Goal: Task Accomplishment & Management: Manage account settings

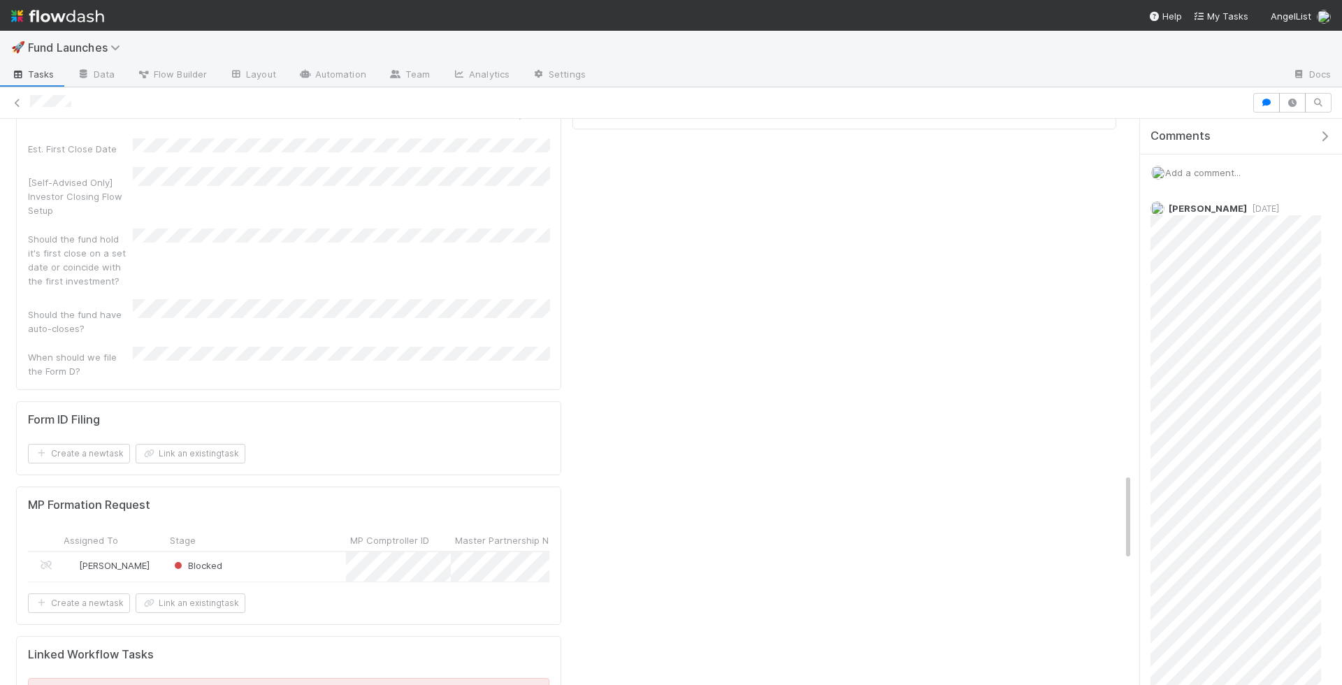
scroll to position [2290, 0]
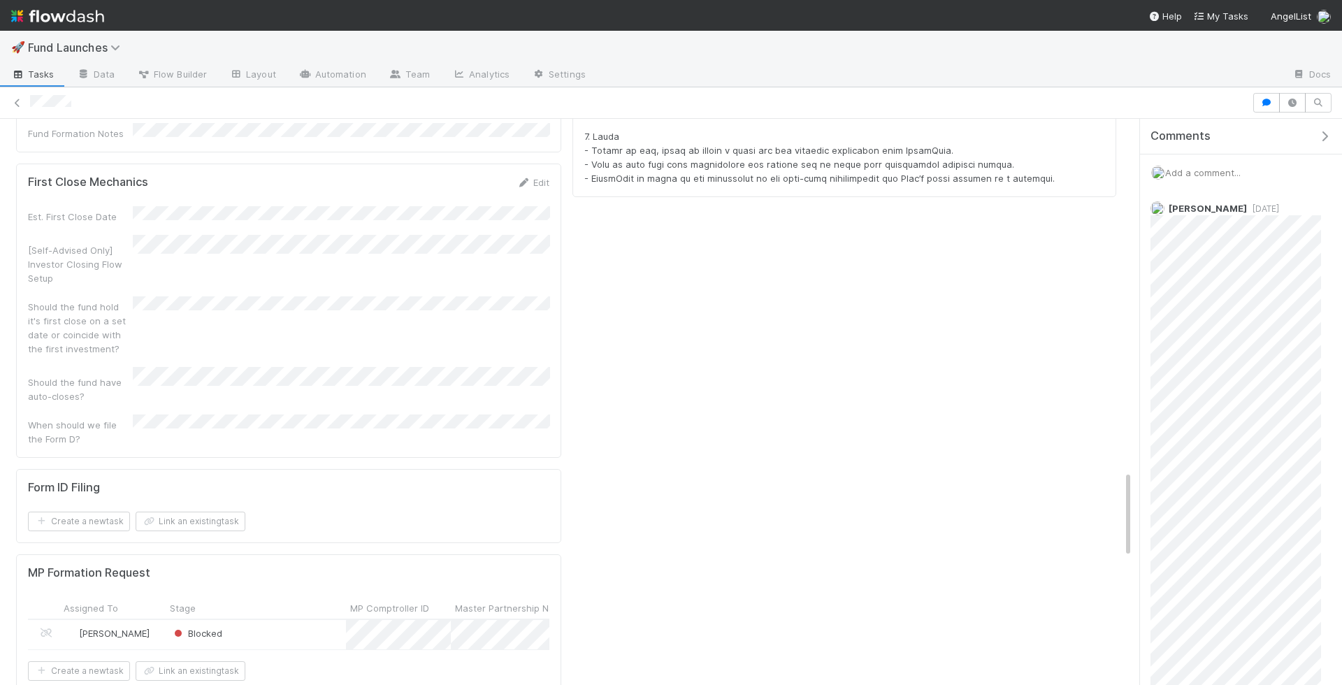
click at [296, 620] on div "Blocked" at bounding box center [256, 634] width 180 height 29
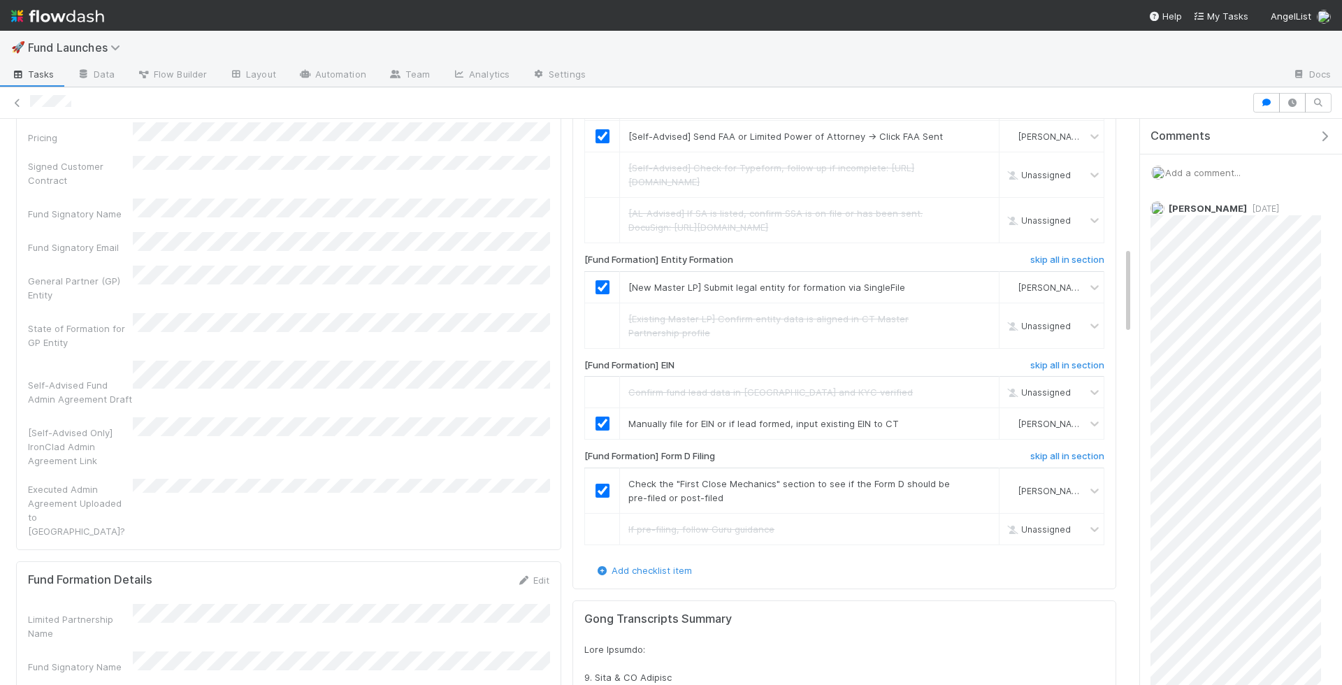
scroll to position [830, 0]
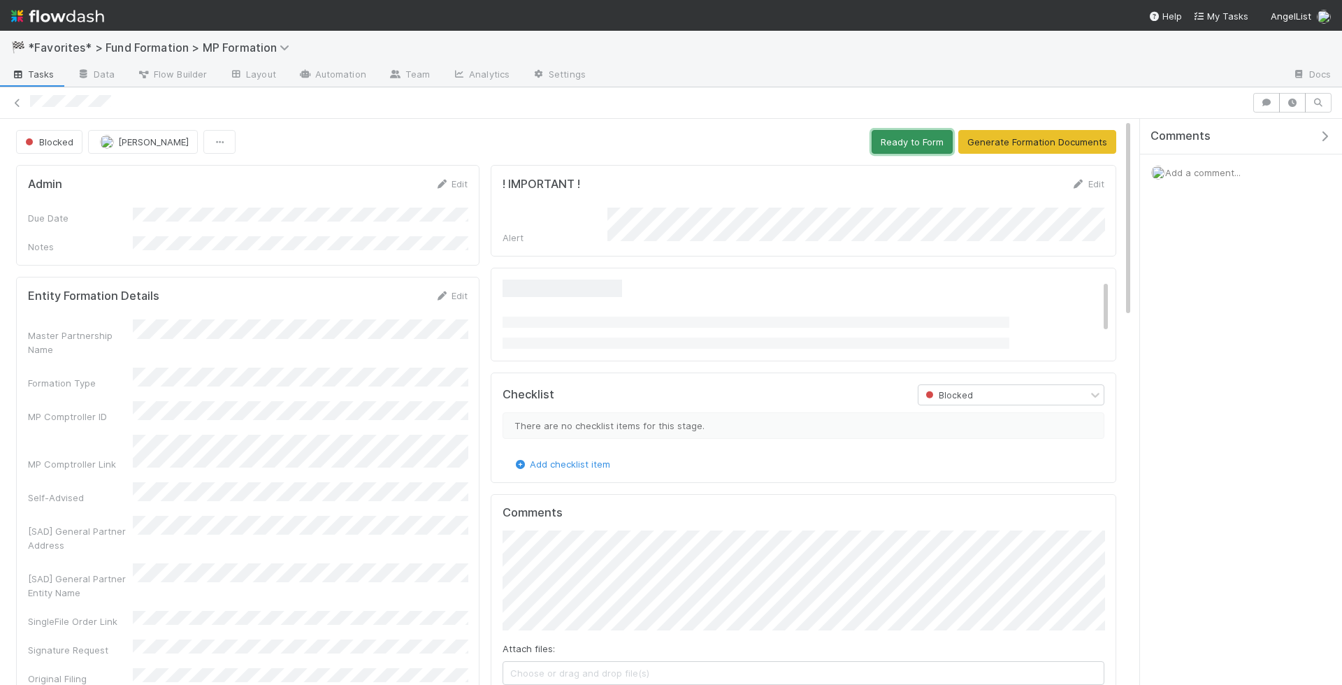
click at [891, 143] on button "Ready to Form" at bounding box center [912, 142] width 81 height 24
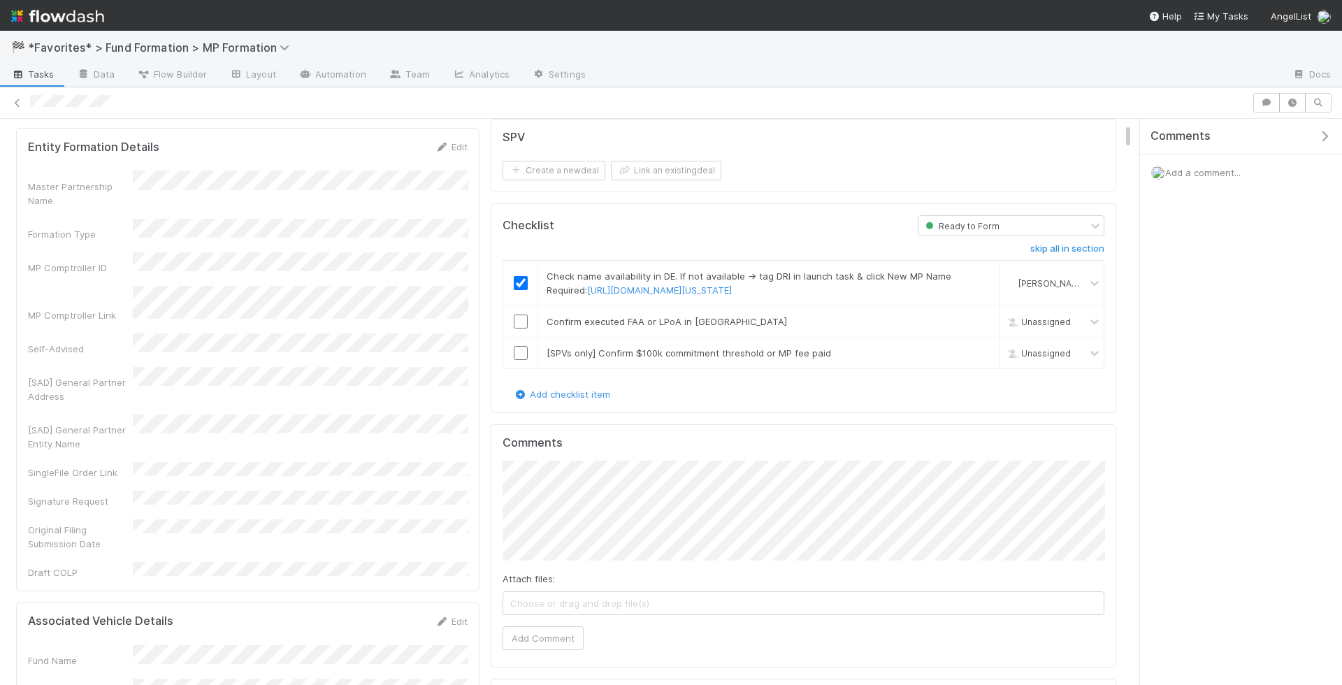
scroll to position [169, 0]
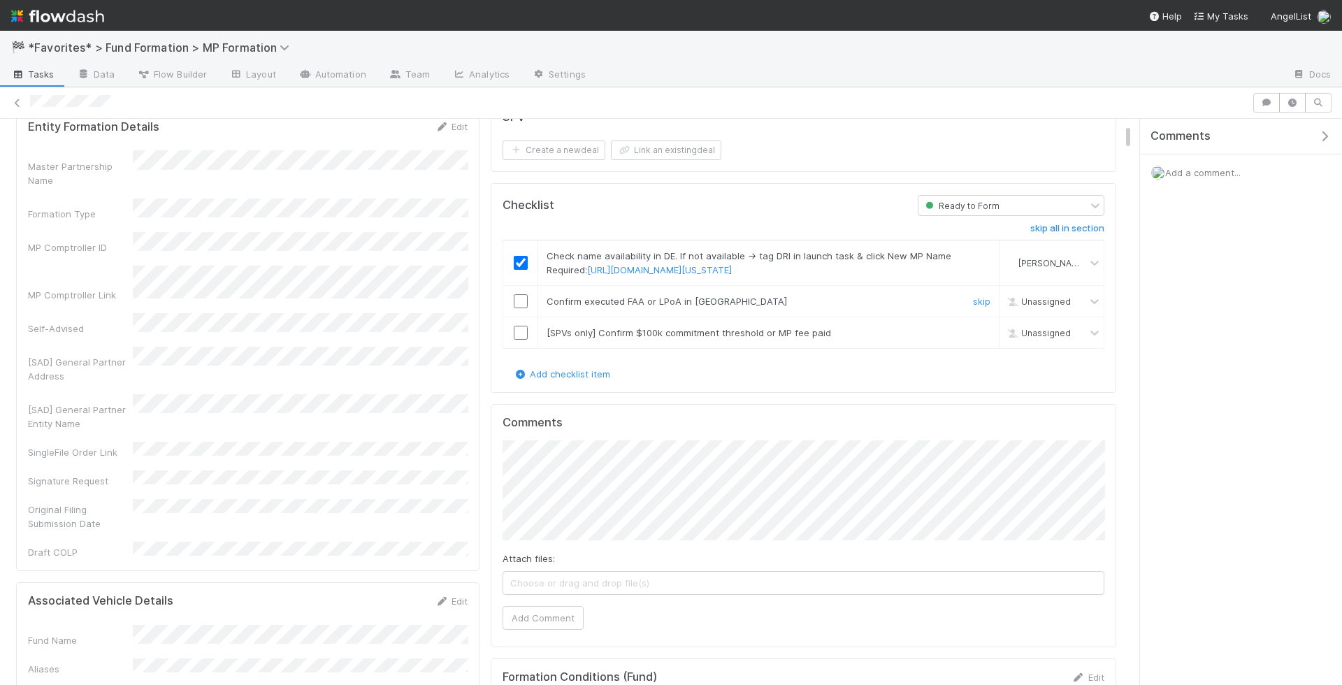
click at [518, 294] on input "checkbox" at bounding box center [521, 301] width 14 height 14
click at [987, 327] on link "skip" at bounding box center [981, 332] width 17 height 11
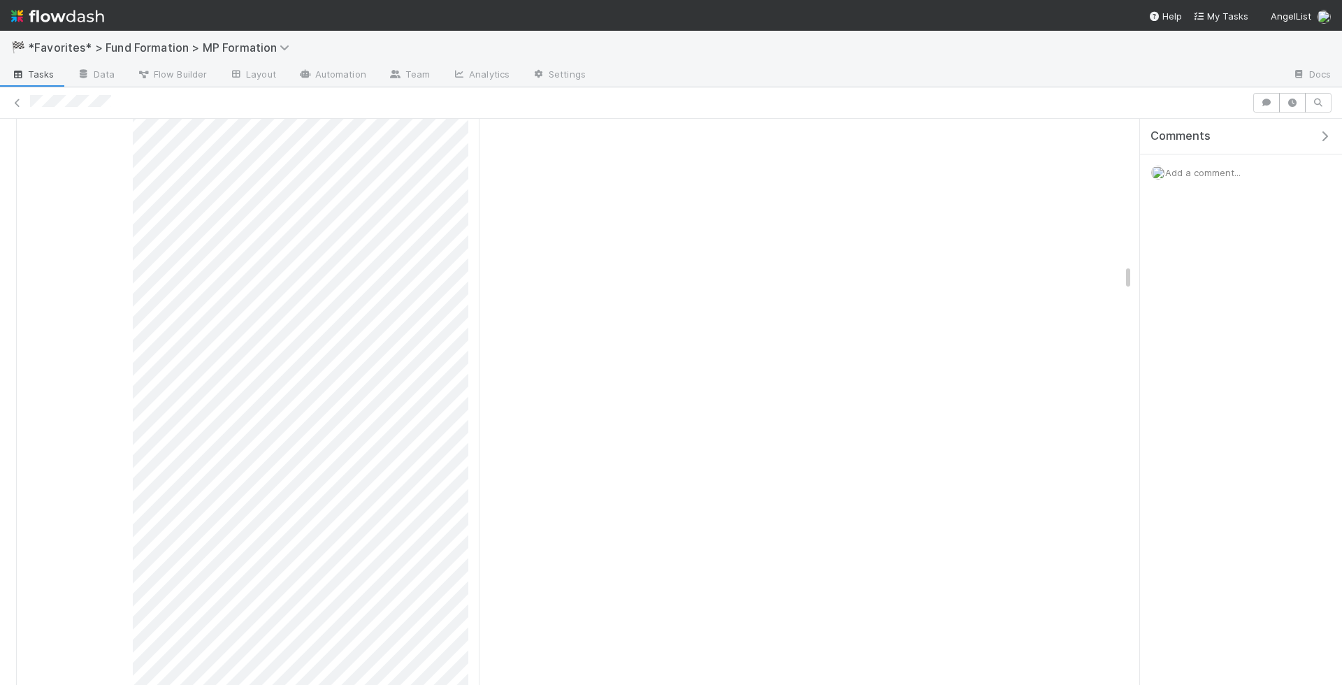
scroll to position [20118, 0]
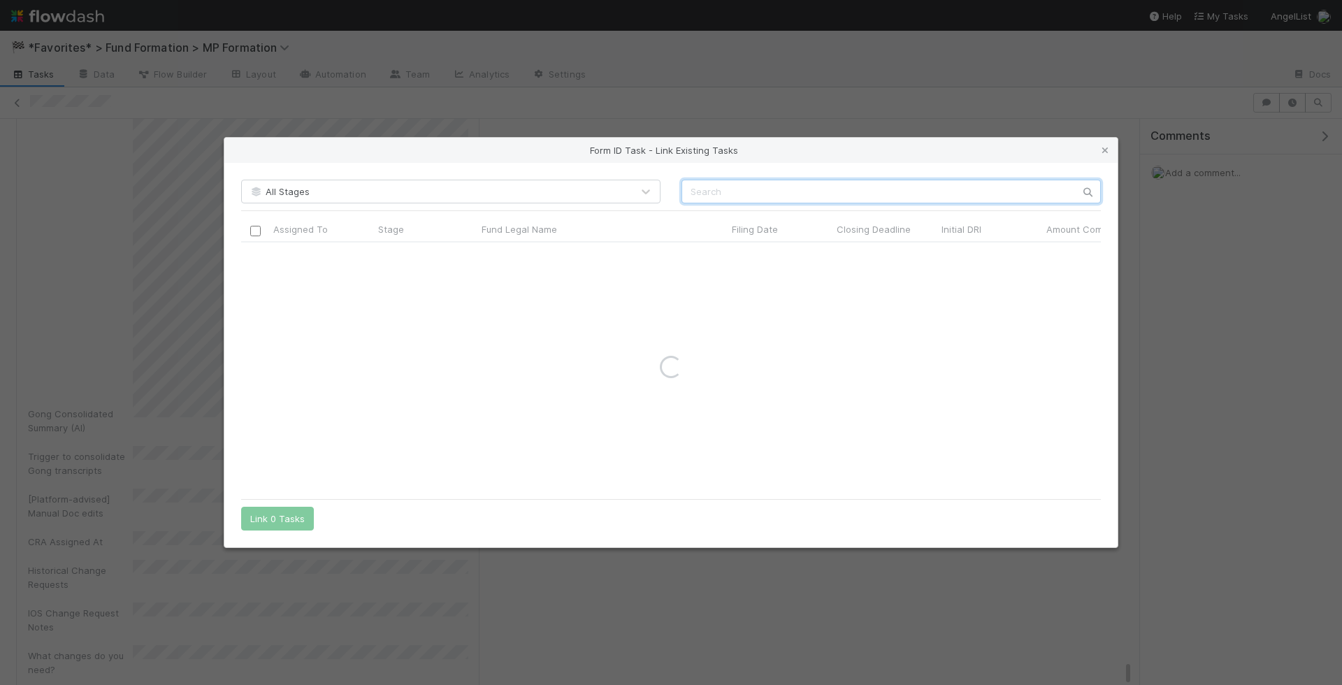
click at [792, 192] on input "text" at bounding box center [891, 192] width 419 height 24
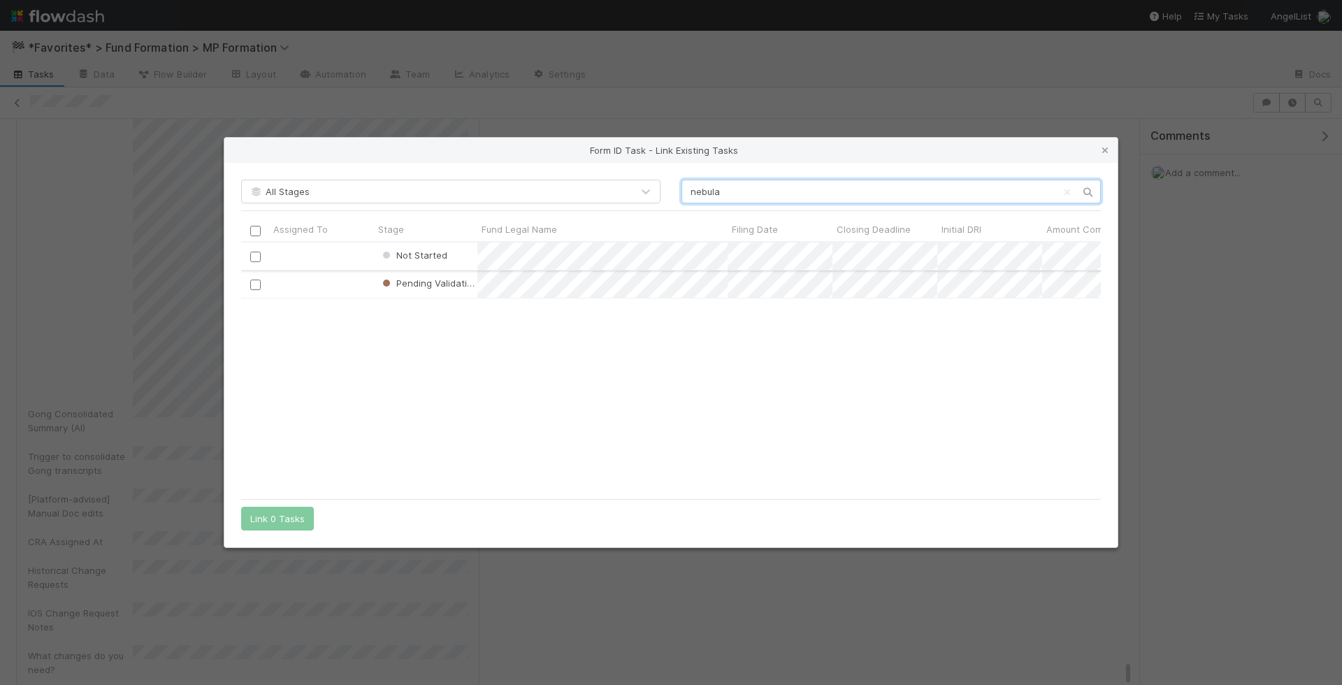
type input "nebula"
click at [259, 254] on input "checkbox" at bounding box center [255, 257] width 10 height 10
click at [273, 520] on button "Link 1 Task" at bounding box center [274, 519] width 66 height 24
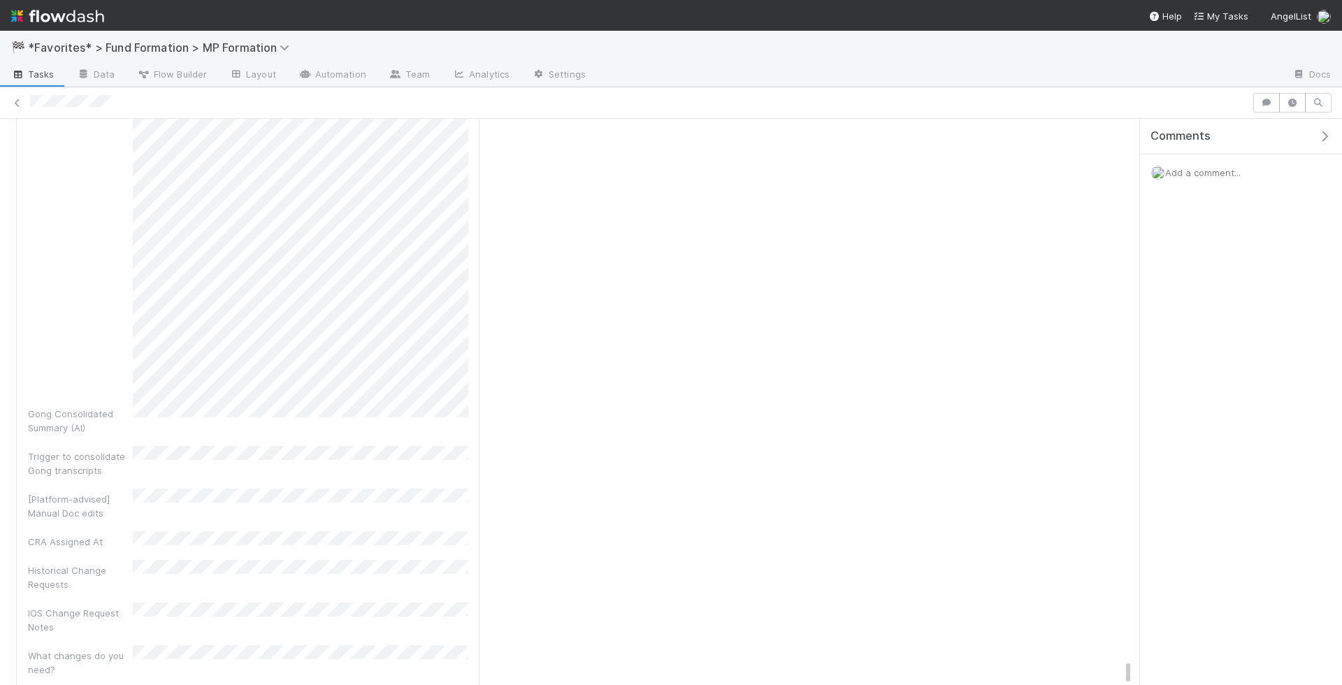
scroll to position [20181, 0]
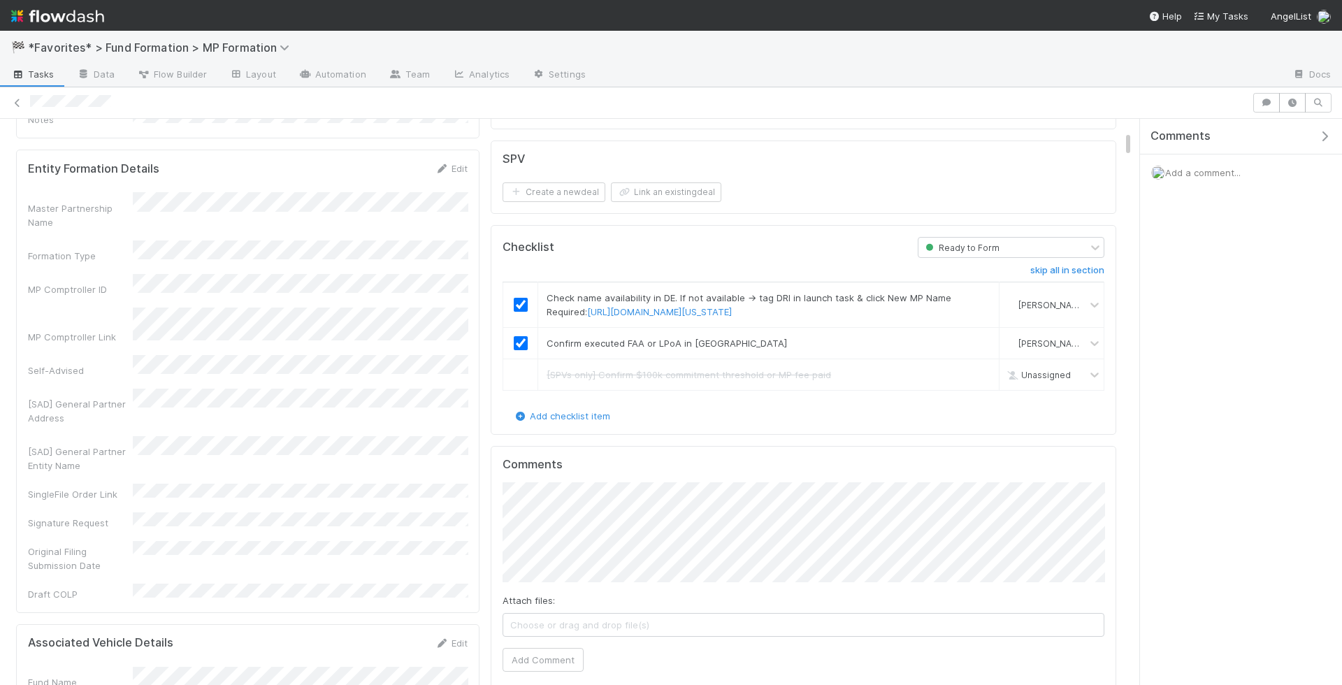
scroll to position [0, 0]
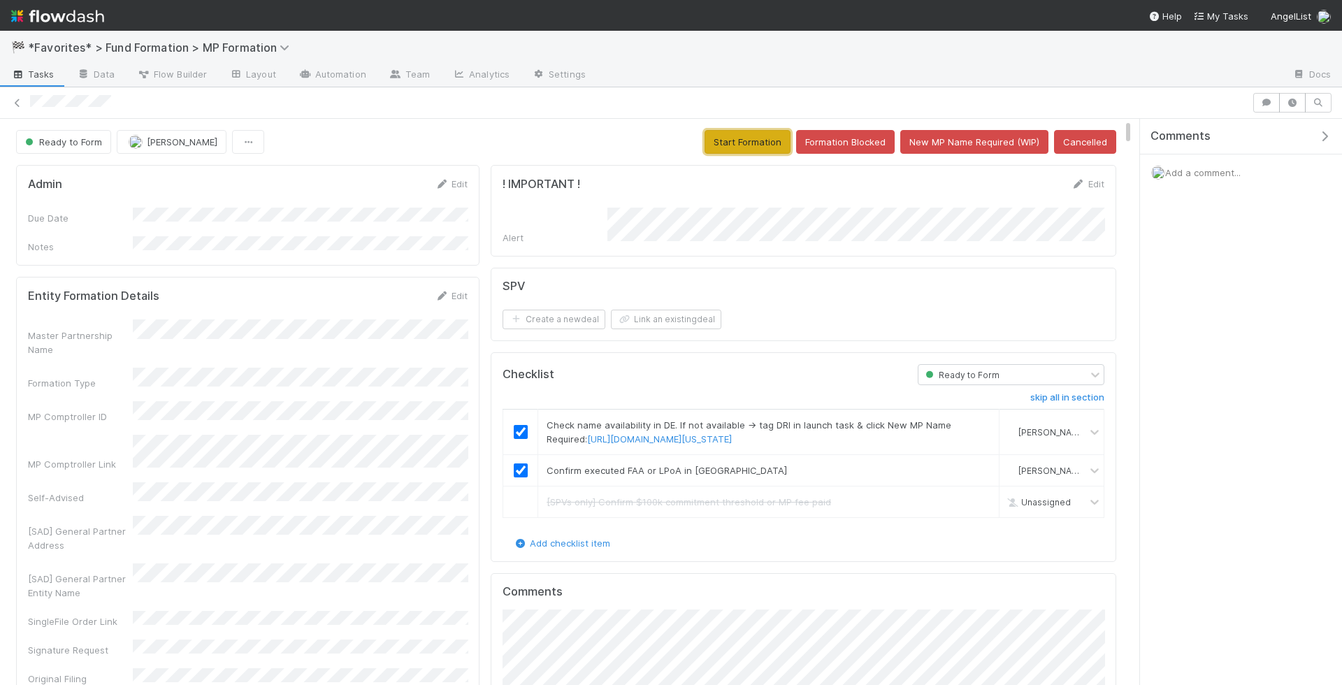
click at [750, 138] on button "Start Formation" at bounding box center [748, 142] width 86 height 24
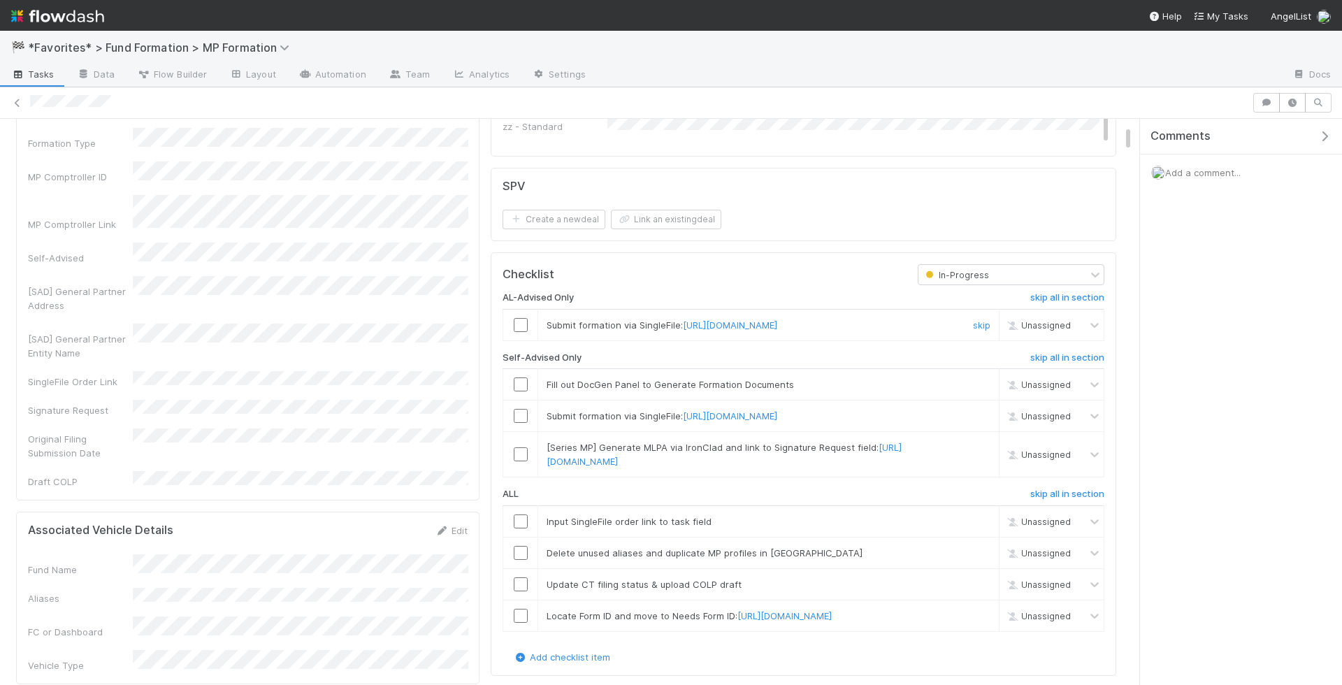
scroll to position [241, 0]
click at [977, 318] on link "skip" at bounding box center [981, 323] width 17 height 11
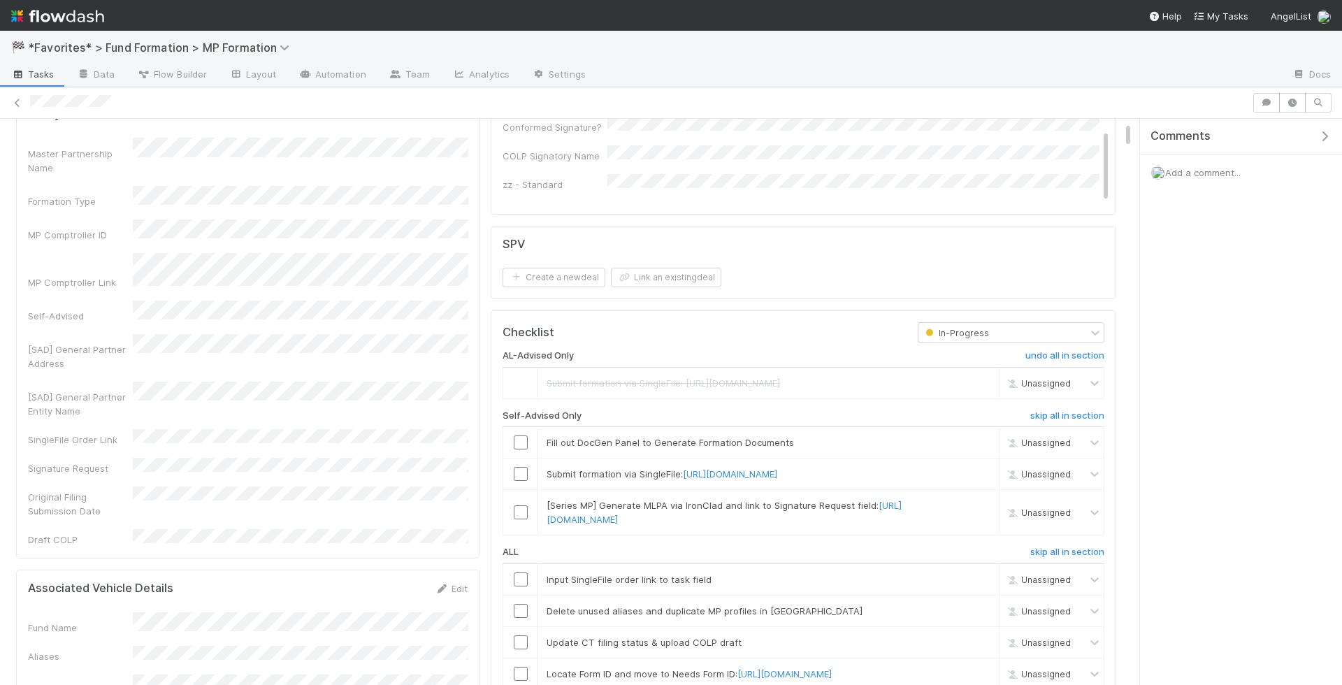
scroll to position [0, 0]
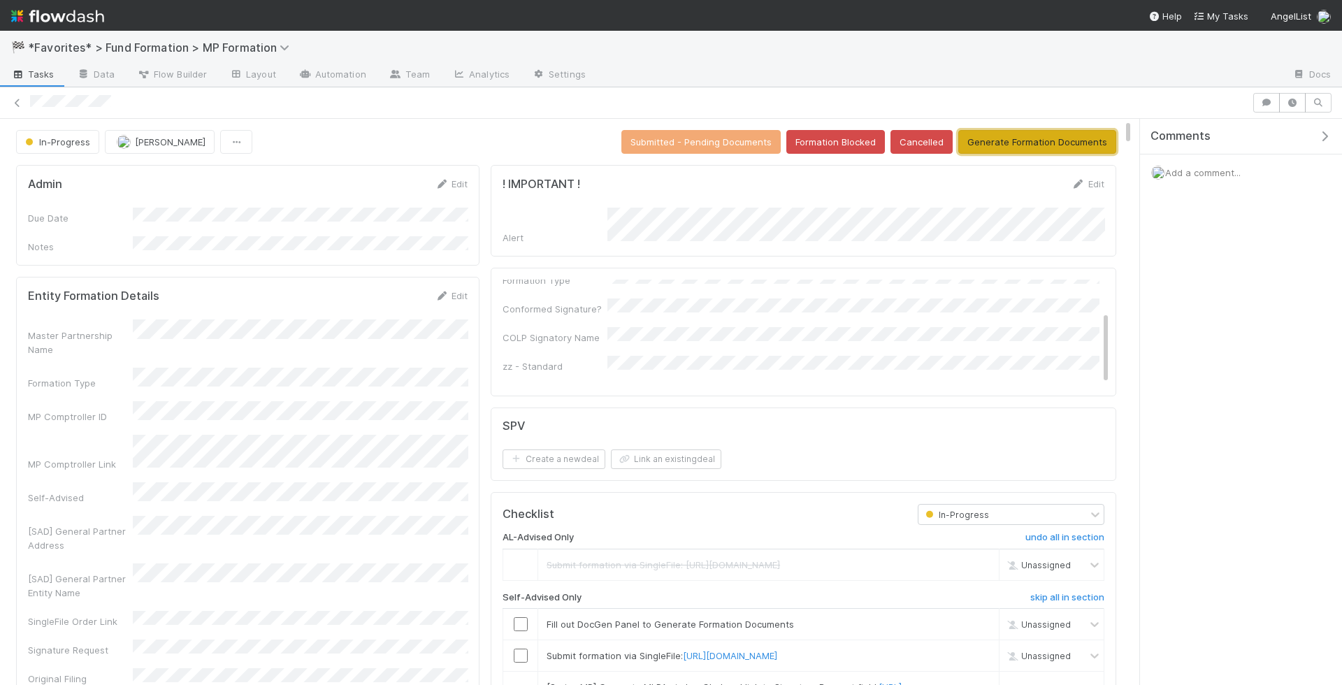
click at [1007, 143] on button "Generate Formation Documents" at bounding box center [1037, 142] width 158 height 24
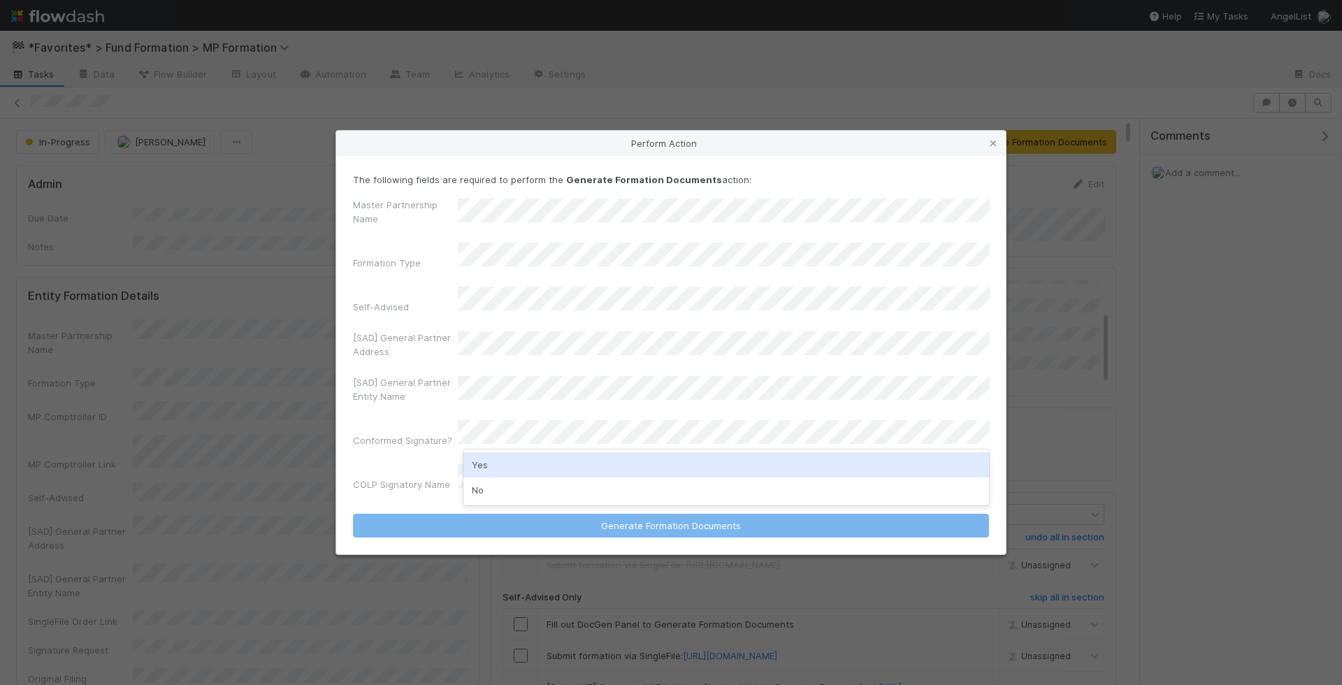
click at [538, 466] on div "Yes" at bounding box center [726, 464] width 526 height 25
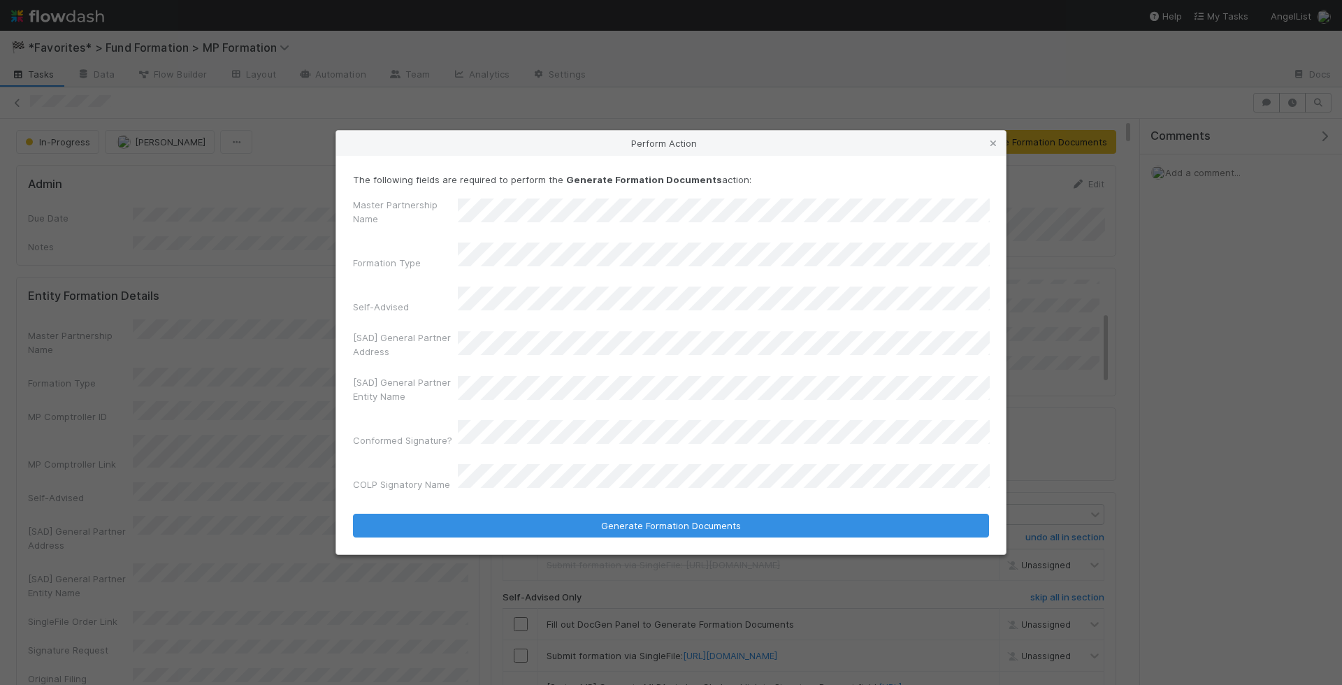
click at [537, 482] on form "The following fields are required to perform the Generate Formation Documents a…" at bounding box center [671, 355] width 636 height 365
click at [353, 514] on button "Generate Formation Documents" at bounding box center [671, 526] width 636 height 24
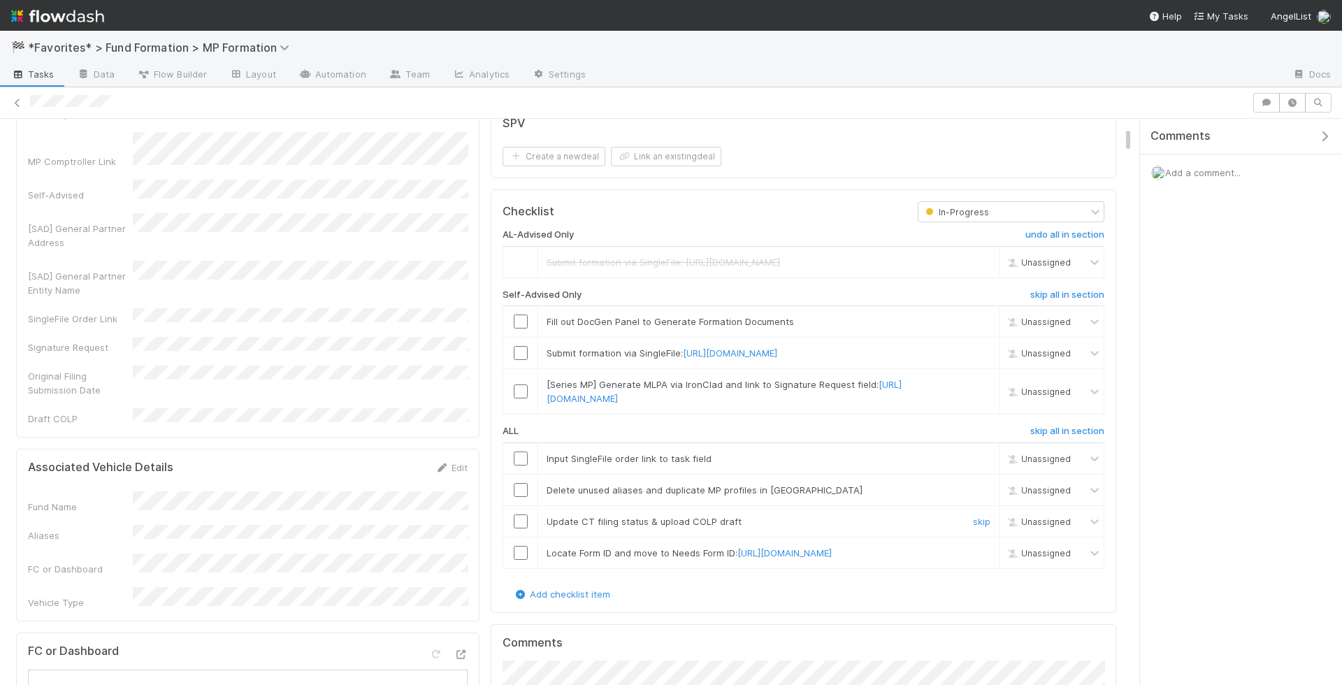
scroll to position [312, 0]
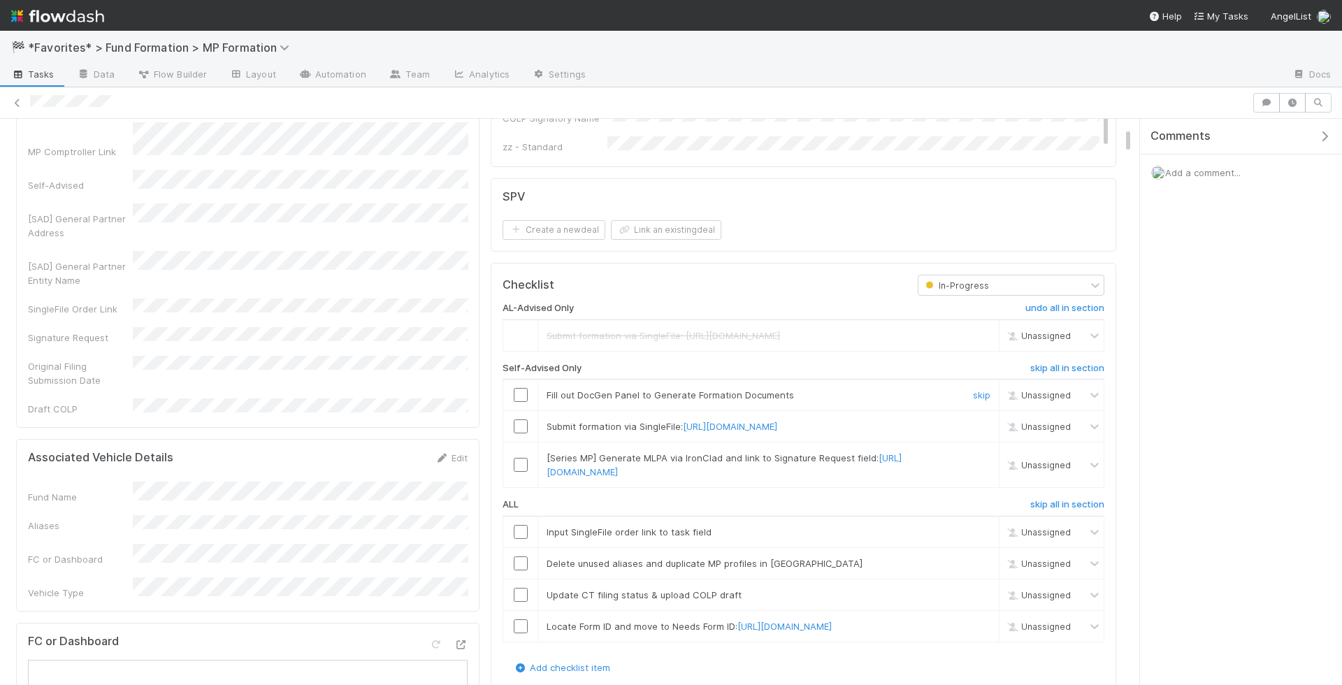
click at [524, 394] on input "checkbox" at bounding box center [521, 395] width 14 height 14
click at [981, 457] on link "skip" at bounding box center [981, 457] width 17 height 11
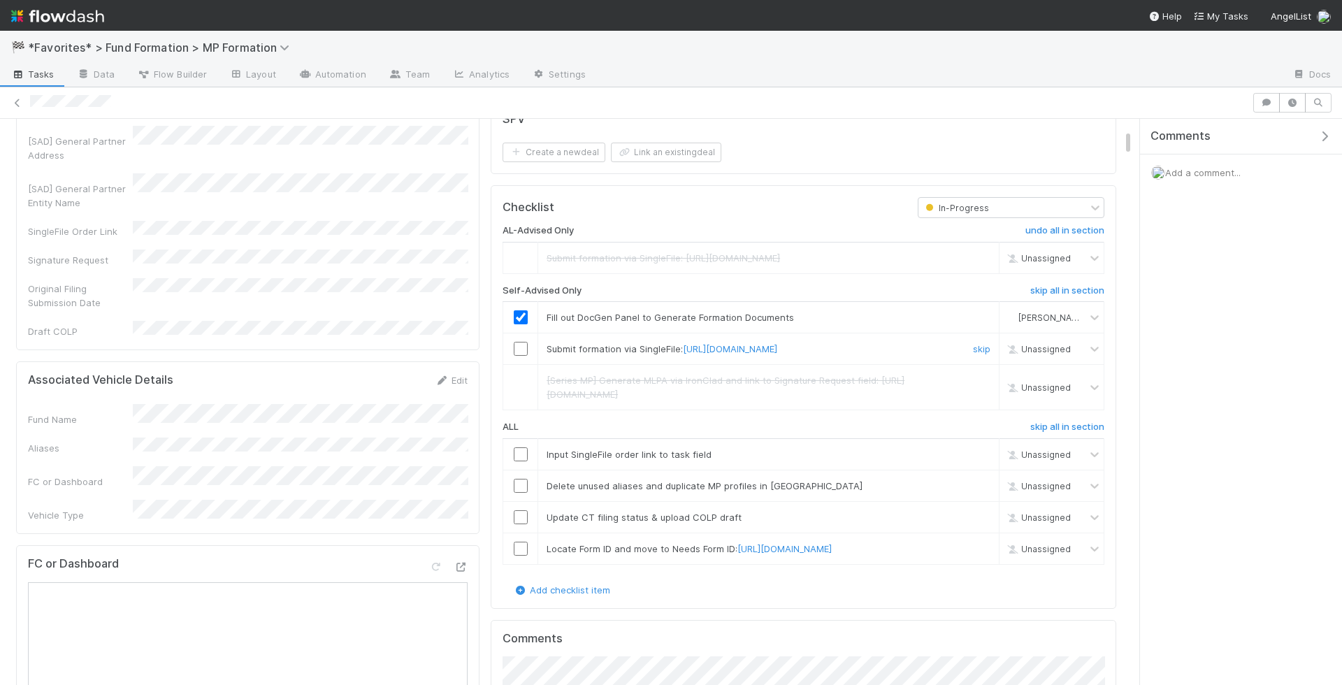
scroll to position [399, 0]
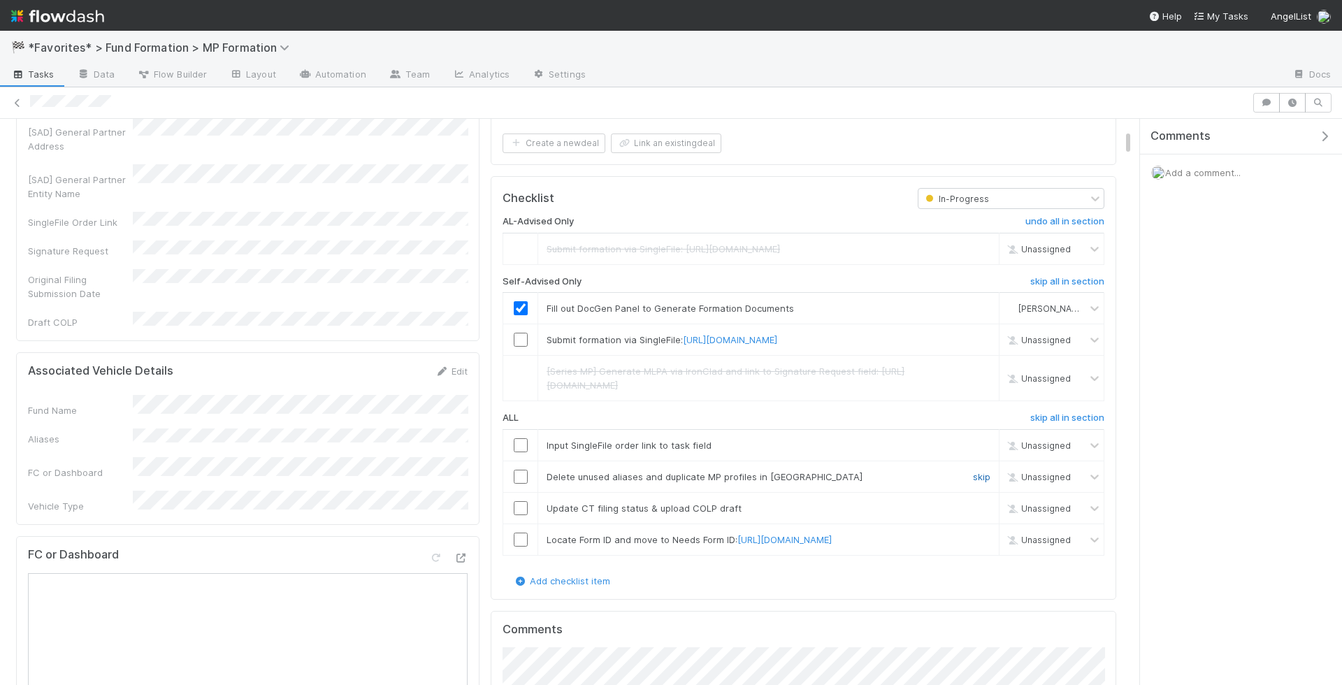
click at [985, 482] on link "skip" at bounding box center [981, 476] width 17 height 11
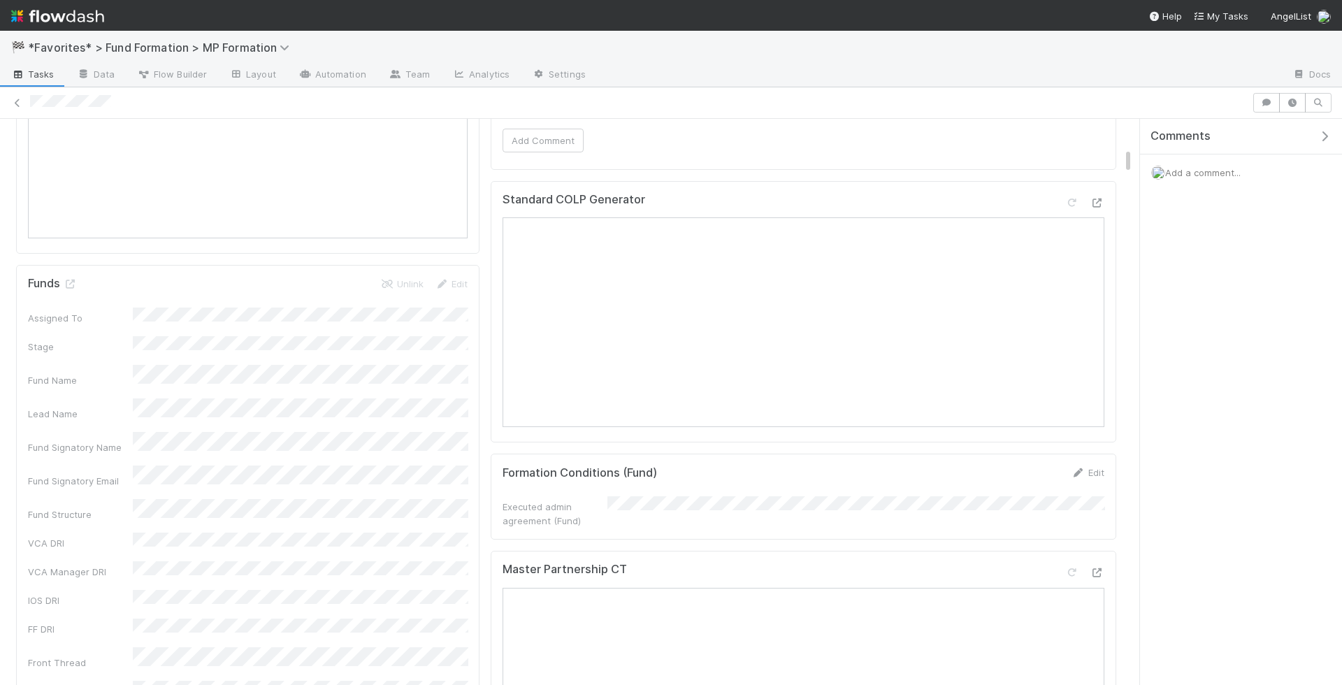
scroll to position [1080, 0]
click at [1100, 211] on icon at bounding box center [1097, 206] width 14 height 9
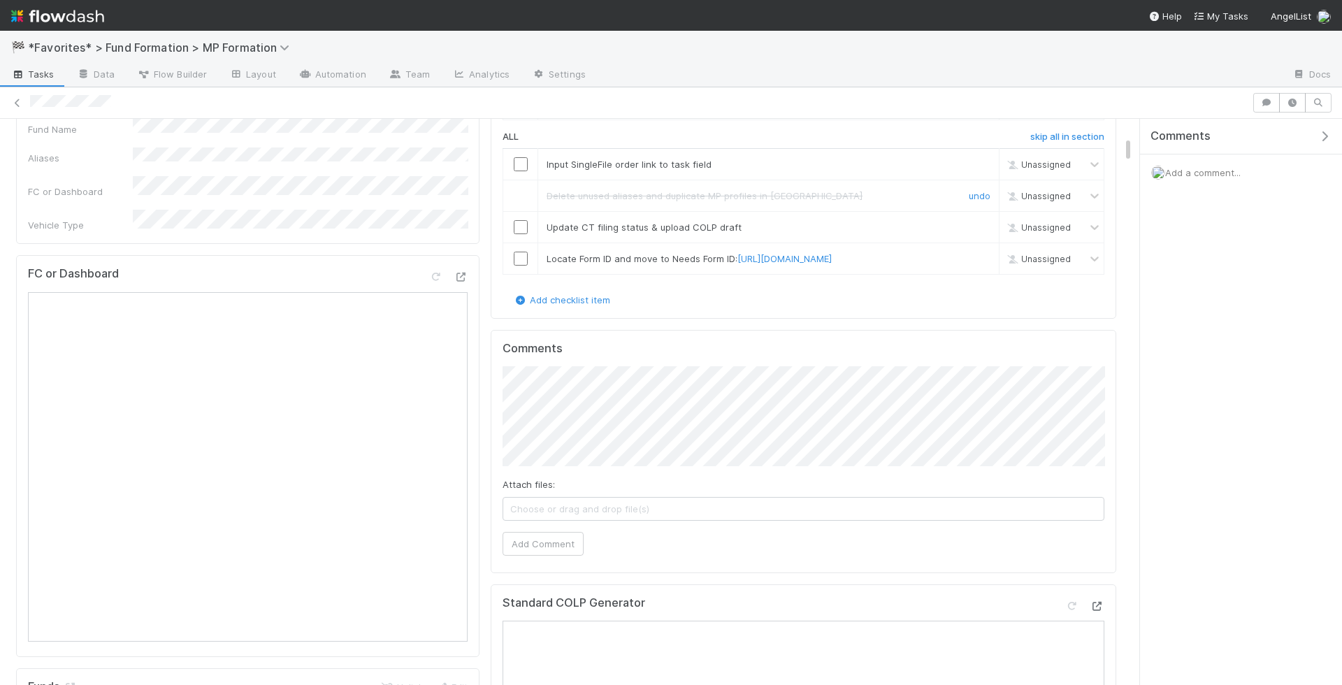
scroll to position [615, 0]
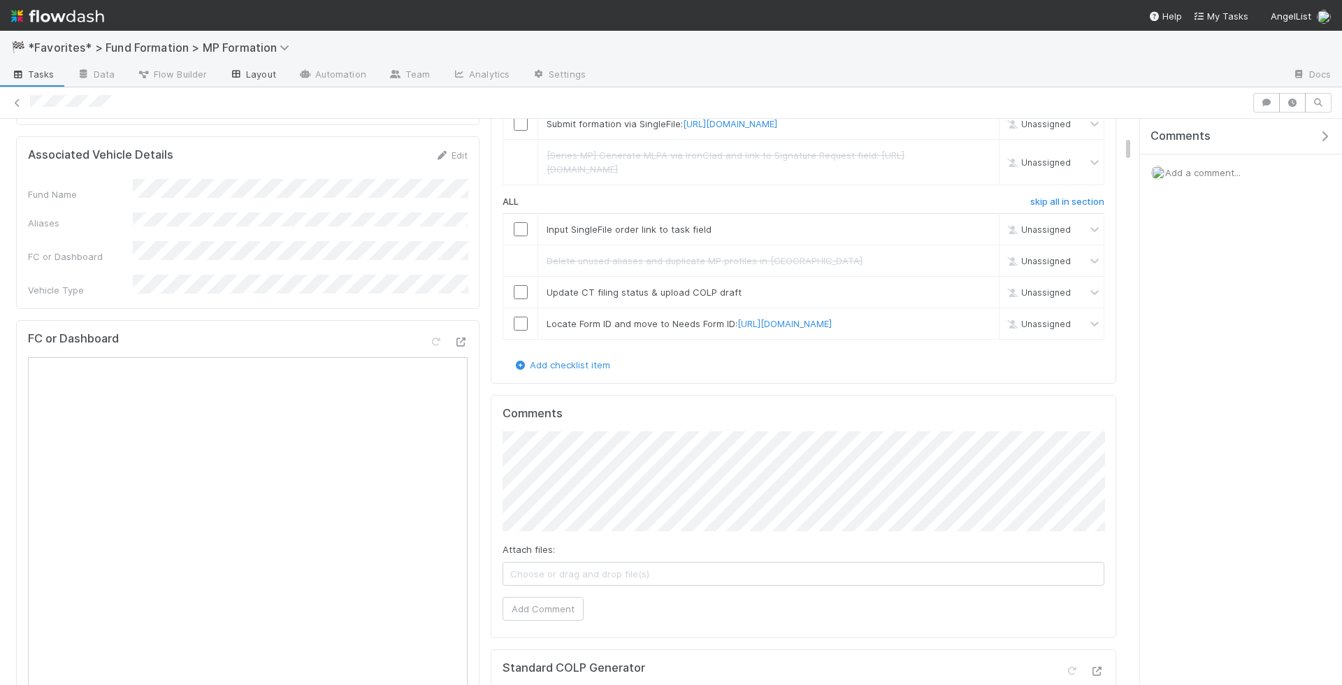
click at [259, 78] on link "Layout" at bounding box center [252, 75] width 69 height 22
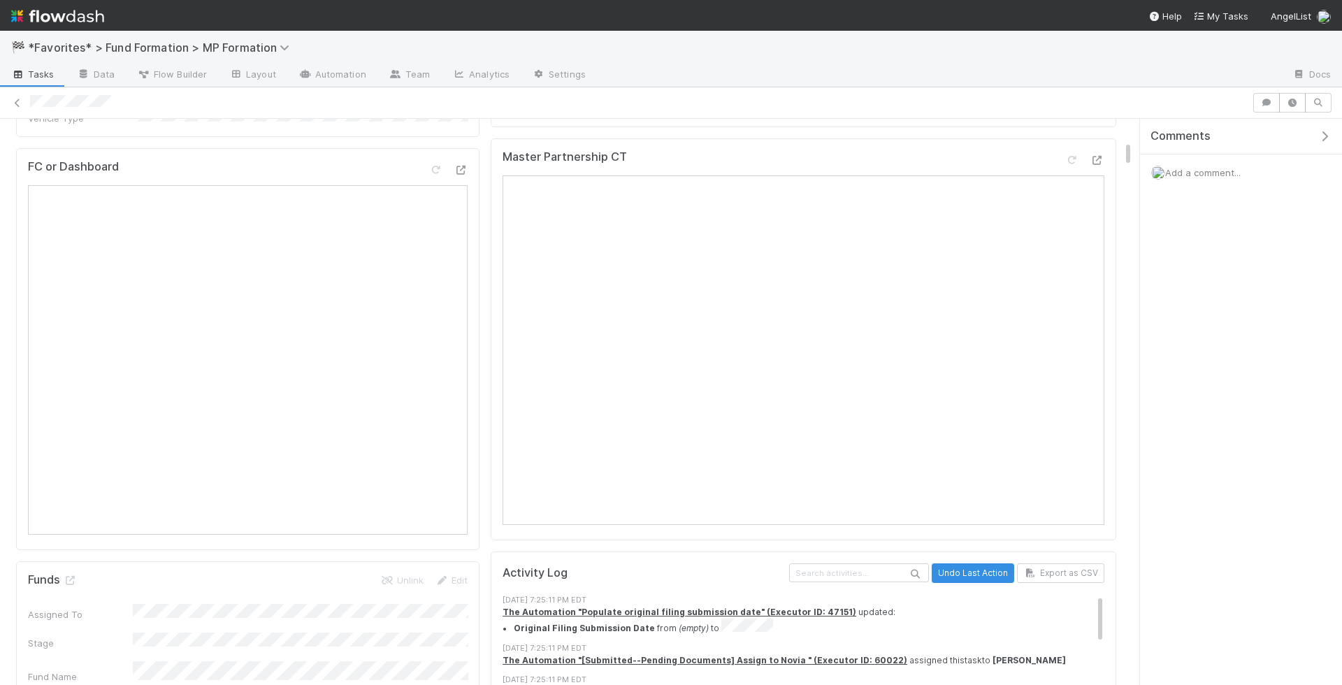
scroll to position [794, 0]
click at [65, 577] on link at bounding box center [70, 582] width 14 height 11
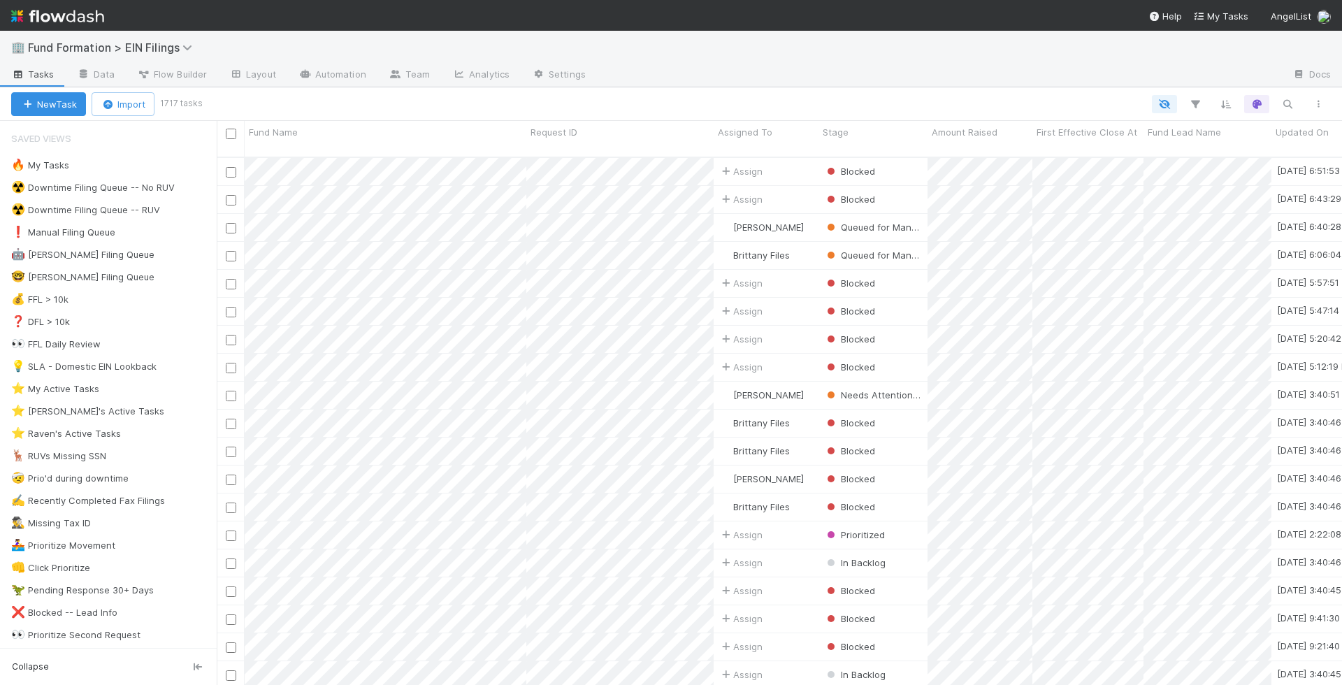
scroll to position [540, 1125]
click at [1294, 95] on button "button" at bounding box center [1287, 104] width 25 height 18
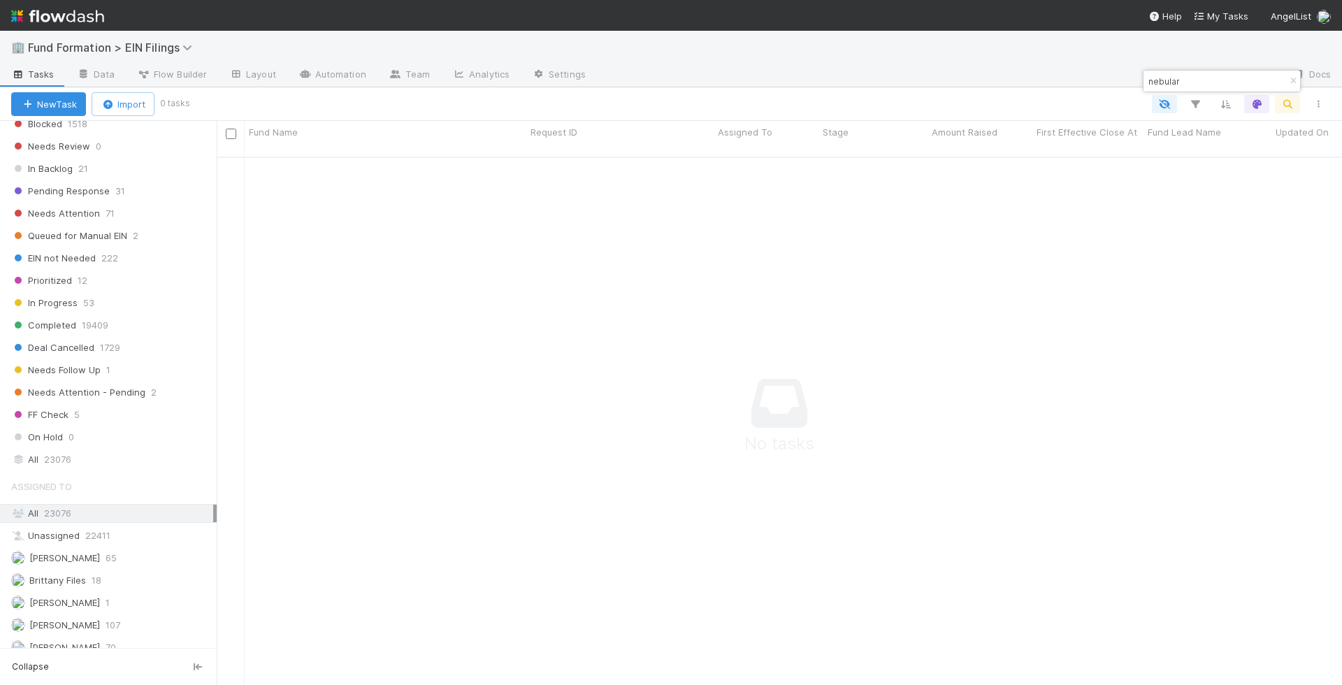
scroll to position [1048, 0]
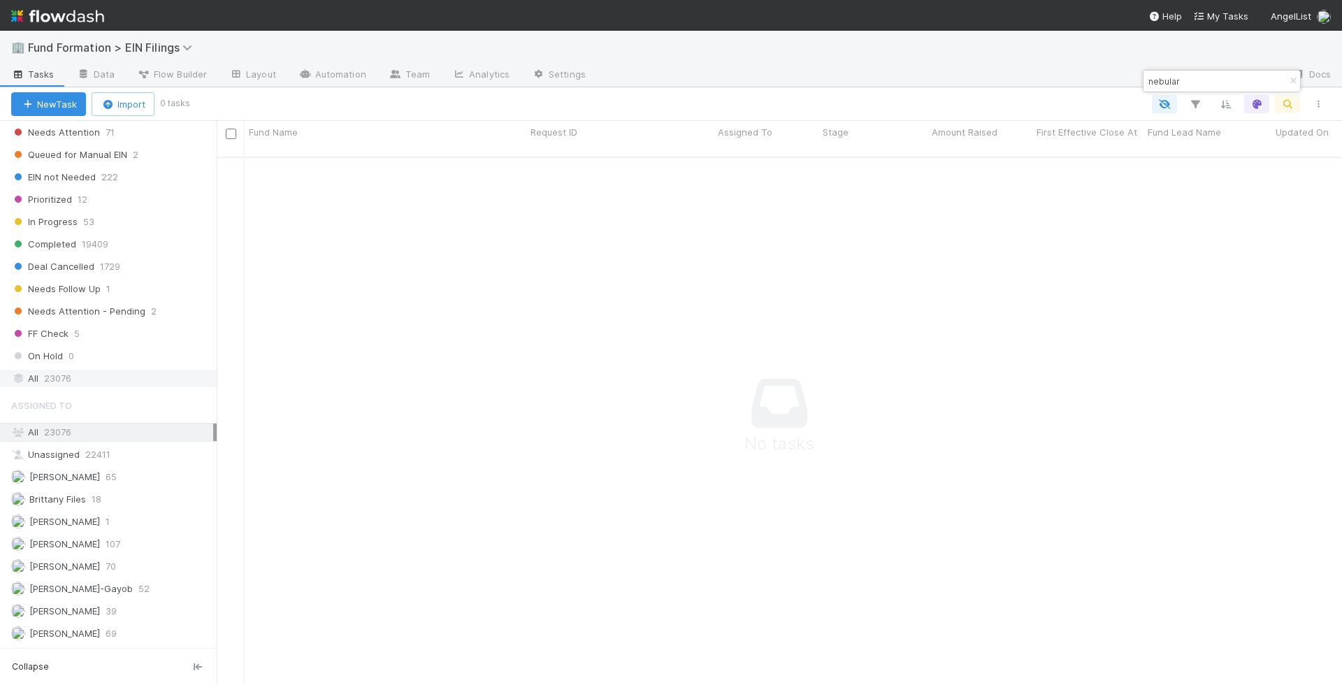
type input "nebular"
click at [94, 370] on div "All 23076" at bounding box center [112, 378] width 202 height 17
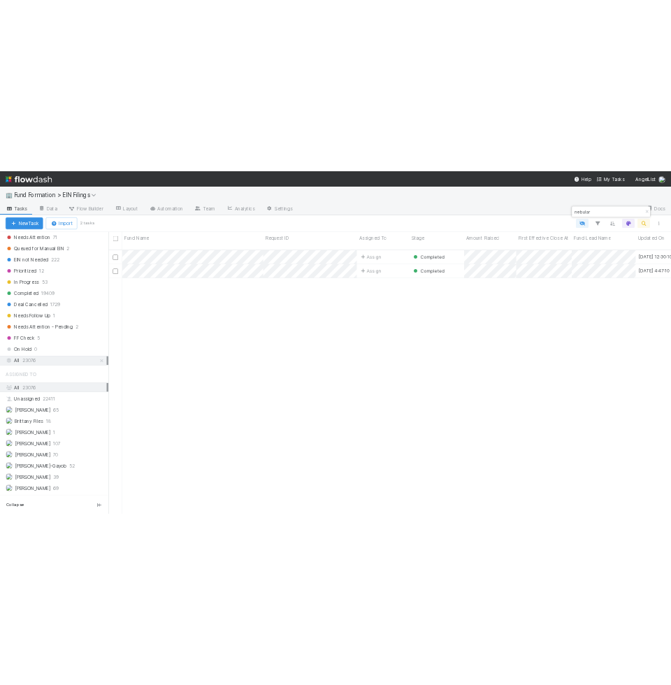
scroll to position [540, 1125]
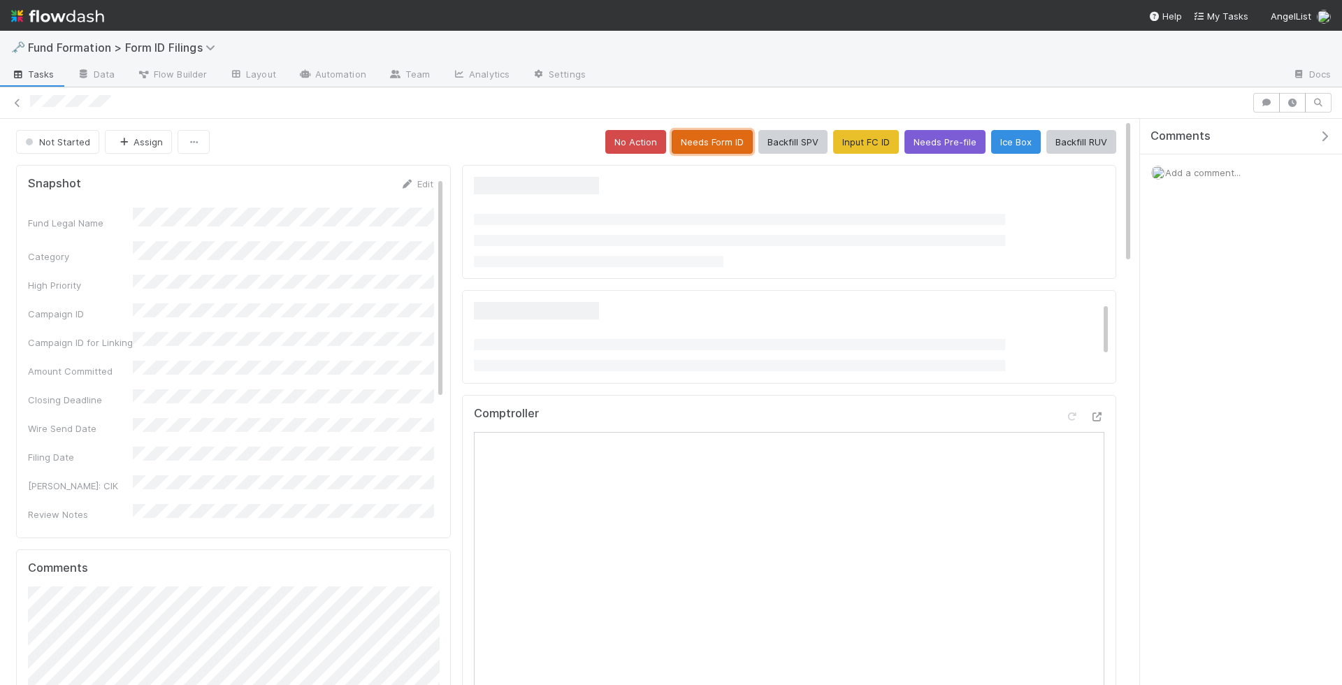
click at [702, 131] on button "Needs Form ID" at bounding box center [712, 142] width 81 height 24
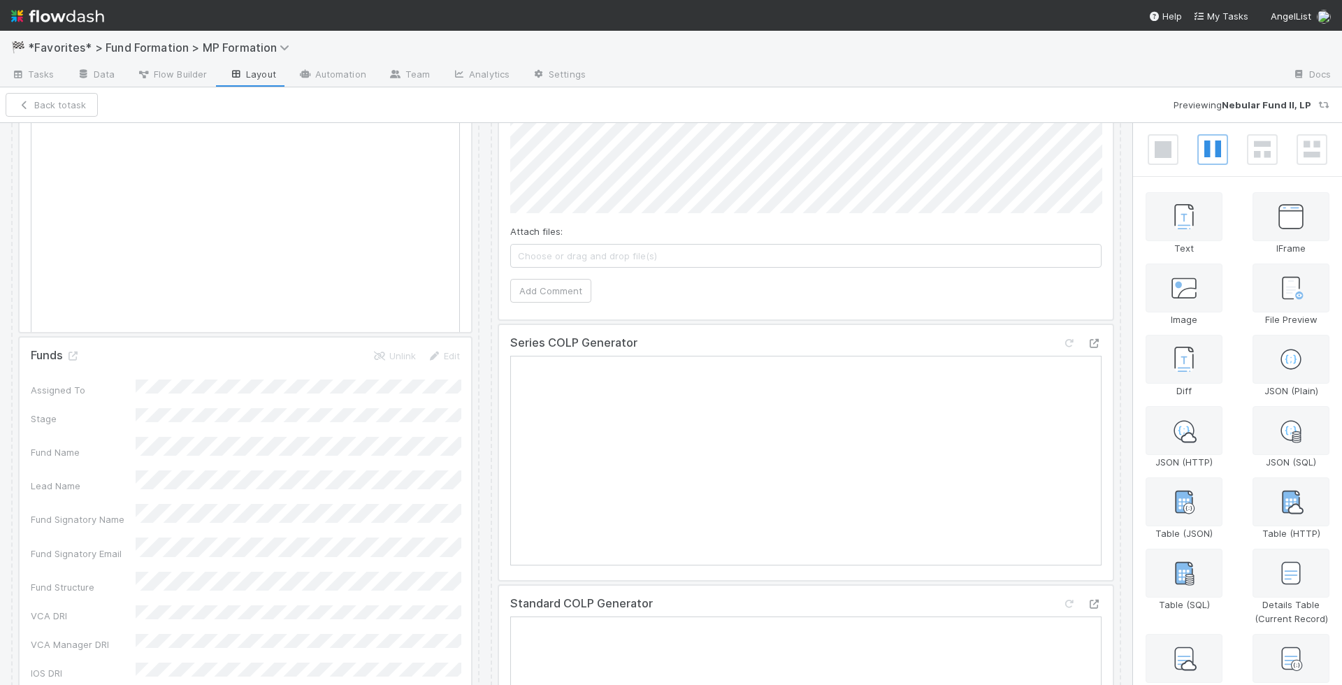
scroll to position [816, 0]
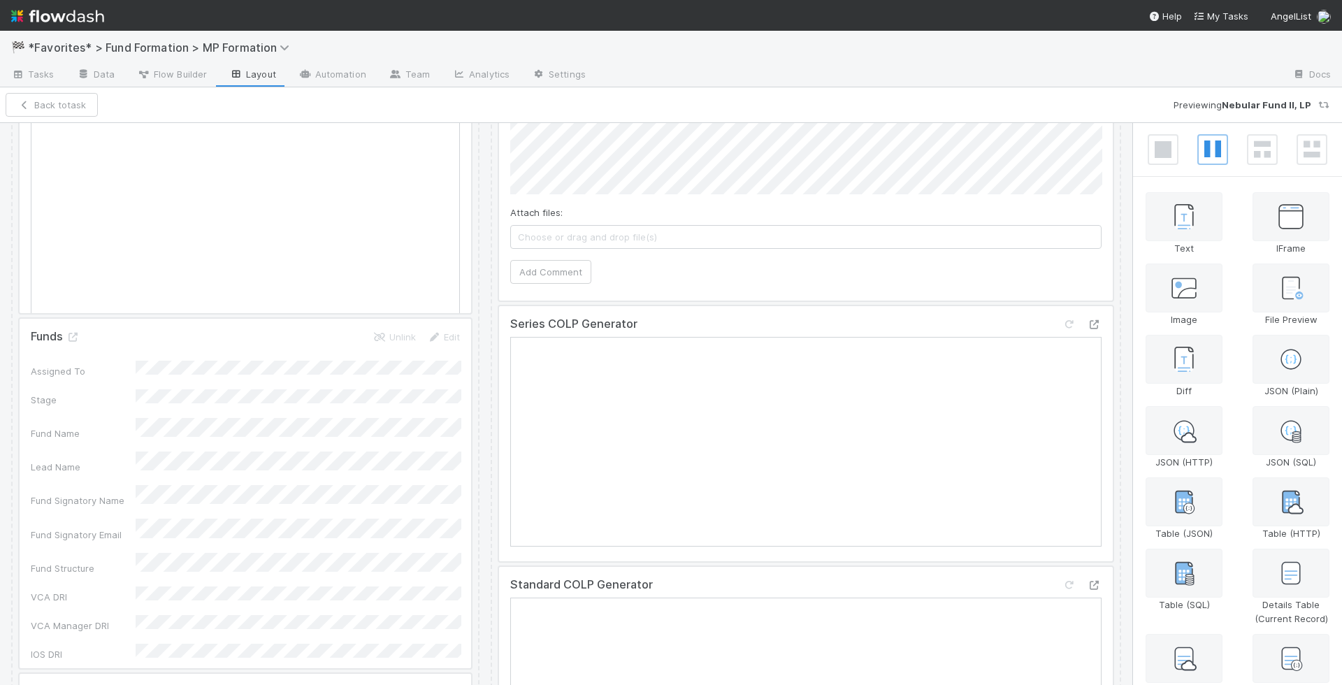
click at [709, 389] on div at bounding box center [806, 433] width 614 height 255
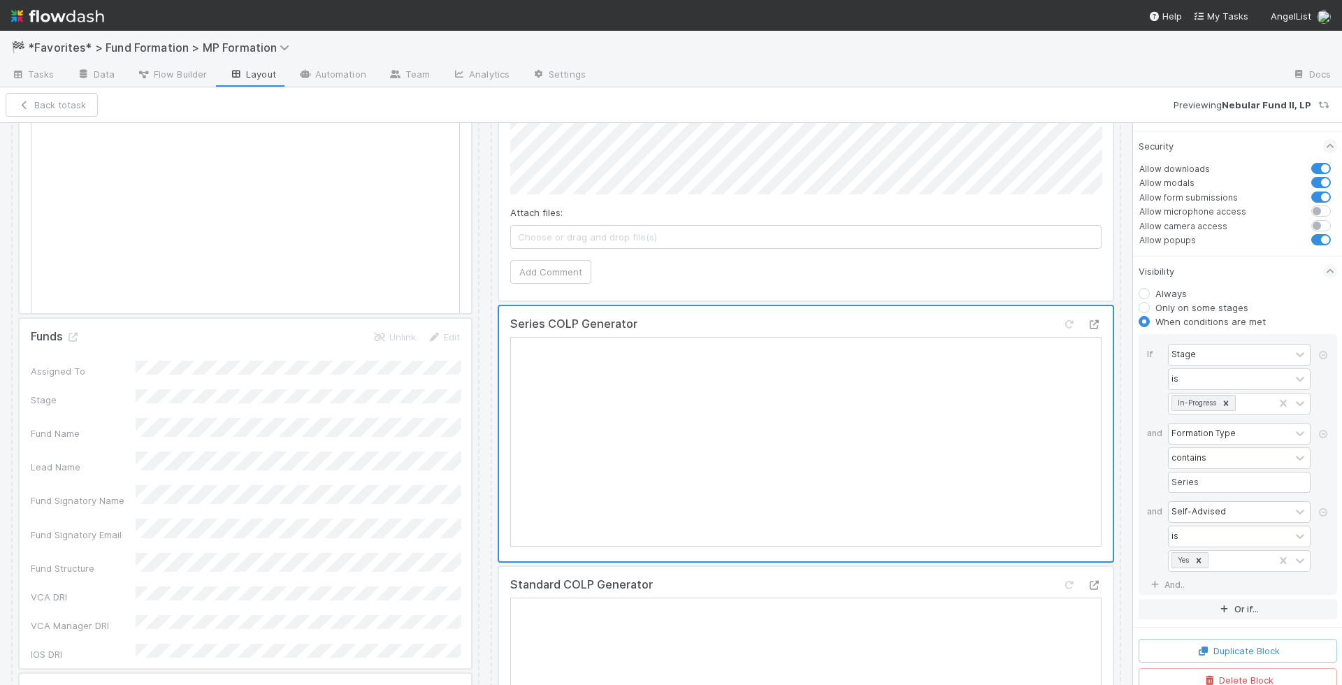
scroll to position [0, 0]
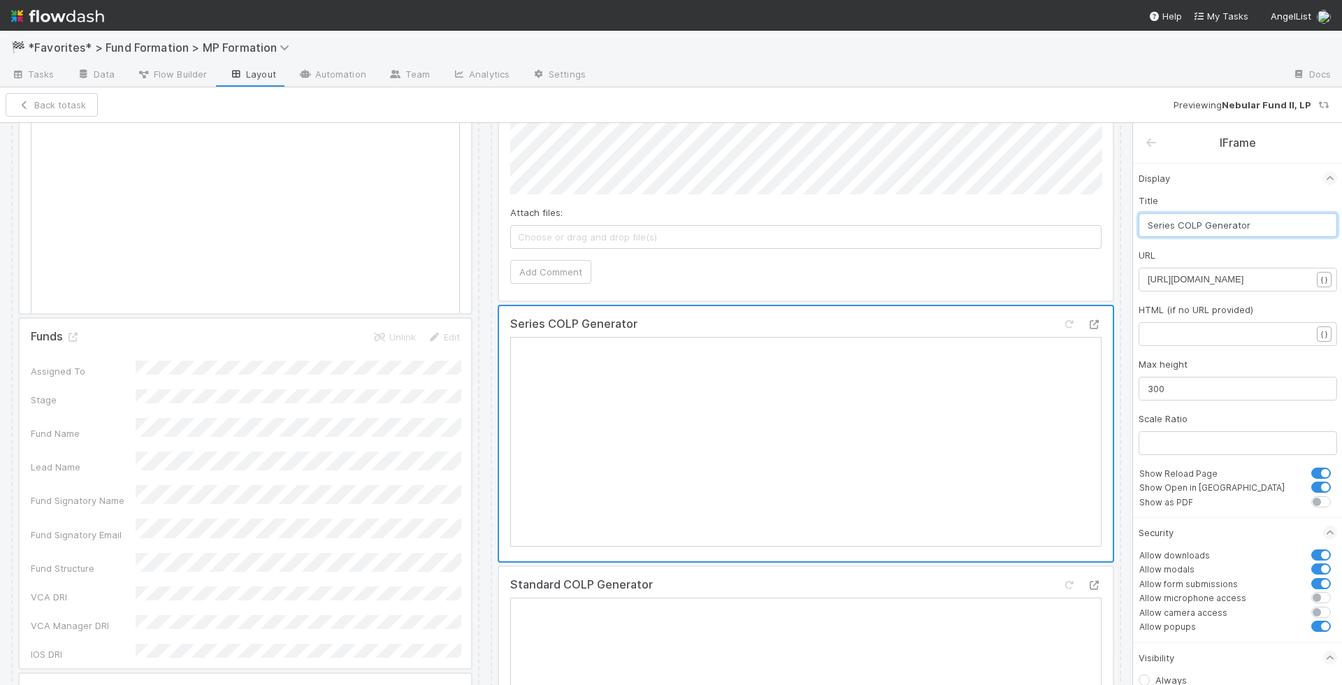
click at [1290, 223] on input "Series COLP Generator" at bounding box center [1238, 225] width 199 height 24
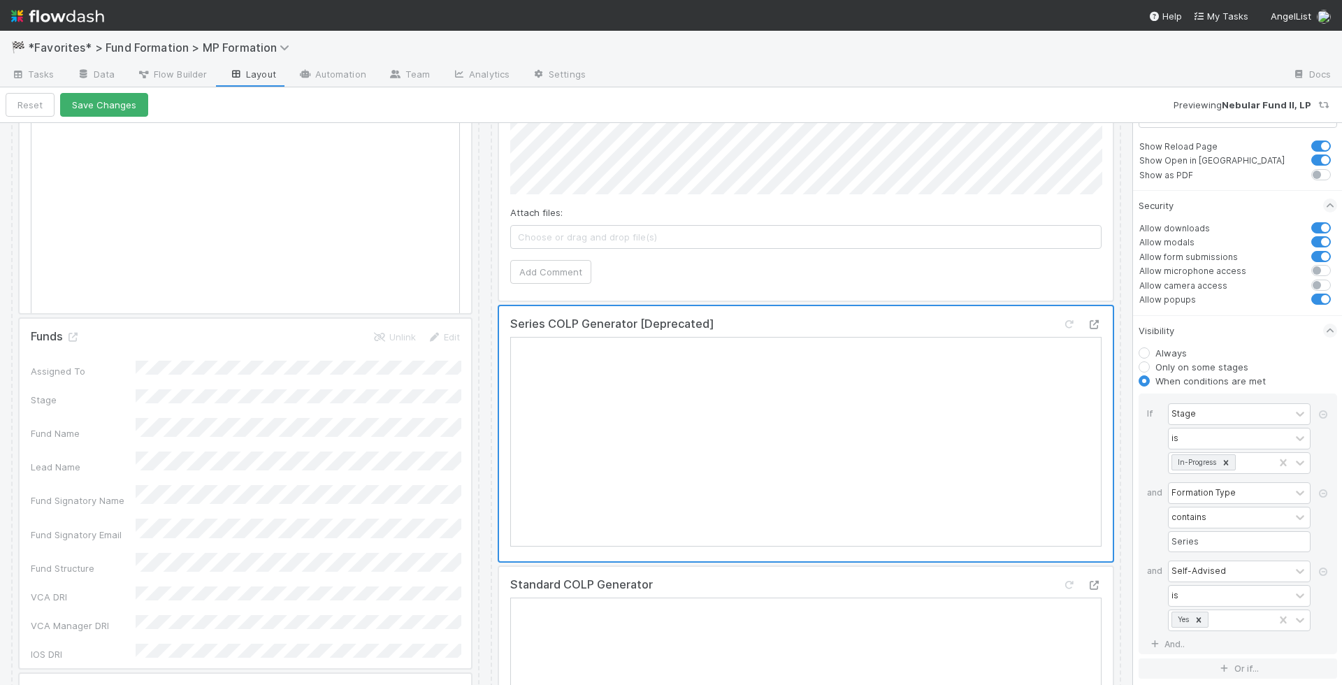
scroll to position [387, 0]
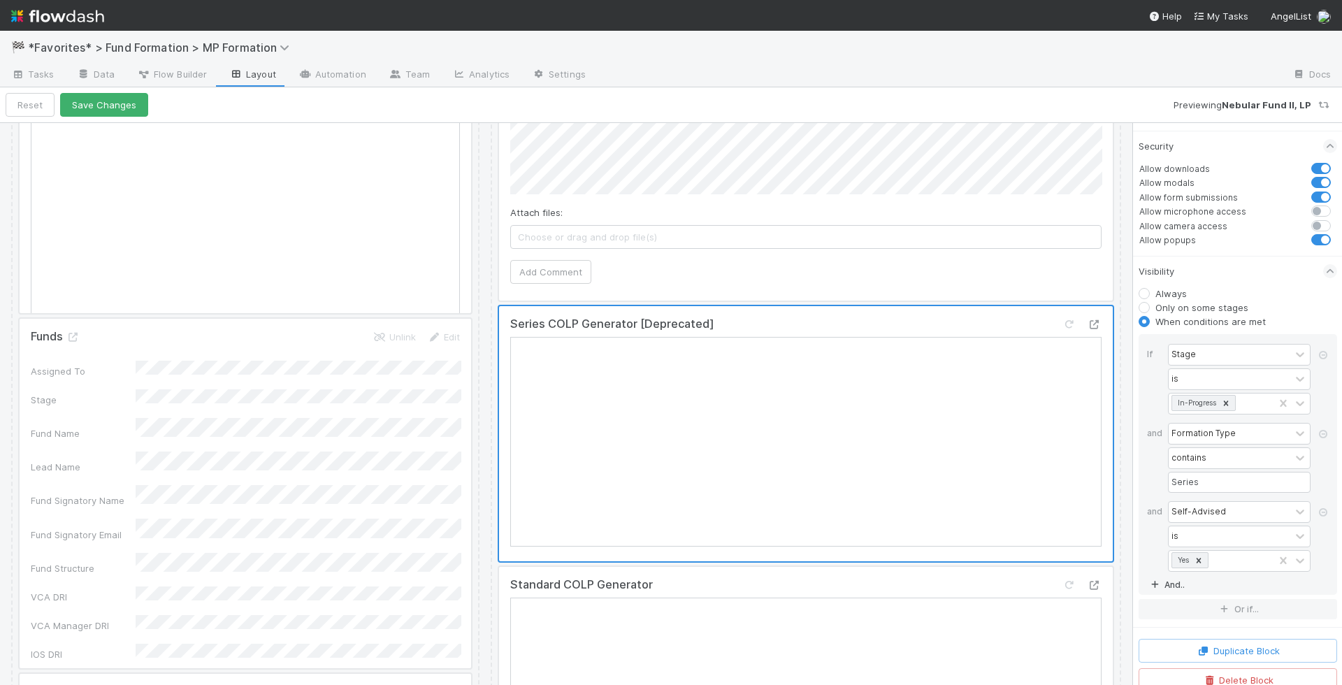
type input "Series COLP Generator [Deprecated]"
click at [1174, 575] on link "And.." at bounding box center [1169, 585] width 44 height 20
click at [1202, 586] on div "Assigned To" at bounding box center [1197, 590] width 51 height 13
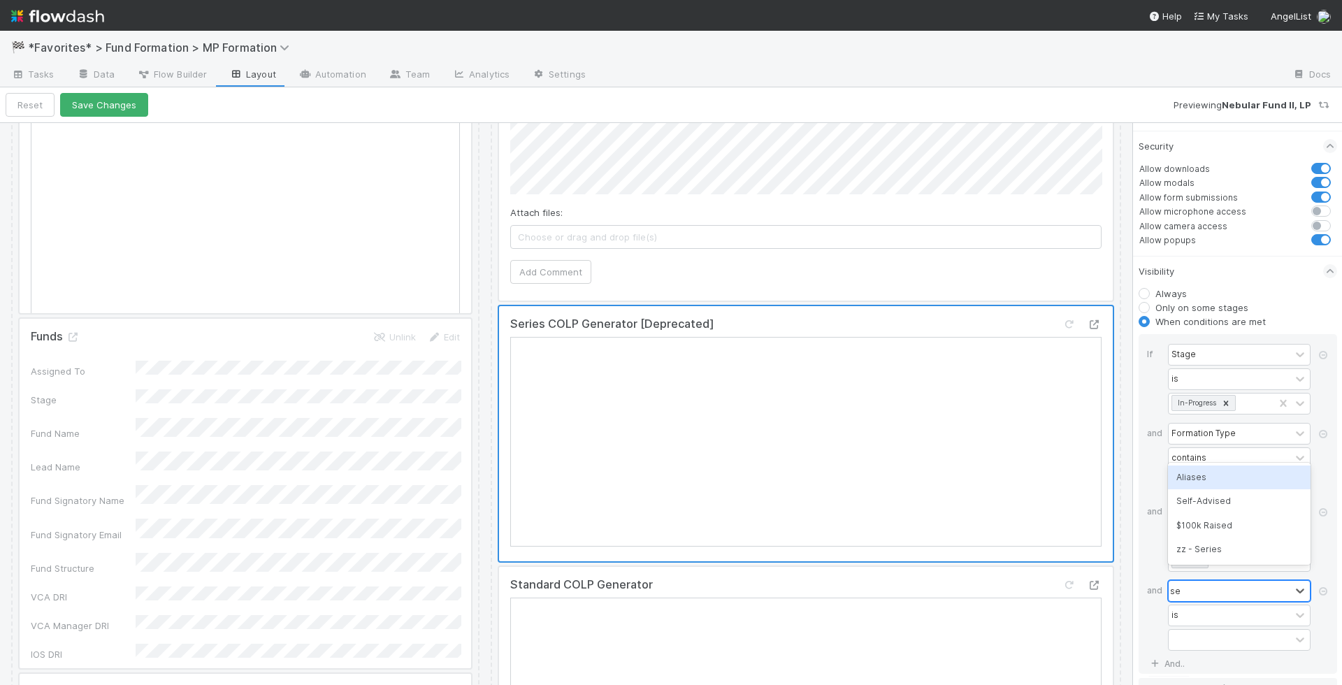
type input "self"
click at [1218, 551] on div "Self-Advised" at bounding box center [1239, 550] width 143 height 24
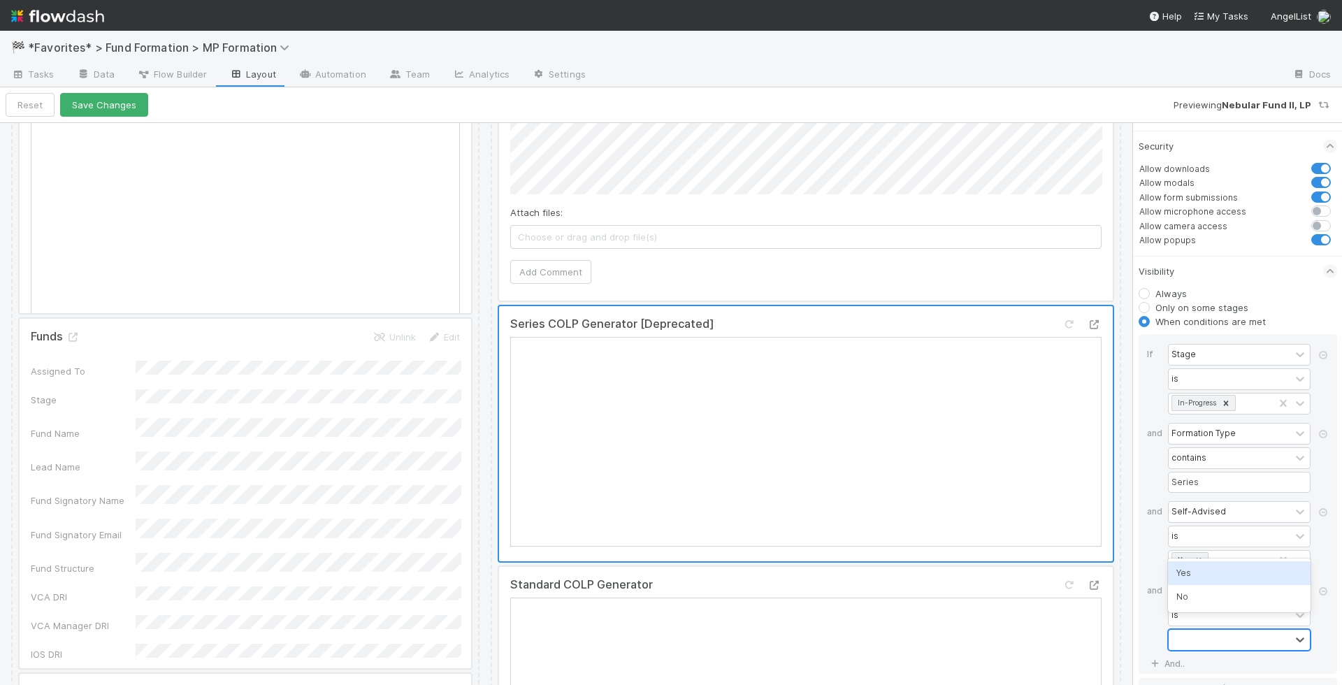
click at [1203, 630] on div at bounding box center [1230, 640] width 122 height 20
type input "no"
click at [1215, 598] on div "No" at bounding box center [1239, 597] width 143 height 24
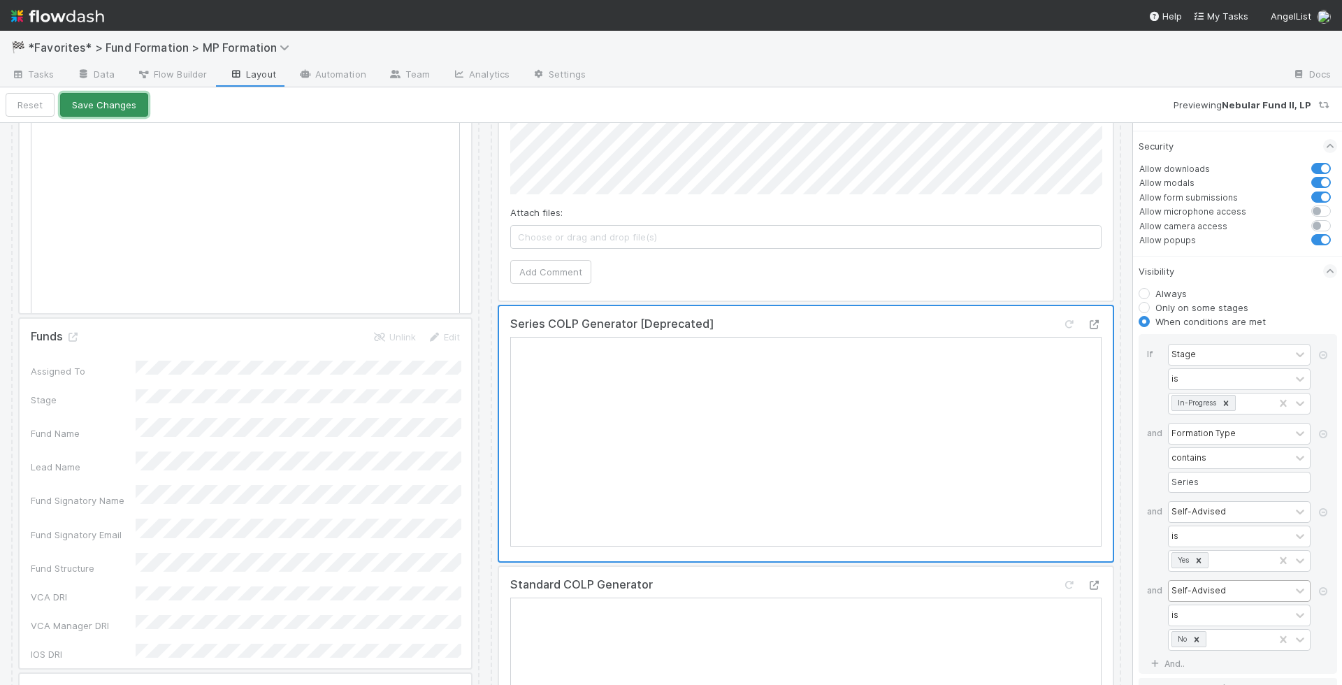
click at [103, 96] on button "Save Changes" at bounding box center [104, 105] width 88 height 24
click at [71, 108] on button "Back to task" at bounding box center [52, 105] width 92 height 24
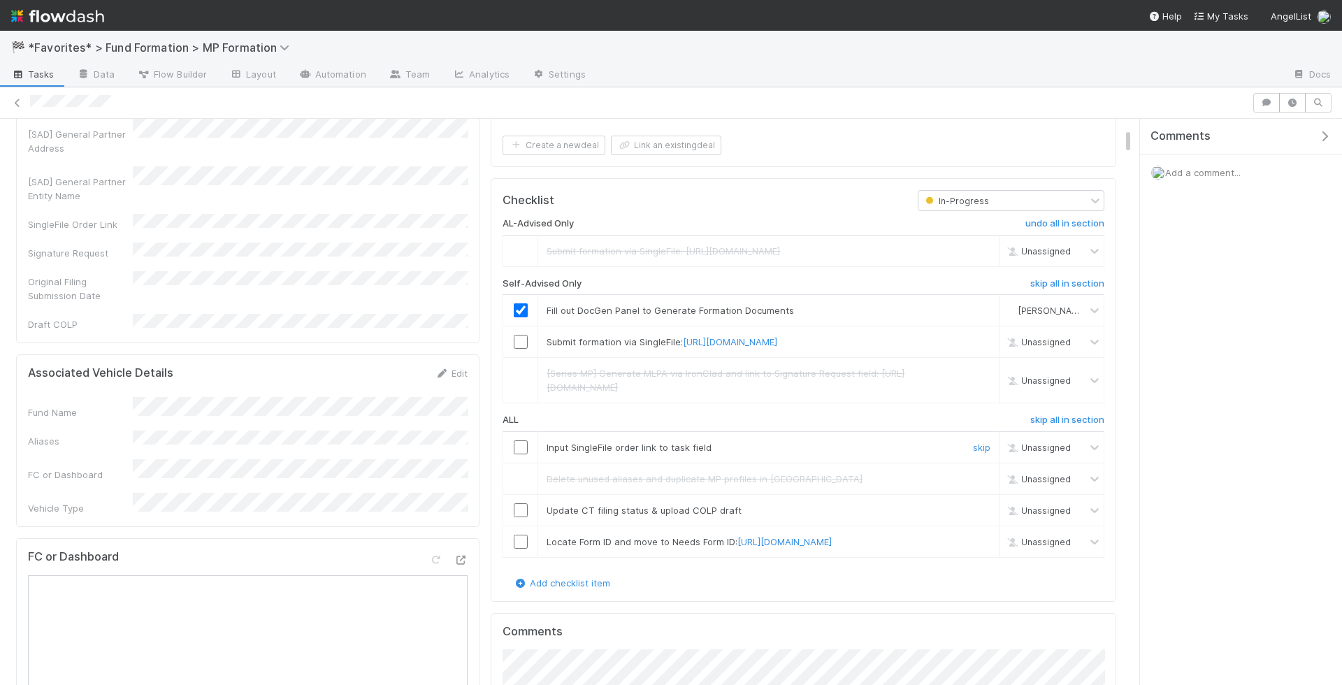
scroll to position [400, 0]
click at [512, 345] on td at bounding box center [520, 339] width 35 height 31
click at [519, 338] on input "checkbox" at bounding box center [521, 339] width 14 height 14
click at [518, 452] on input "checkbox" at bounding box center [521, 445] width 14 height 14
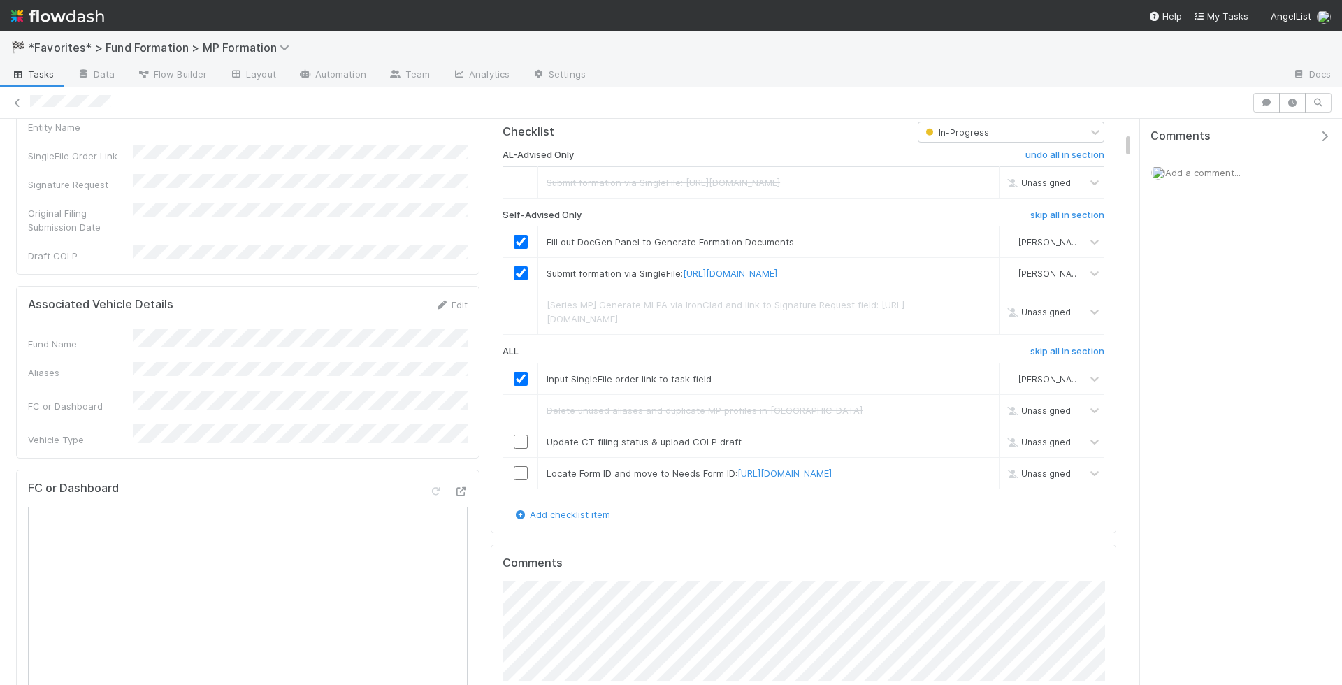
scroll to position [511, 0]
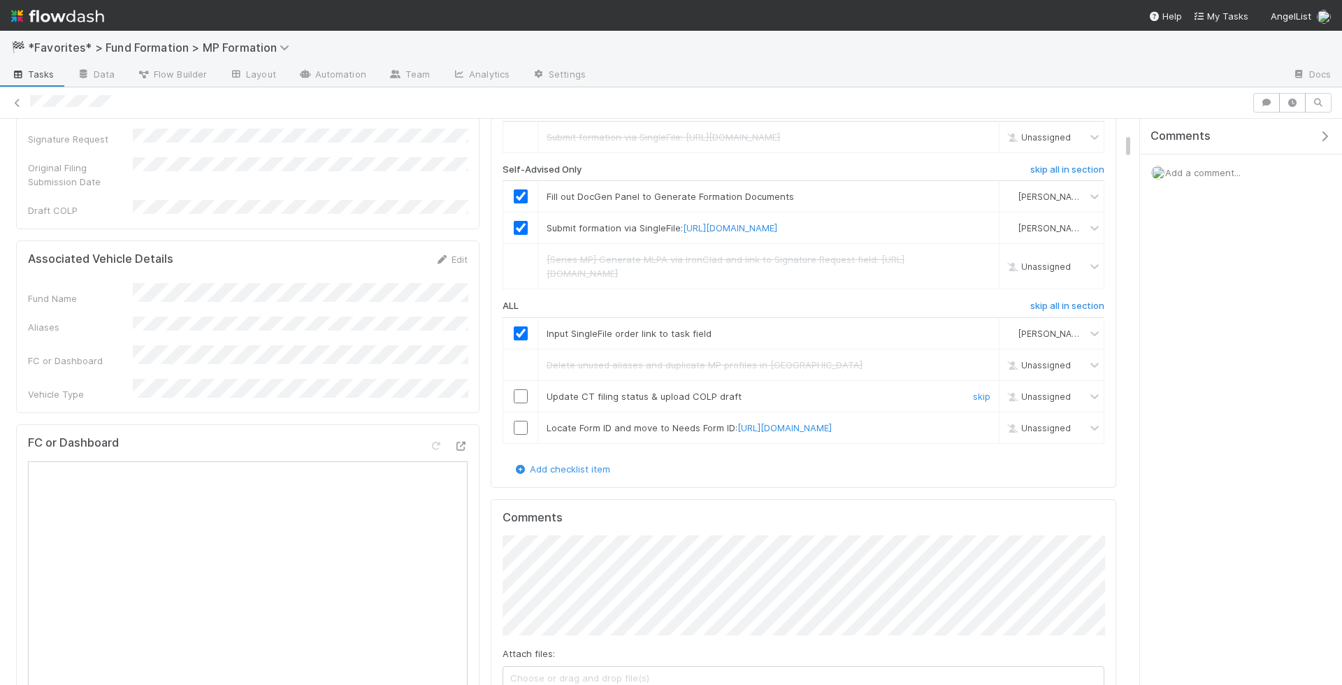
click at [531, 412] on td at bounding box center [520, 395] width 35 height 31
click at [524, 412] on td at bounding box center [520, 395] width 35 height 31
click at [523, 403] on input "checkbox" at bounding box center [521, 396] width 14 height 14
click at [524, 435] on input "checkbox" at bounding box center [521, 428] width 14 height 14
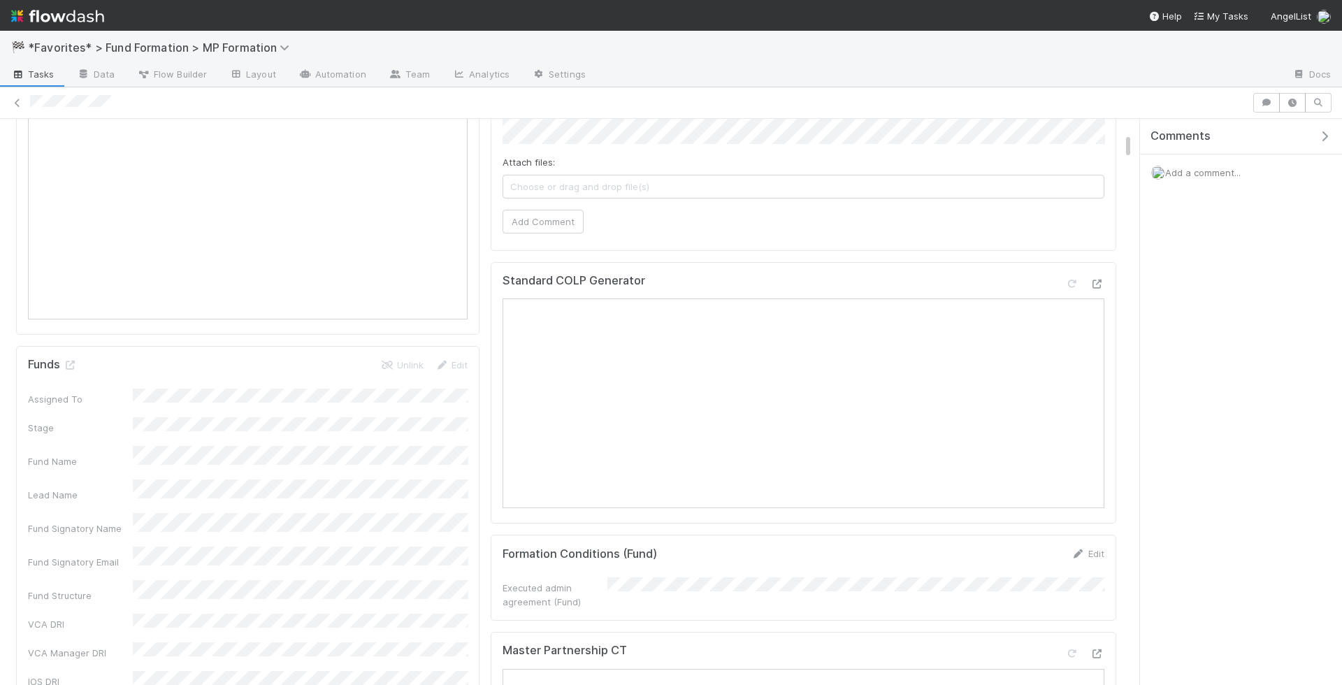
checkbox input "true"
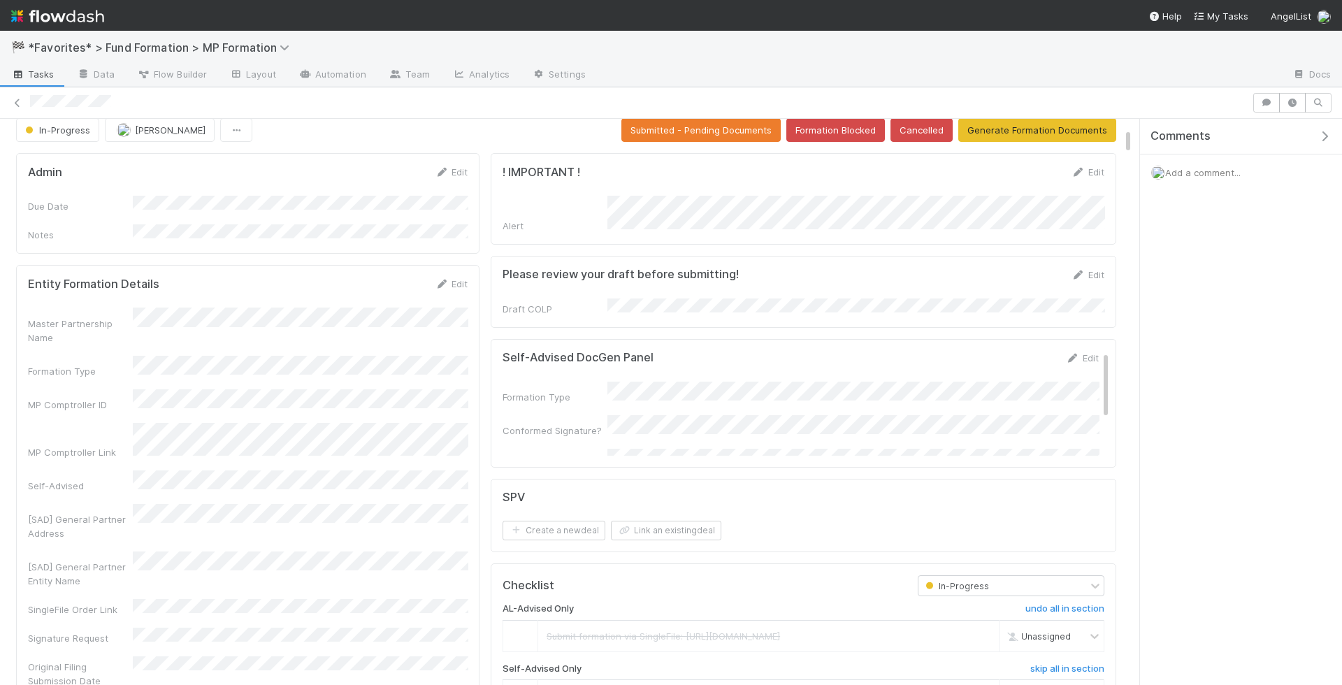
scroll to position [0, 0]
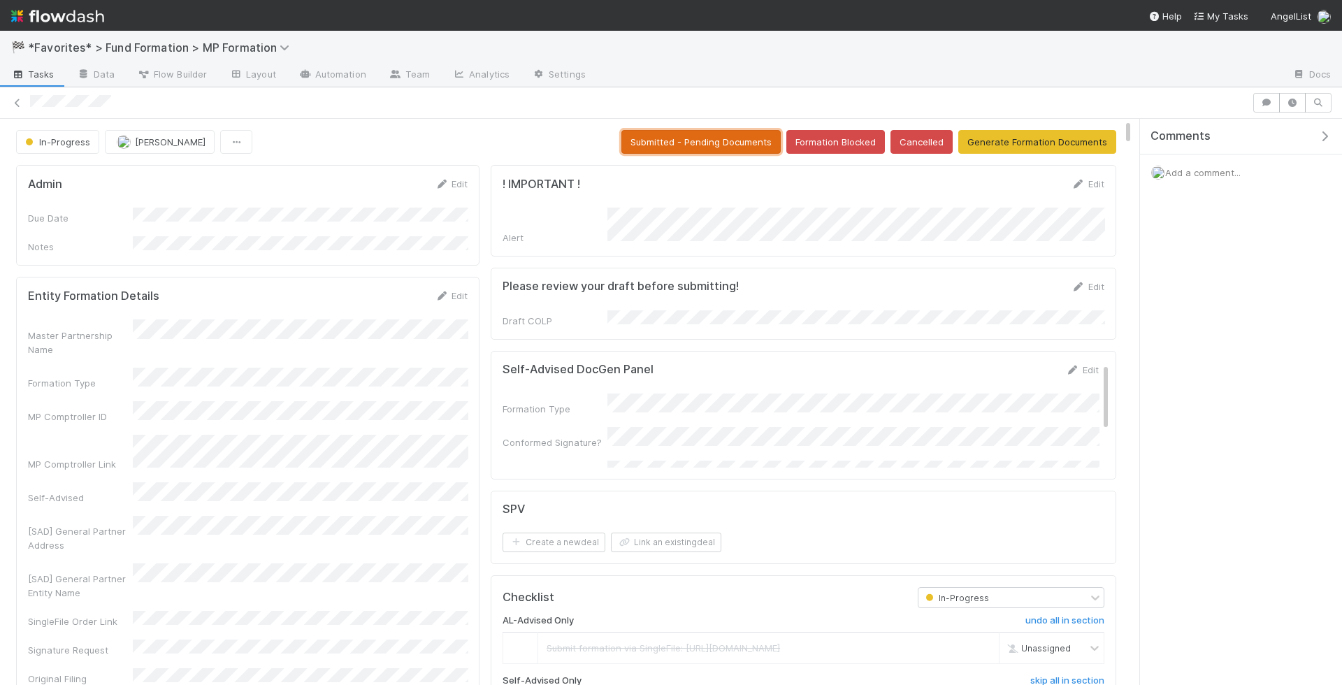
click at [716, 143] on button "Submitted - Pending Documents" at bounding box center [700, 142] width 159 height 24
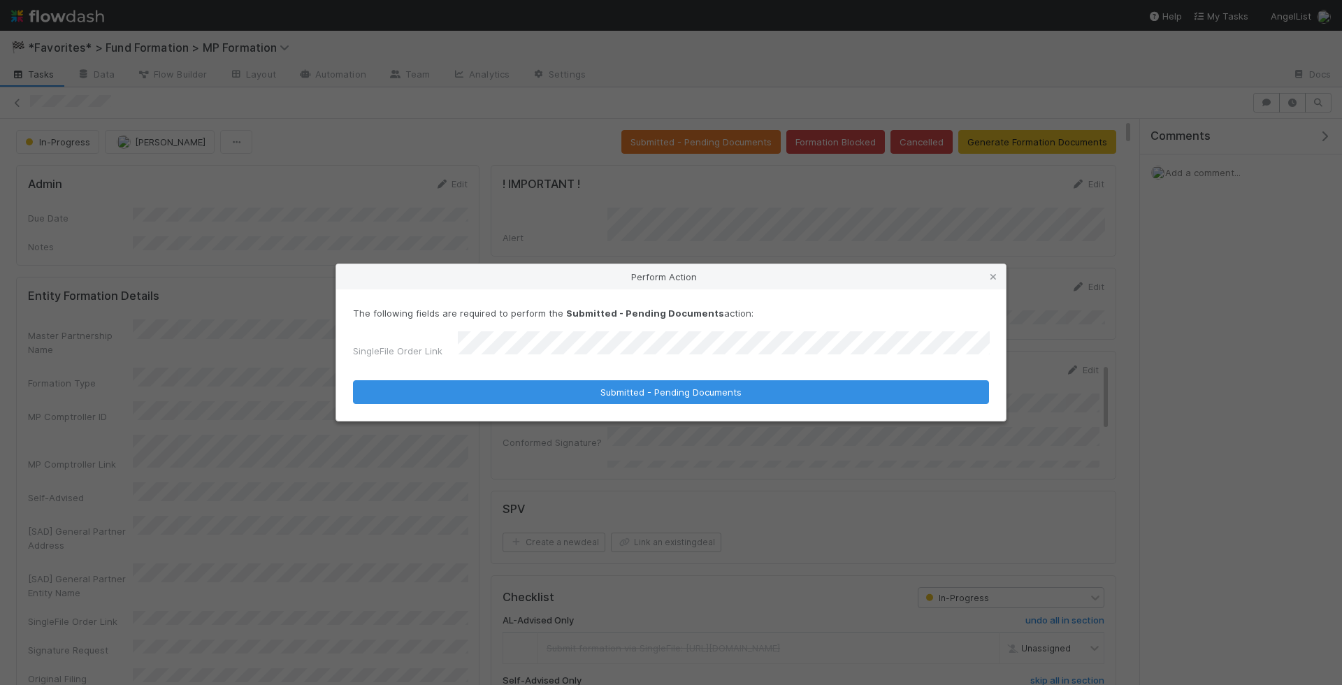
click at [353, 380] on button "Submitted - Pending Documents" at bounding box center [671, 392] width 636 height 24
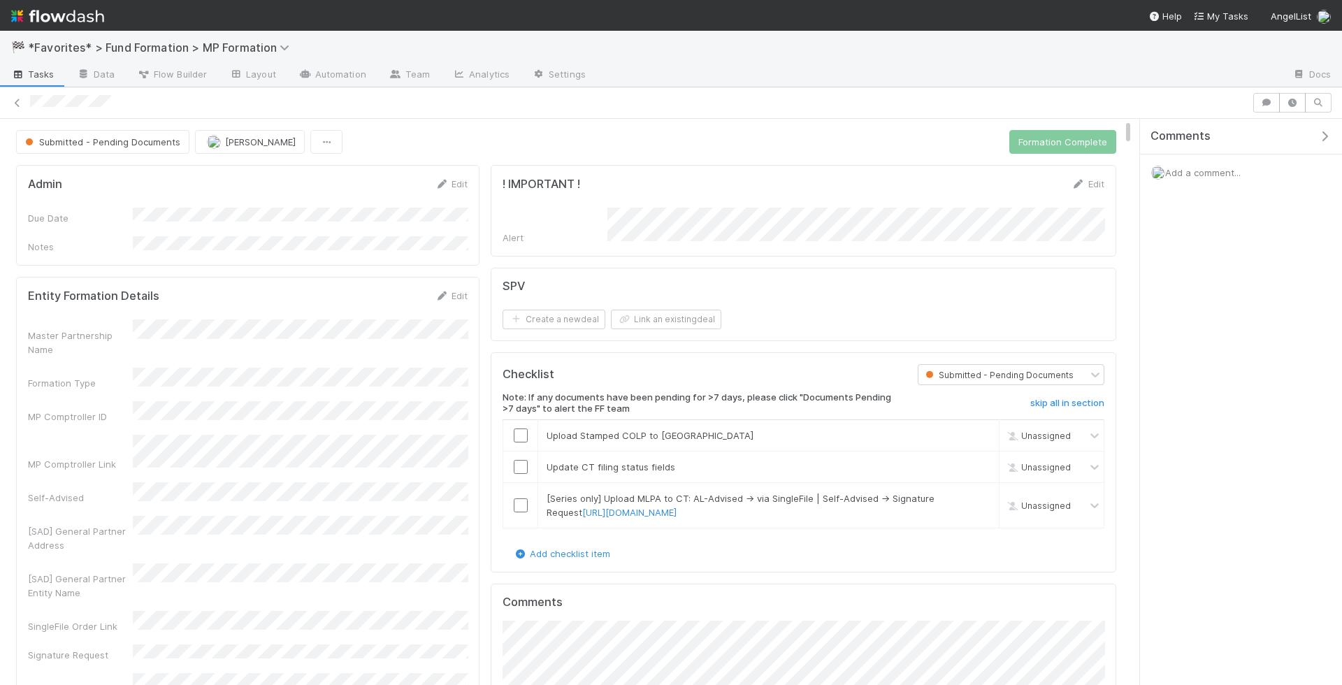
click at [38, 72] on span "Tasks" at bounding box center [32, 74] width 43 height 14
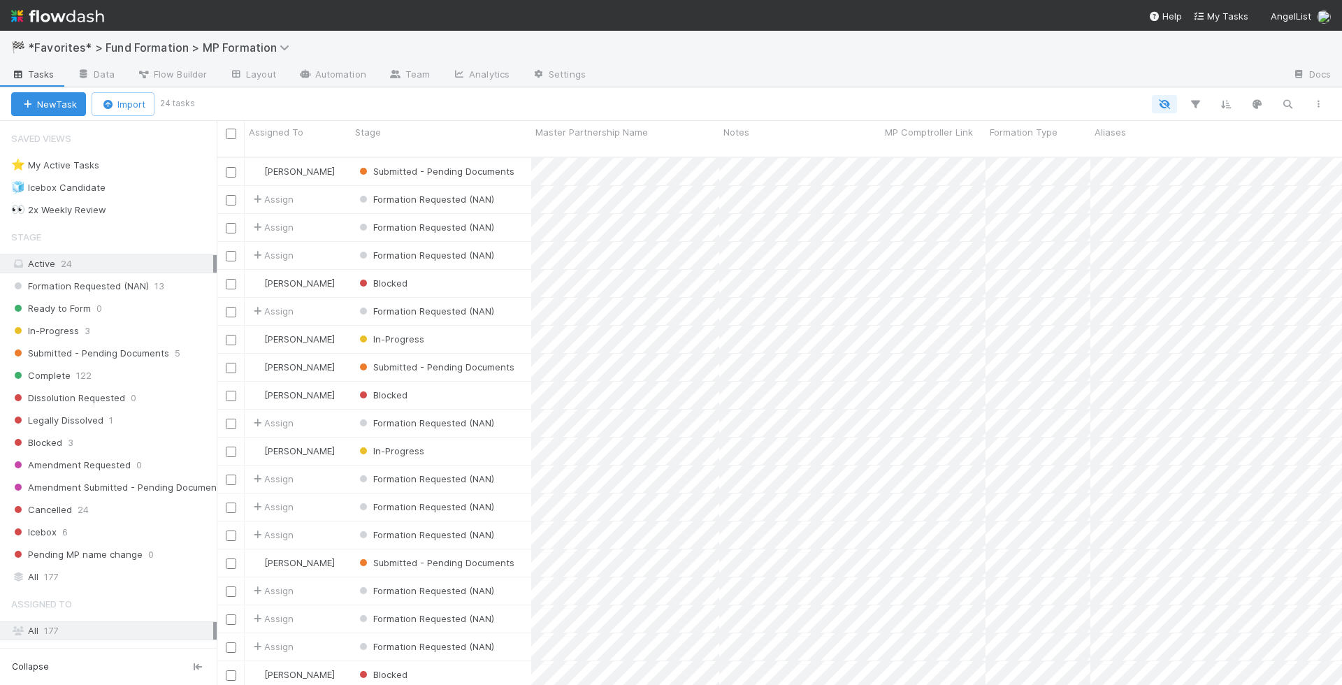
scroll to position [540, 1125]
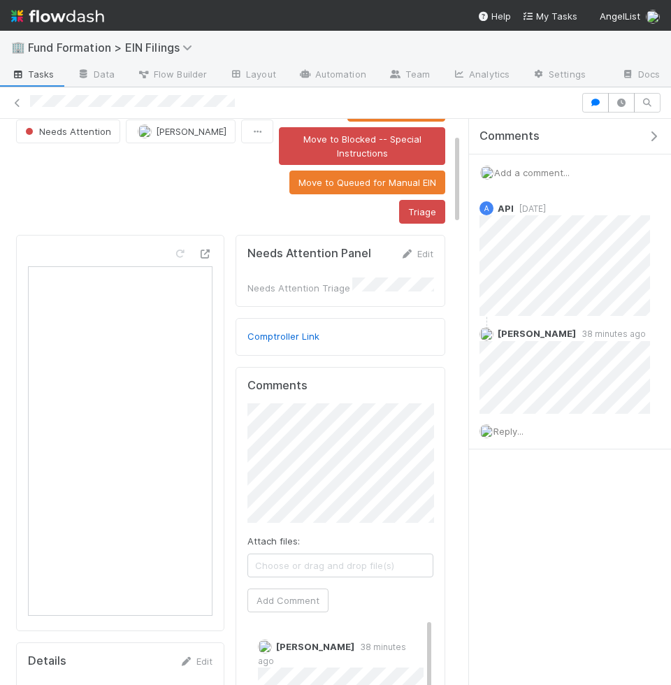
scroll to position [96, 0]
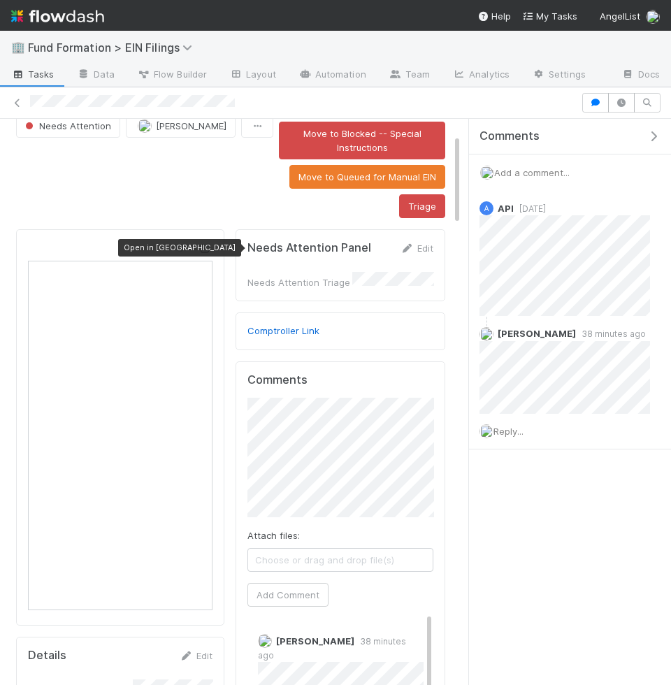
click at [210, 241] on div at bounding box center [206, 248] width 14 height 14
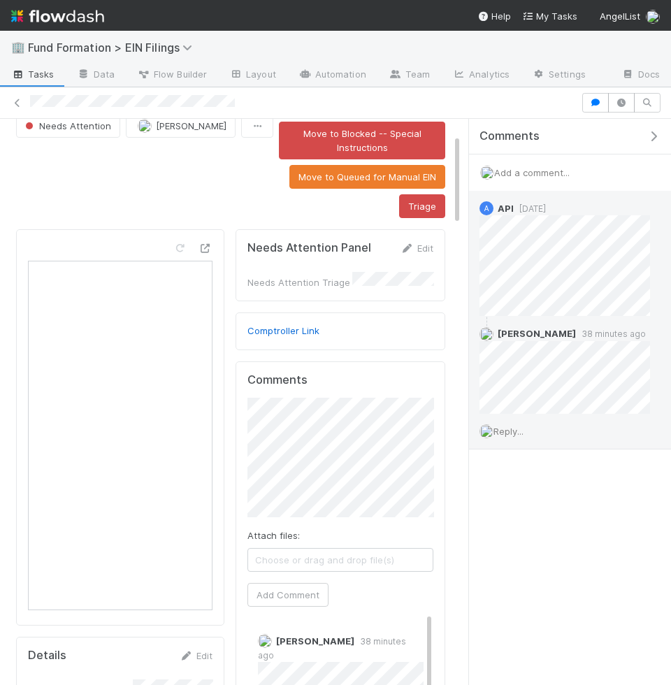
click at [518, 426] on span "Reply..." at bounding box center [508, 431] width 30 height 11
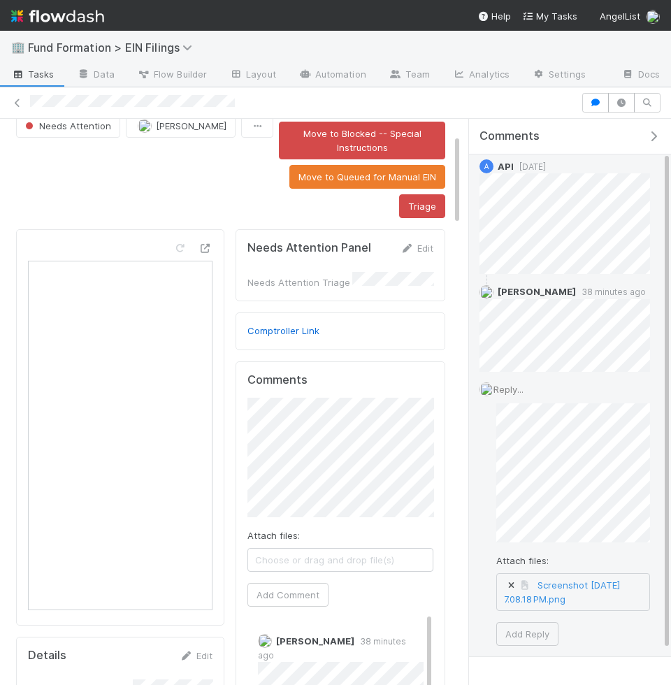
scroll to position [46, 0]
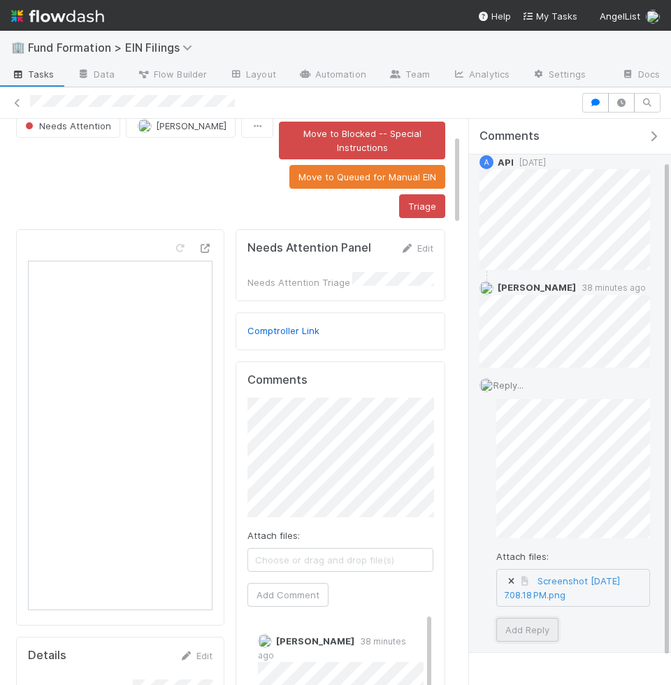
click at [526, 622] on button "Add Reply" at bounding box center [527, 630] width 62 height 24
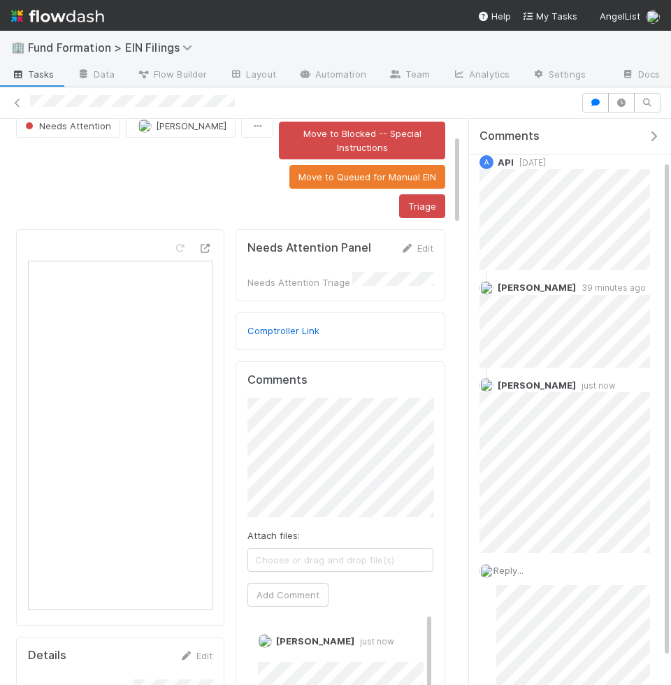
scroll to position [16, 0]
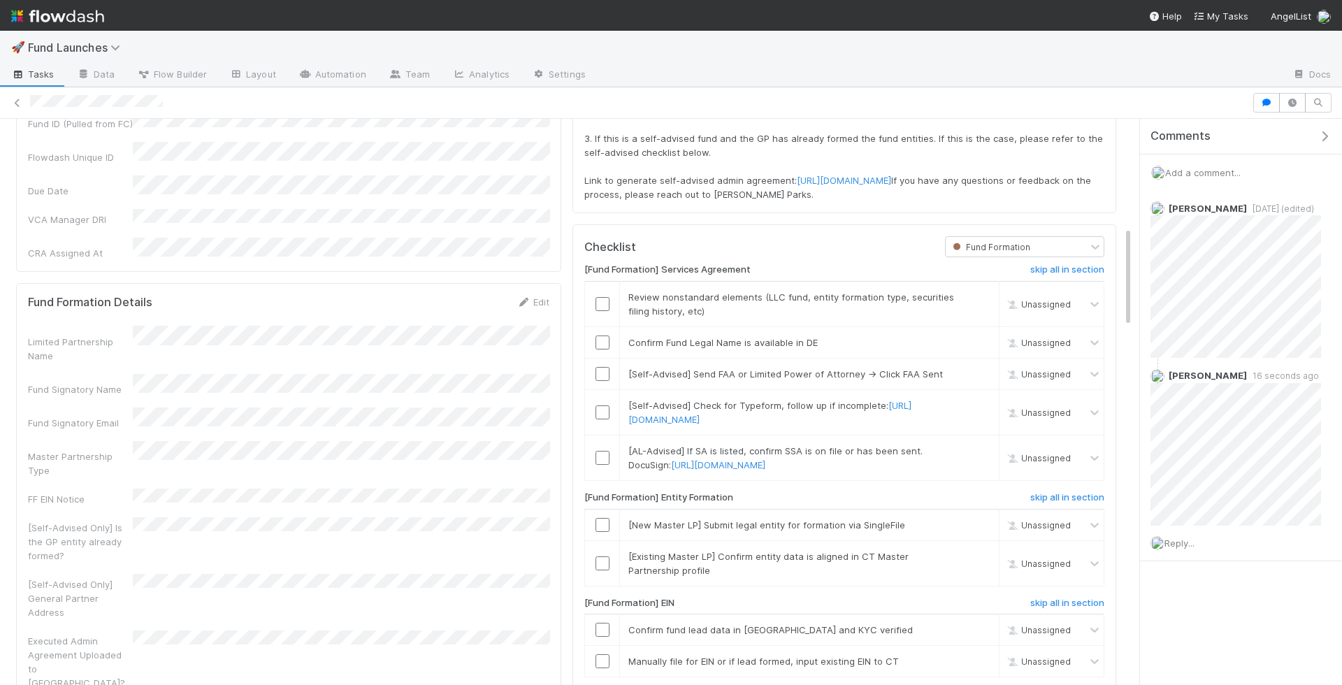
scroll to position [598, 0]
click at [602, 315] on input "checkbox" at bounding box center [603, 308] width 14 height 14
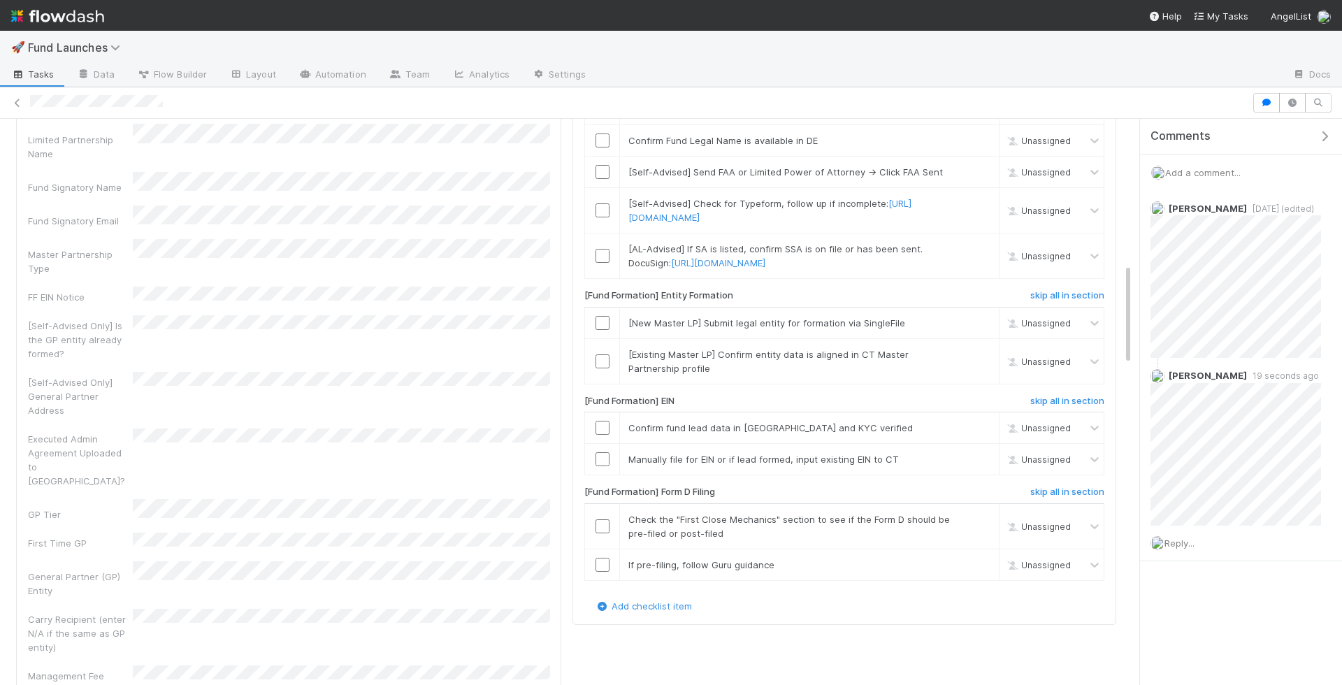
scroll to position [814, 0]
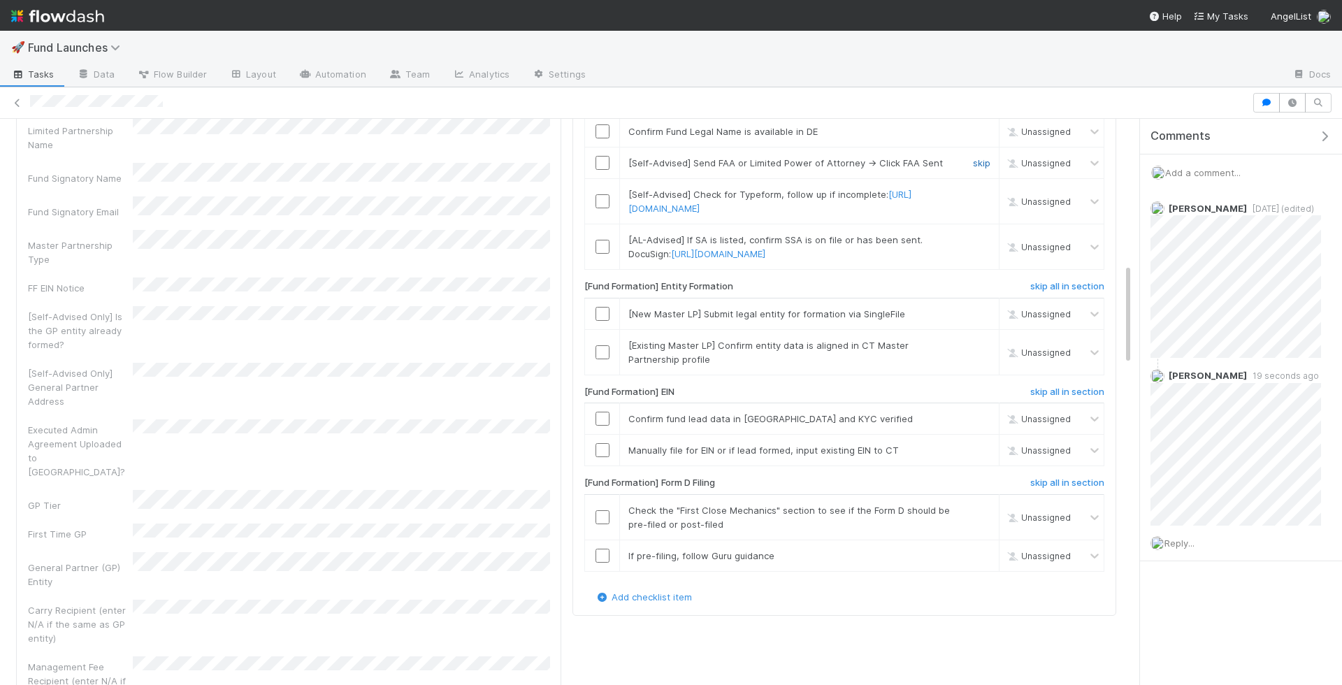
click at [979, 168] on link "skip" at bounding box center [981, 162] width 17 height 11
click at [979, 200] on link "skip" at bounding box center [981, 194] width 17 height 11
click at [977, 168] on link "skip" at bounding box center [981, 162] width 17 height 11
click at [593, 359] on div at bounding box center [602, 352] width 34 height 14
click at [597, 359] on input "checkbox" at bounding box center [603, 352] width 14 height 14
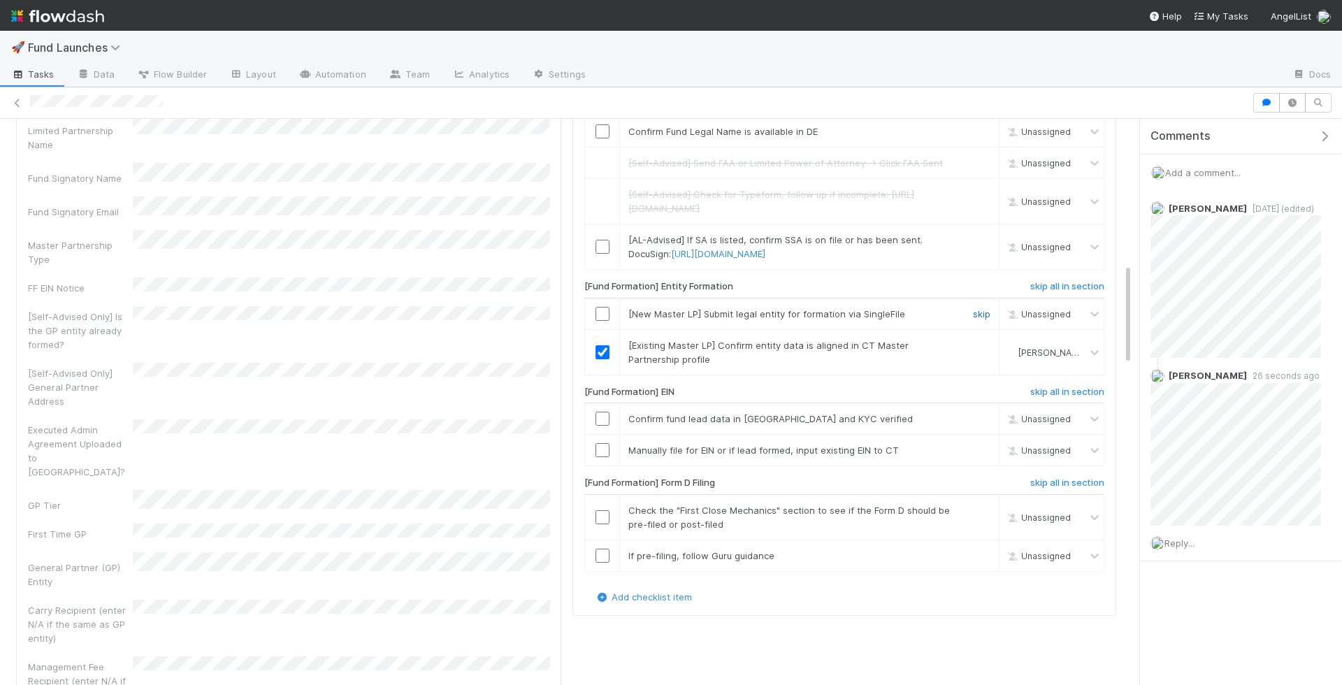
click at [979, 319] on link "skip" at bounding box center [981, 313] width 17 height 11
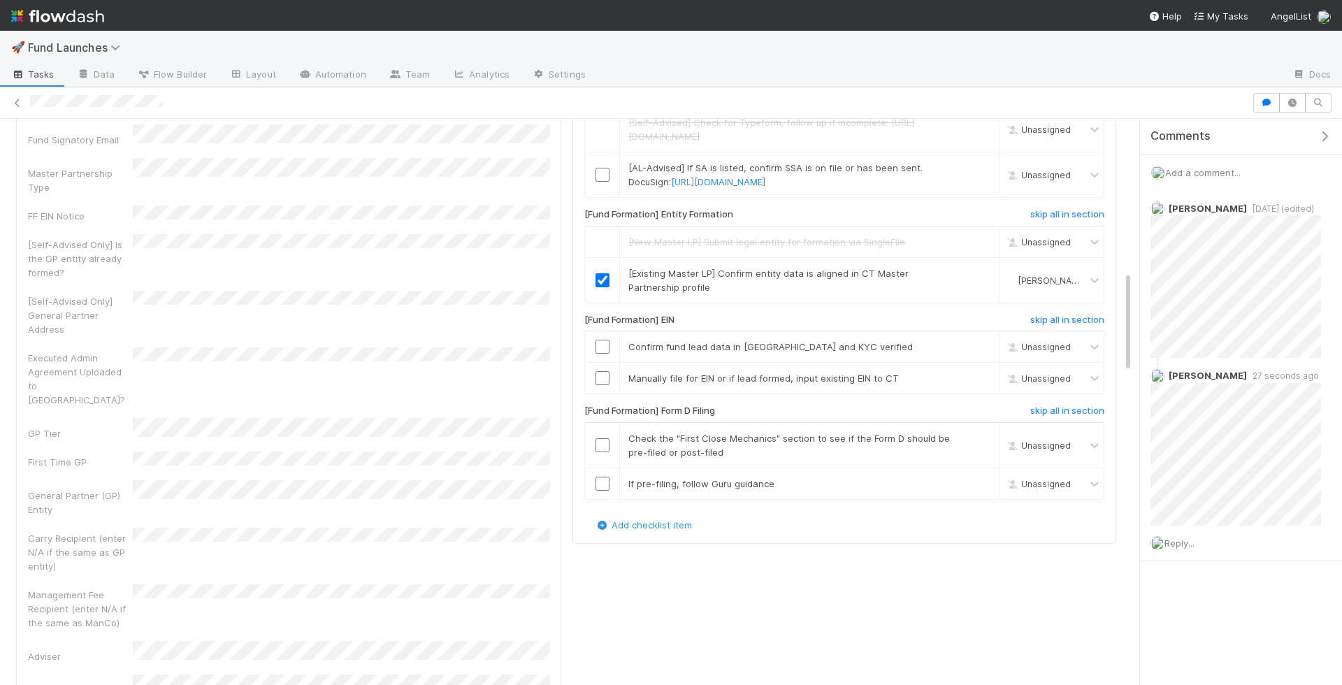
scroll to position [940, 0]
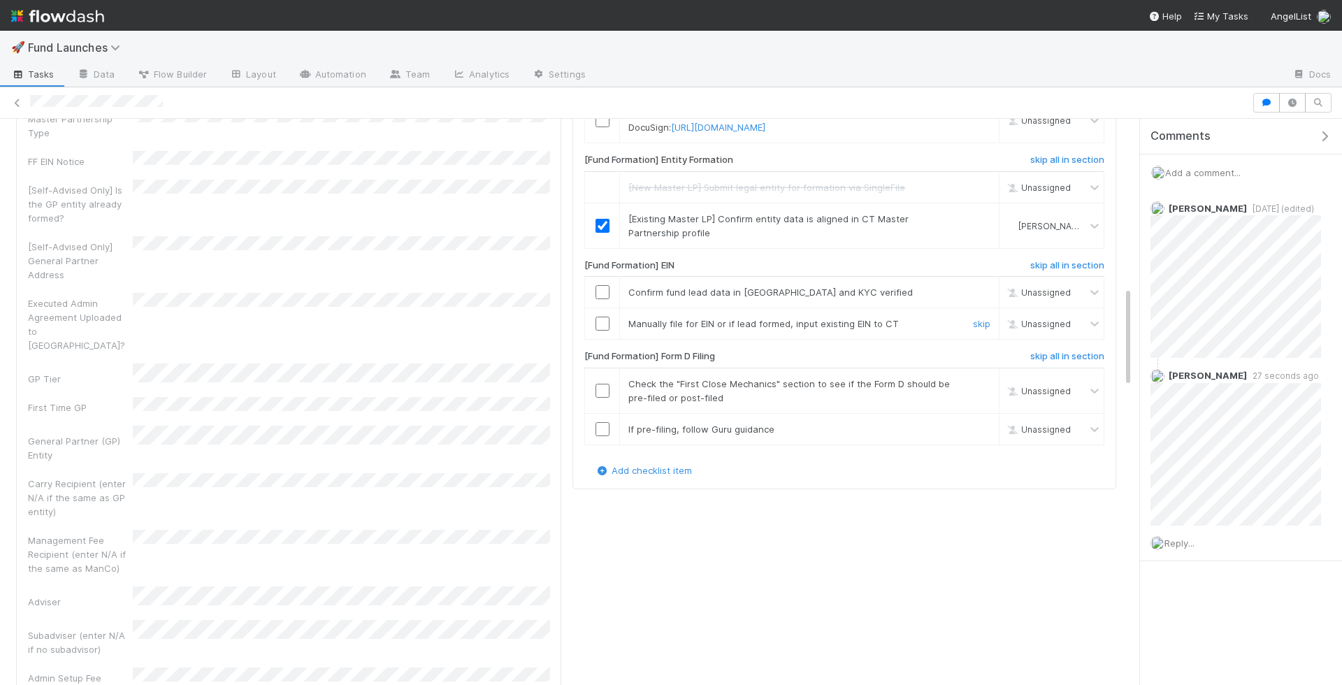
click at [605, 331] on input "checkbox" at bounding box center [603, 324] width 14 height 14
click at [983, 298] on link "skip" at bounding box center [981, 292] width 17 height 11
click at [600, 331] on input "checkbox" at bounding box center [603, 324] width 14 height 14
click at [605, 398] on input "checkbox" at bounding box center [603, 391] width 14 height 14
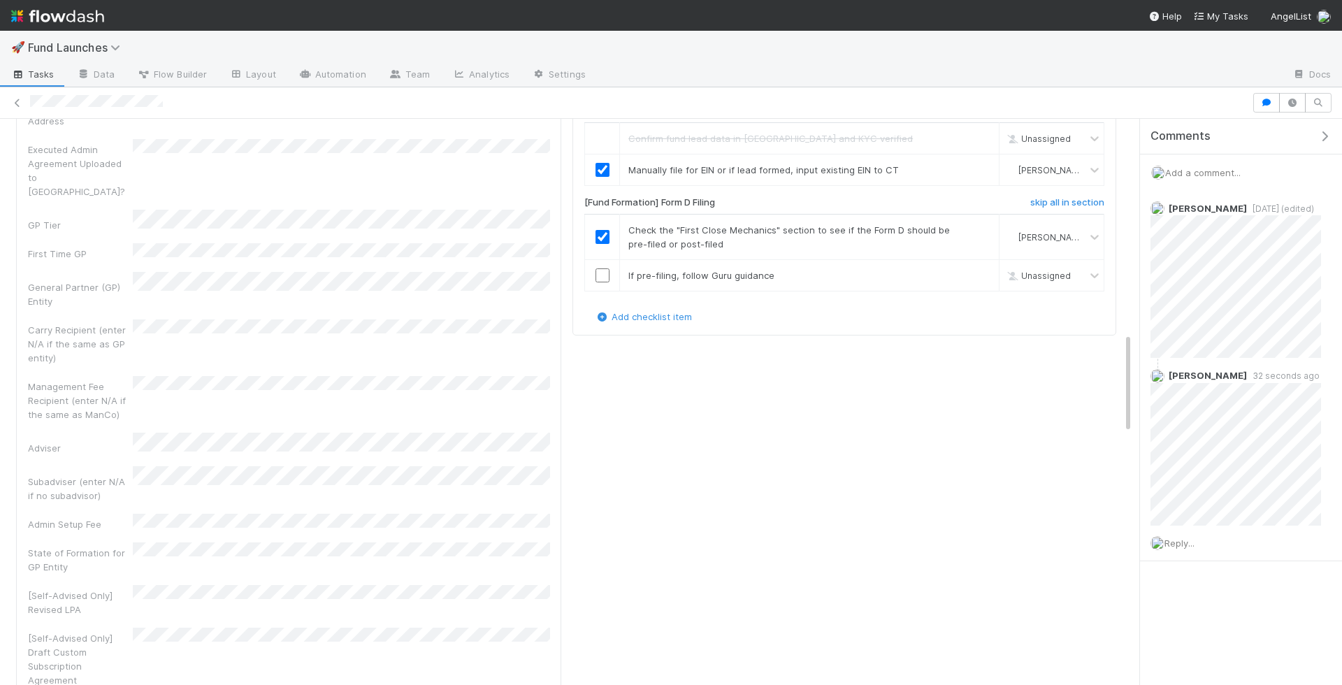
scroll to position [1265, 0]
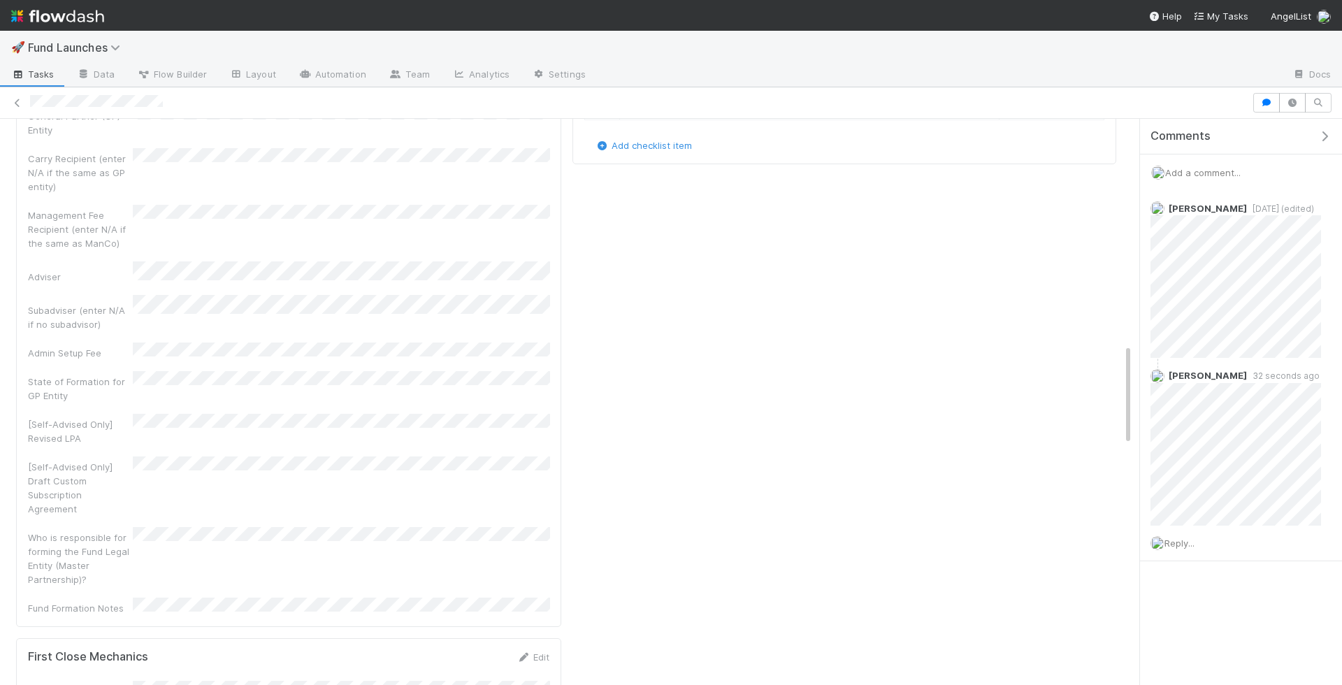
click at [978, 110] on link "skip" at bounding box center [981, 104] width 17 height 11
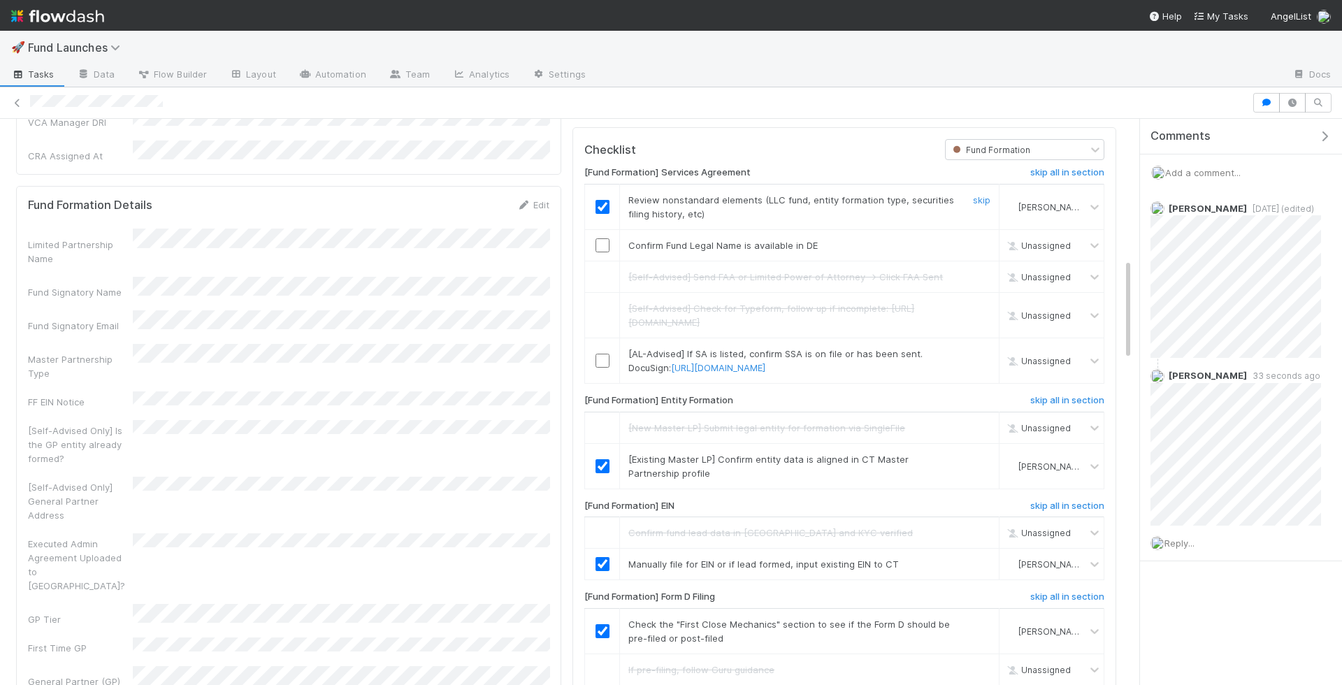
scroll to position [683, 0]
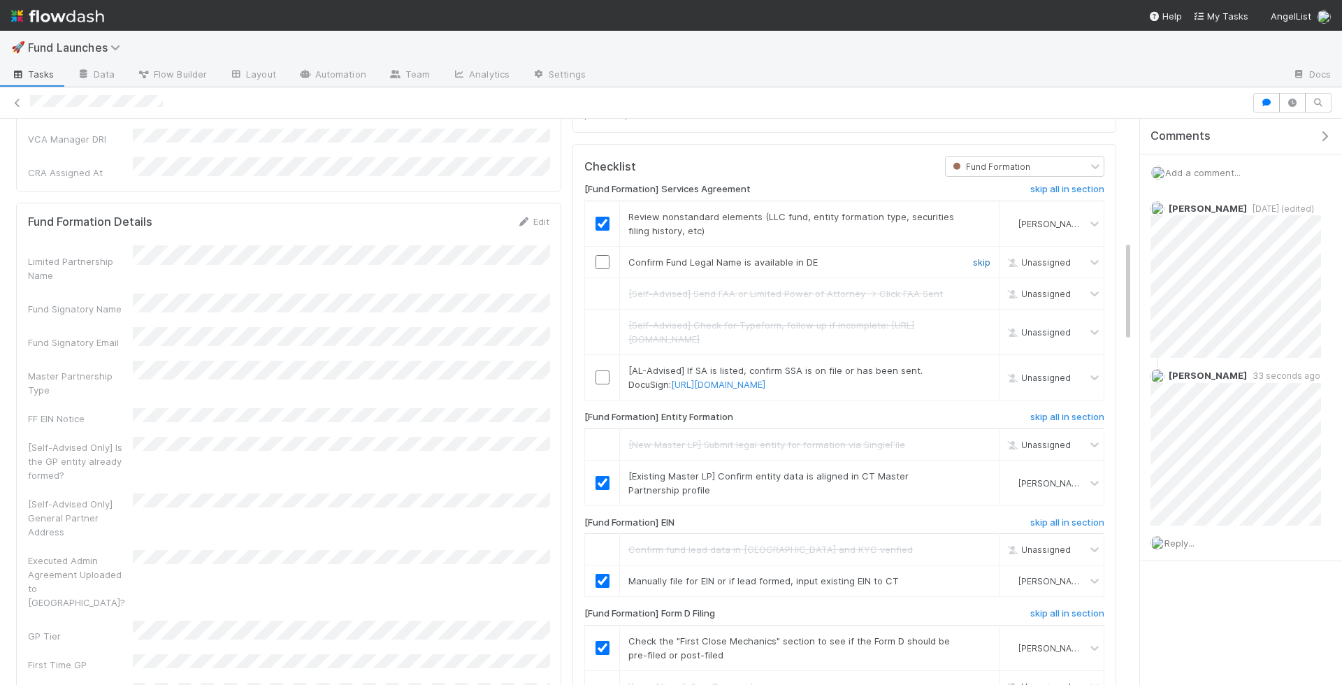
click at [988, 268] on link "skip" at bounding box center [981, 262] width 17 height 11
click at [986, 376] on link "skip" at bounding box center [981, 370] width 17 height 11
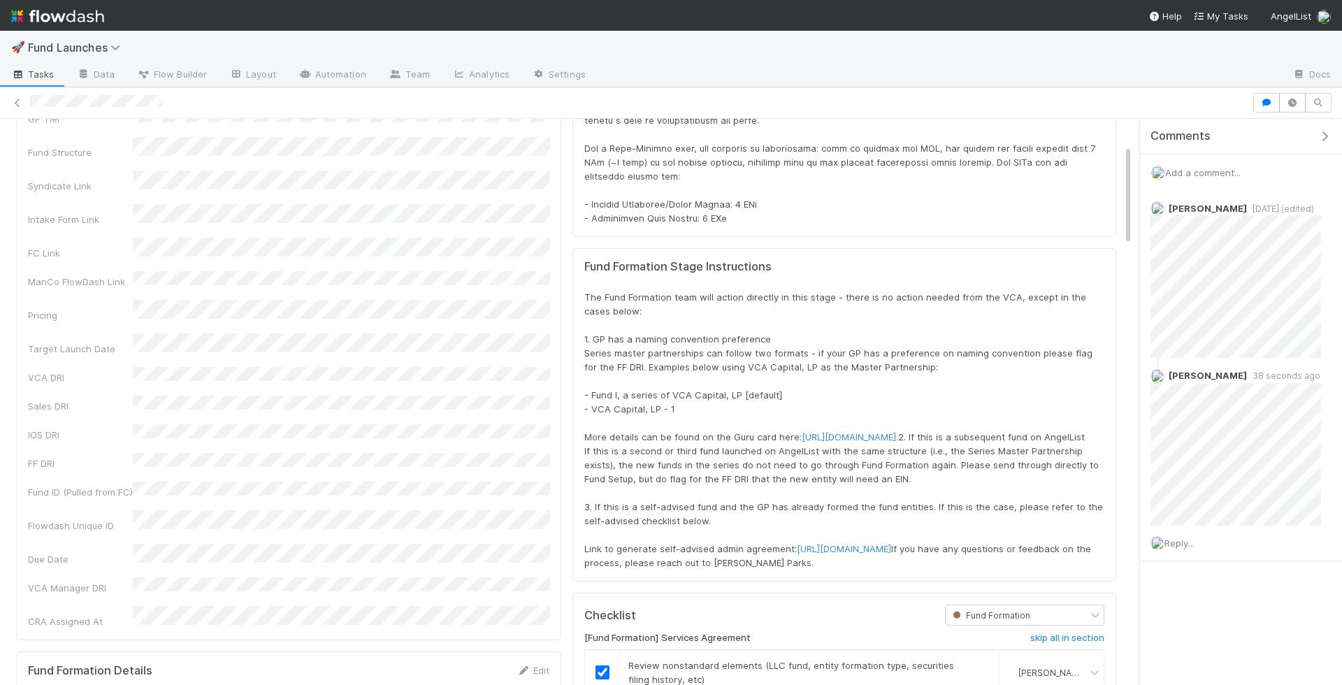
scroll to position [0, 0]
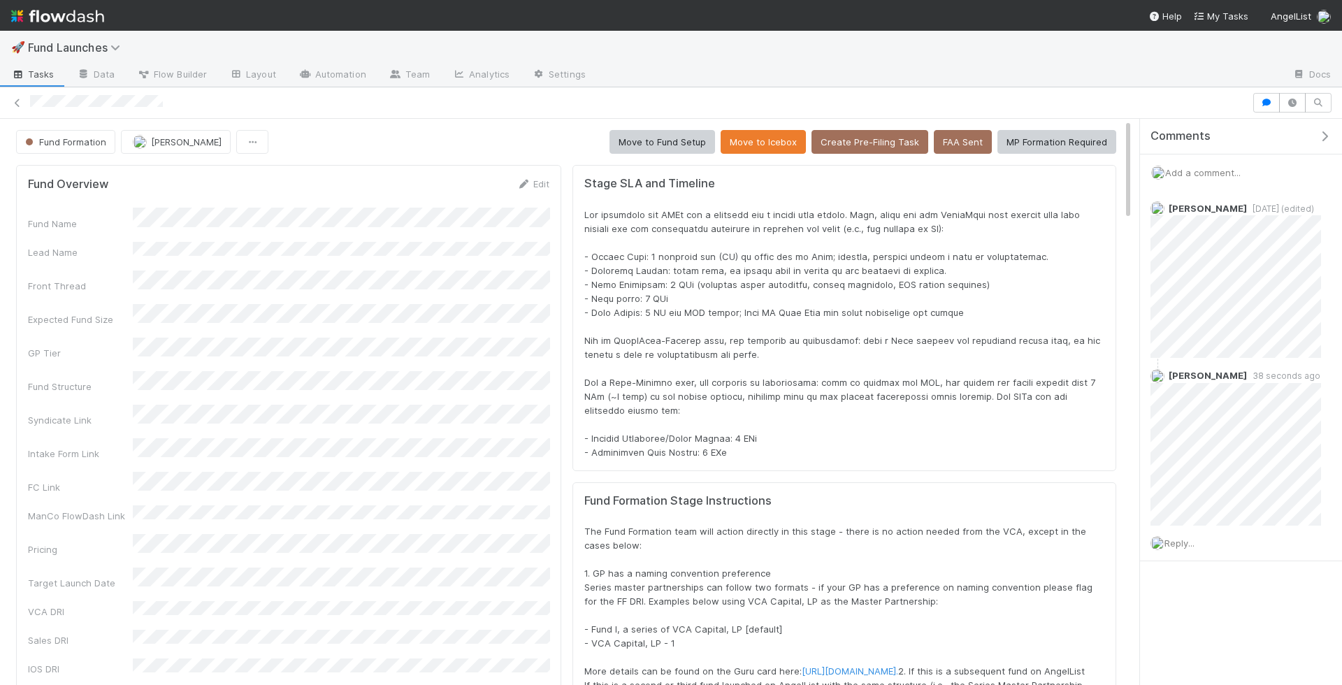
click at [675, 151] on button "Move to Fund Setup" at bounding box center [663, 142] width 106 height 24
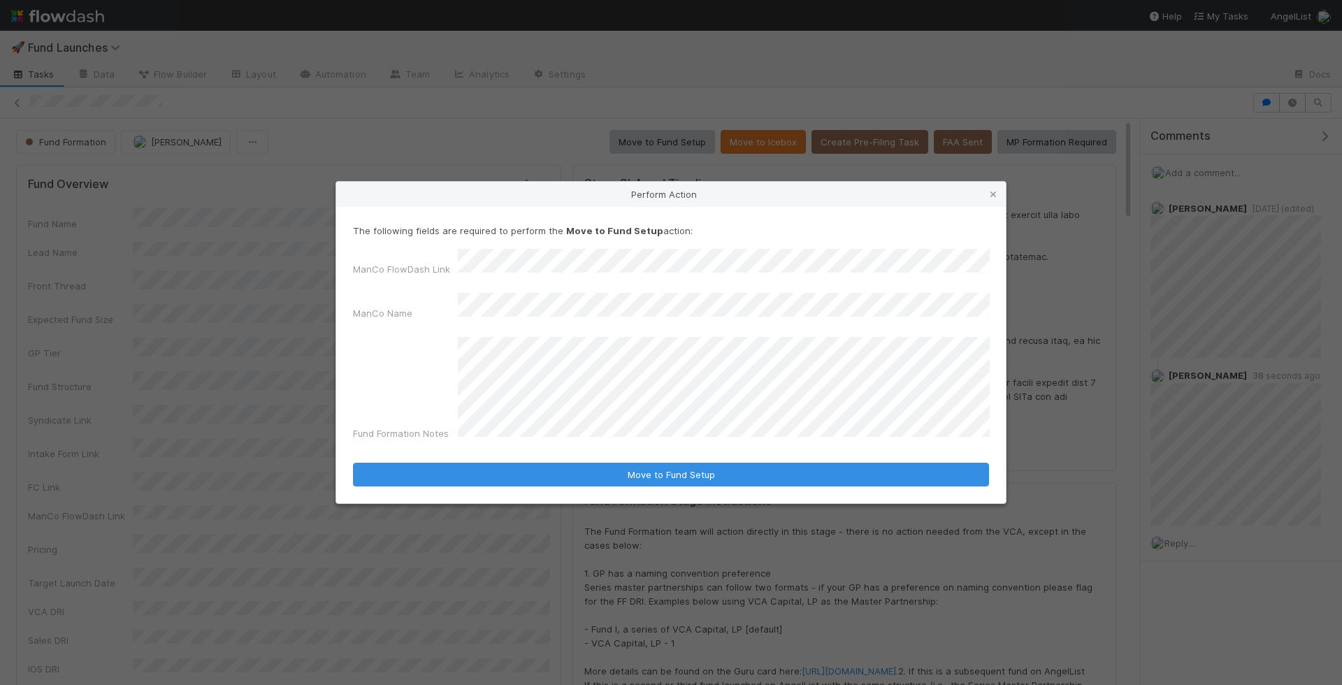
click at [634, 260] on div "The following fields are required to perform the Move to Fund Setup action: Man…" at bounding box center [671, 335] width 636 height 222
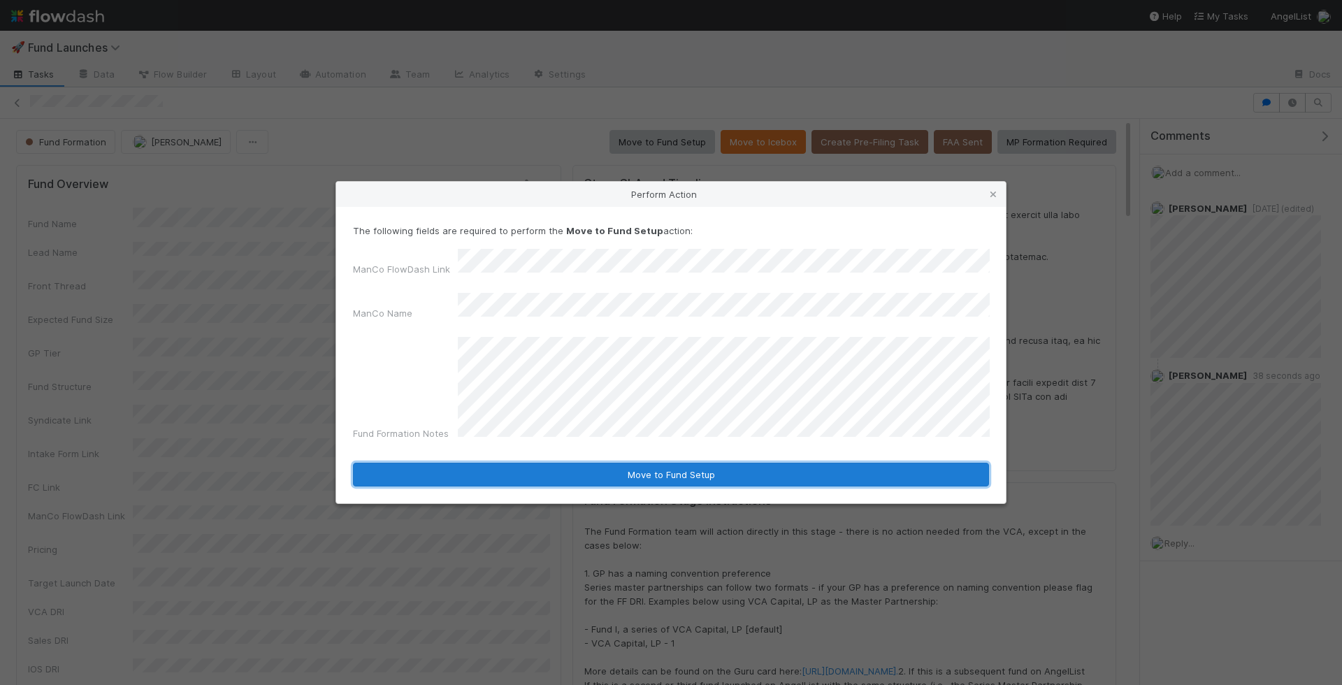
click at [514, 463] on button "Move to Fund Setup" at bounding box center [671, 475] width 636 height 24
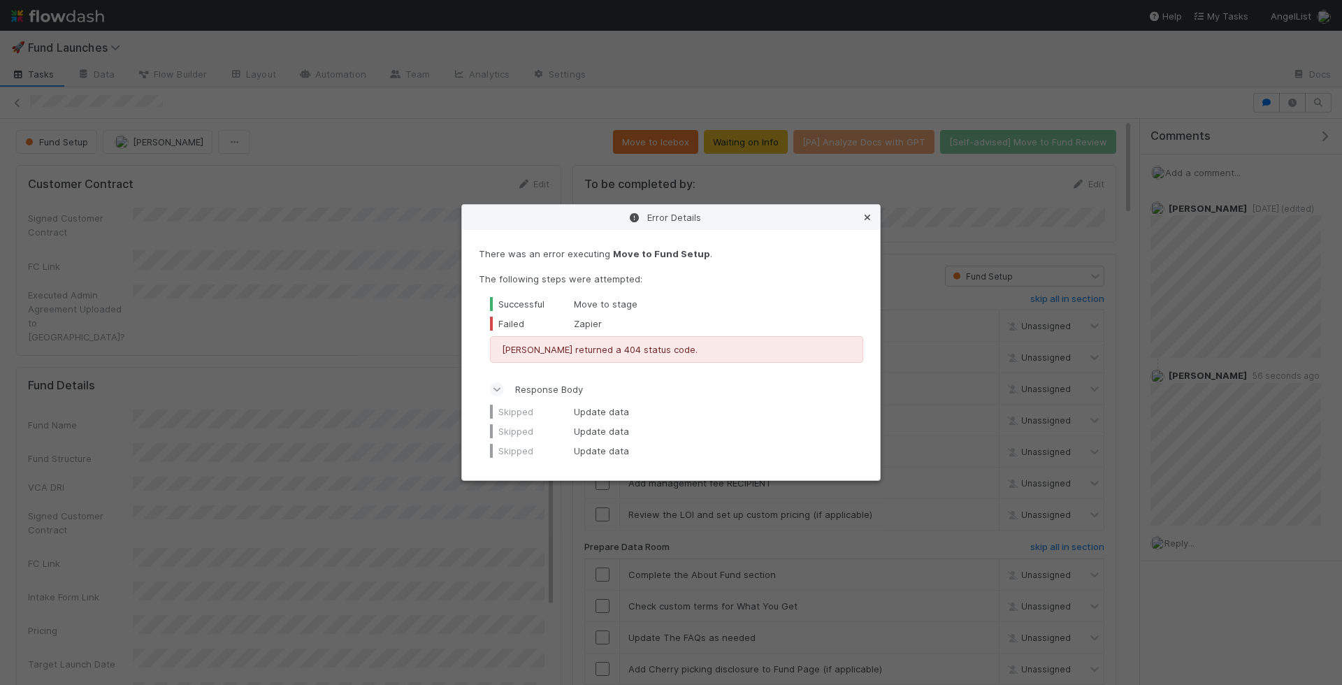
click at [867, 217] on icon at bounding box center [867, 217] width 14 height 9
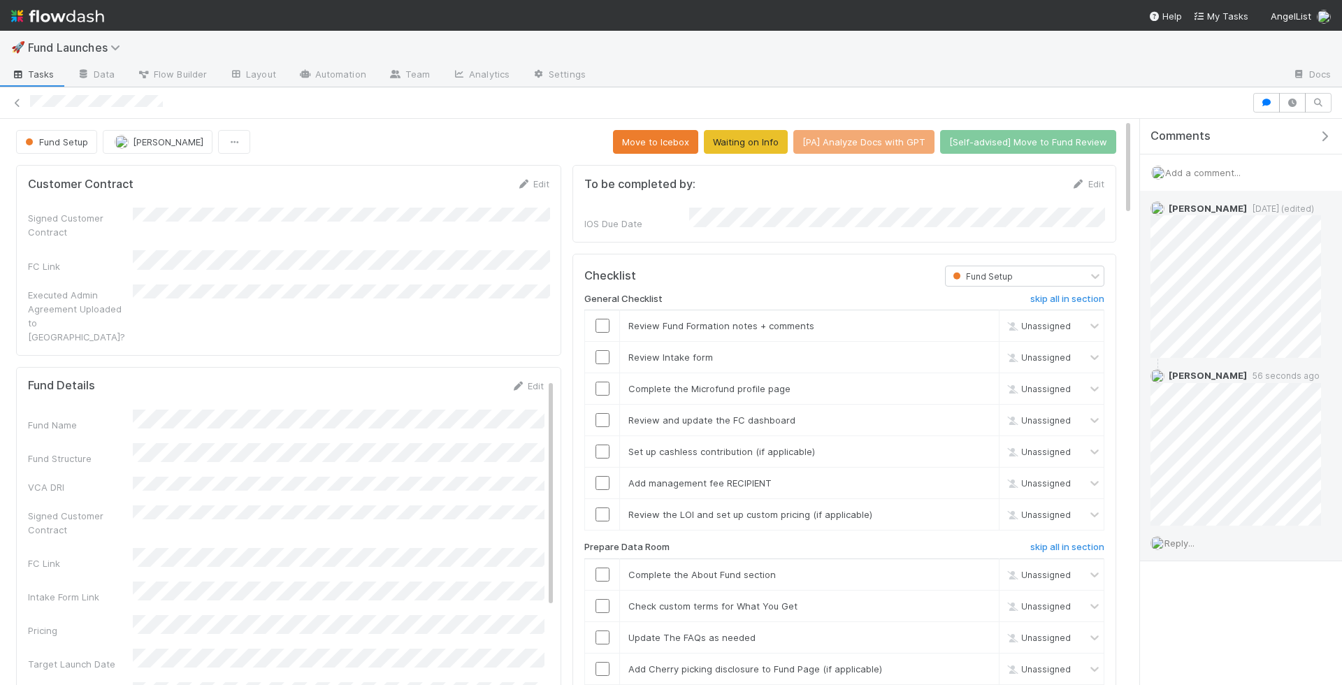
click at [1185, 554] on div "Reply..." at bounding box center [1236, 543] width 192 height 35
click at [1185, 547] on div "Reply..." at bounding box center [1236, 543] width 192 height 35
click at [1186, 546] on div "Reply..." at bounding box center [1236, 543] width 192 height 35
click at [1188, 539] on span "Reply..." at bounding box center [1180, 543] width 30 height 11
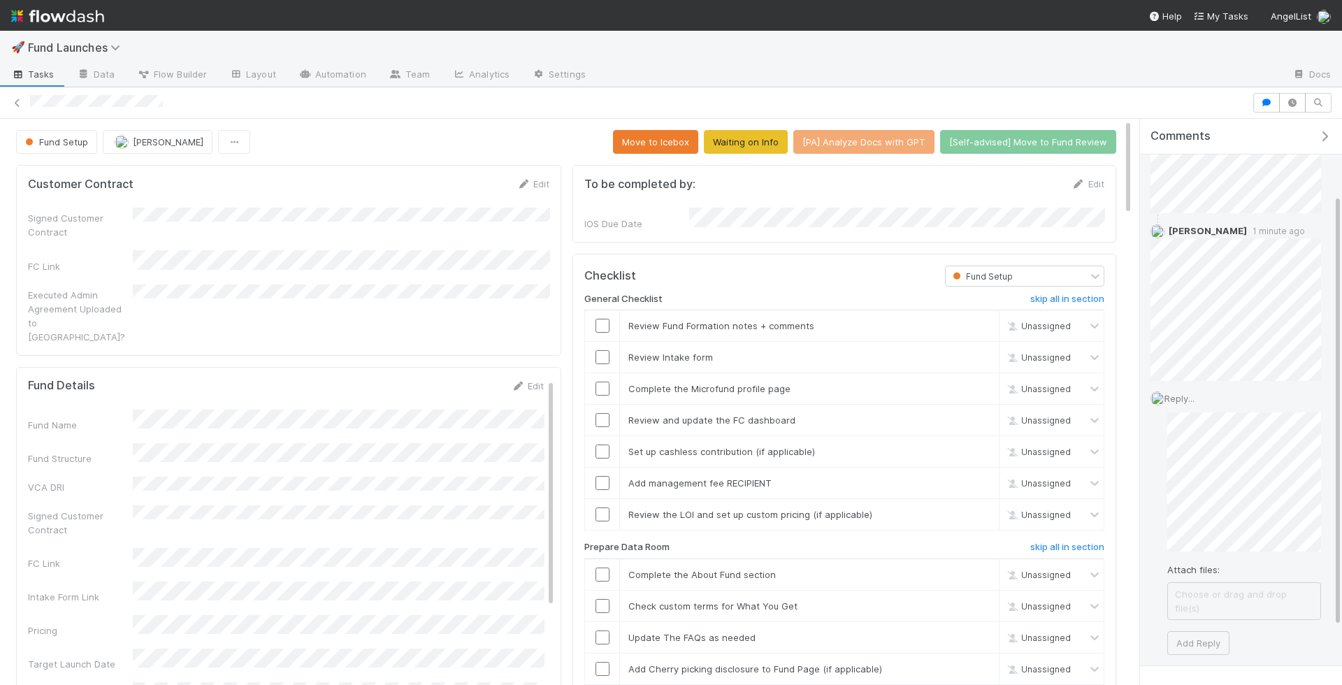
scroll to position [161, 0]
click at [1214, 614] on button "Add Reply" at bounding box center [1198, 626] width 62 height 24
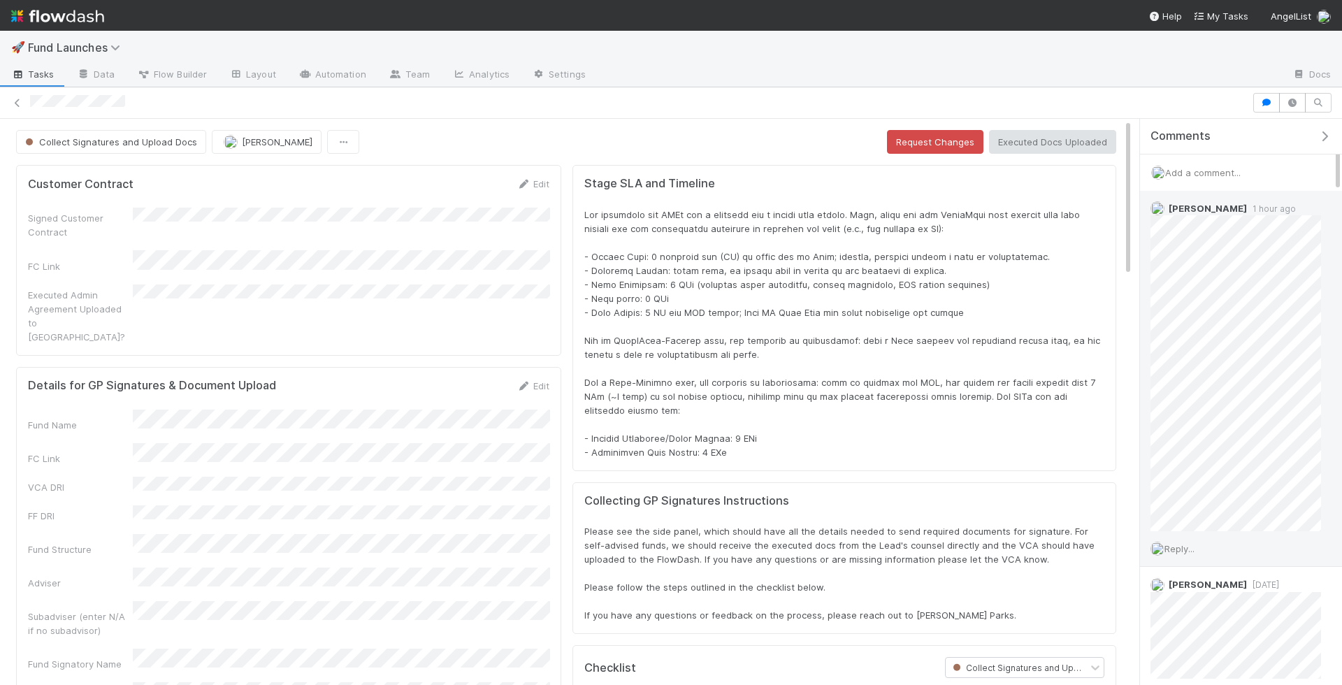
click at [1192, 547] on span "Reply..." at bounding box center [1180, 548] width 30 height 11
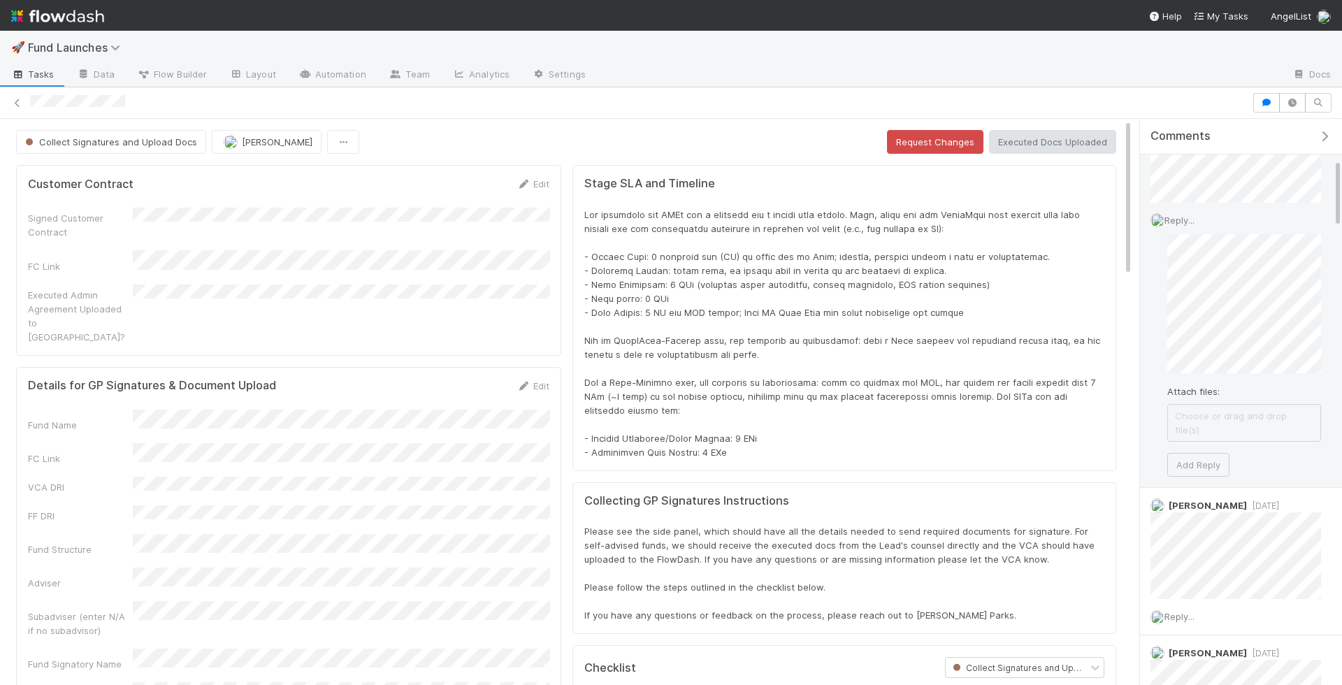
scroll to position [322, 0]
click at [1221, 460] on button "Add Reply" at bounding box center [1198, 472] width 62 height 24
click at [1299, 227] on icon at bounding box center [1302, 228] width 14 height 9
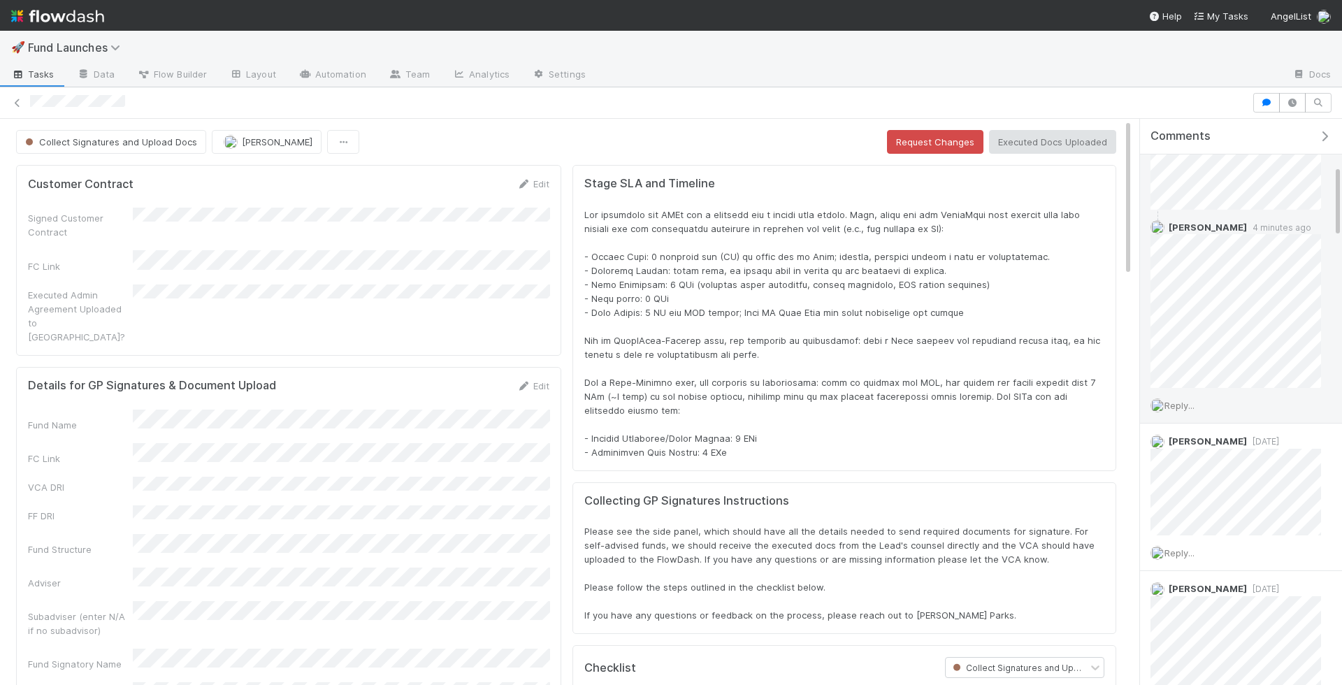
scroll to position [360, 0]
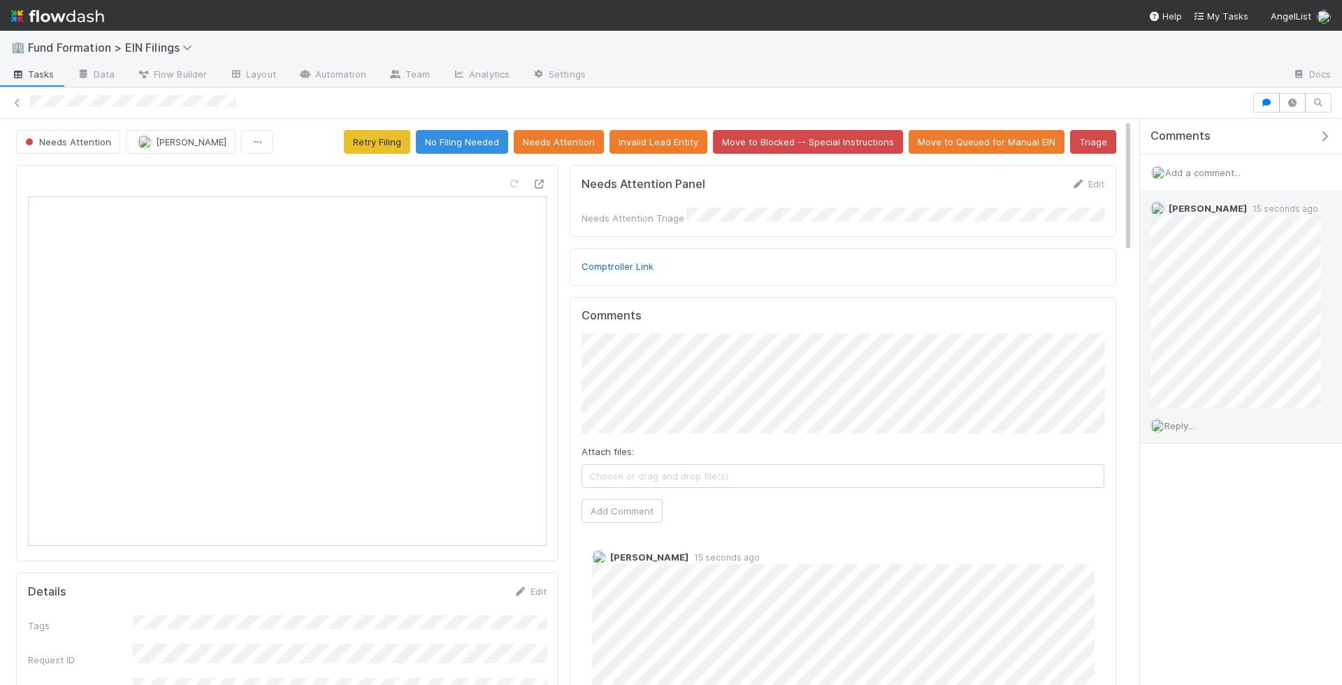
click at [1169, 435] on div "Reply..." at bounding box center [1236, 425] width 192 height 35
click at [1177, 426] on span "Reply..." at bounding box center [1180, 425] width 30 height 11
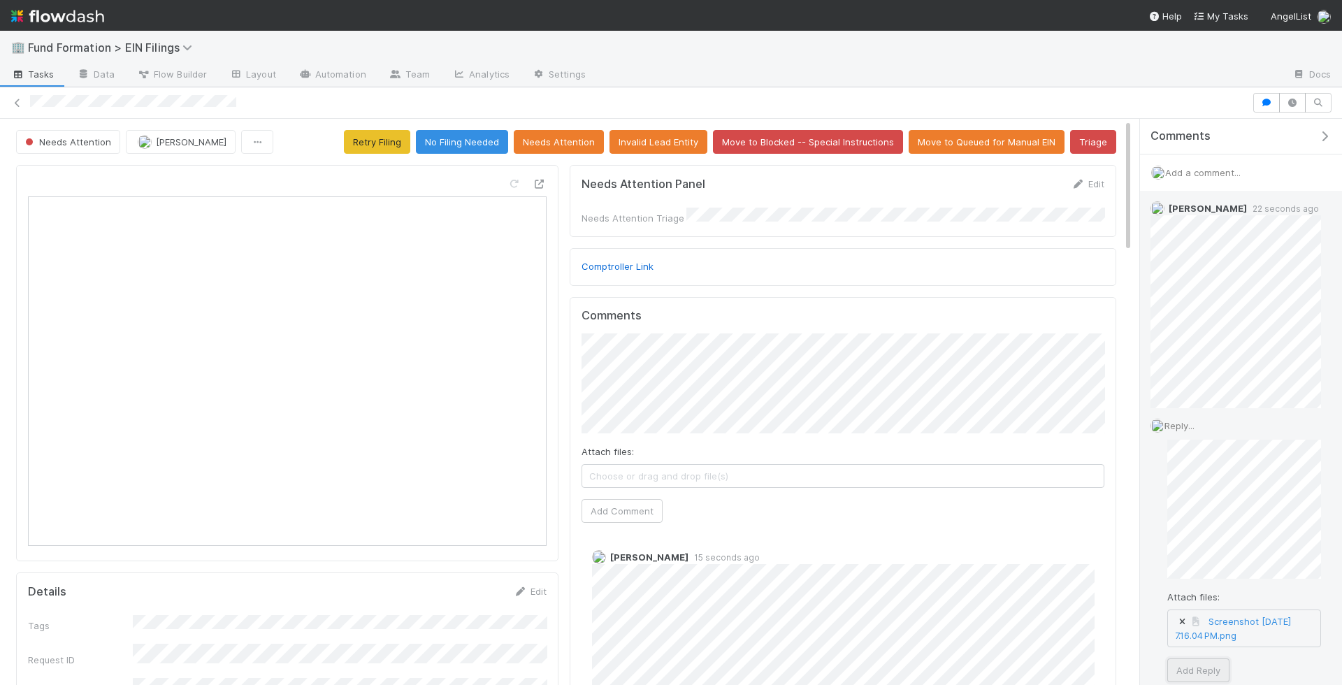
click at [1218, 661] on button "Add Reply" at bounding box center [1198, 670] width 62 height 24
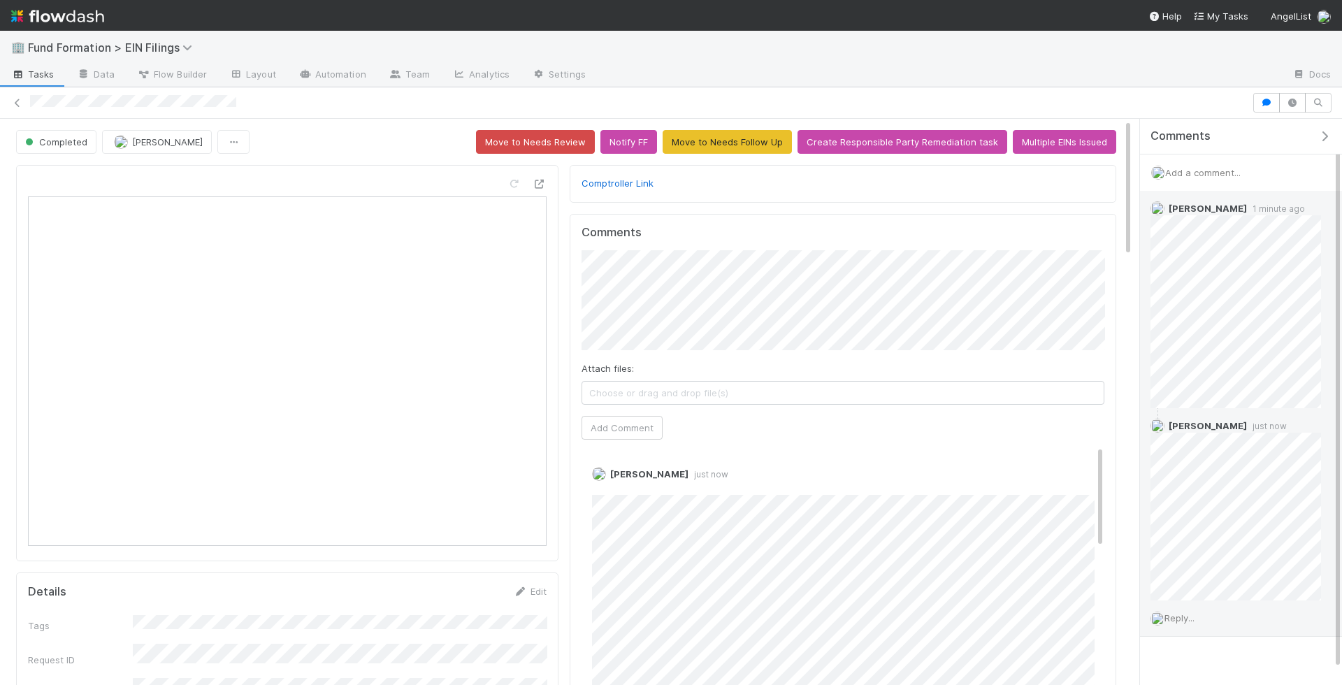
click at [1181, 605] on div "Reply..." at bounding box center [1236, 617] width 192 height 35
click at [1181, 616] on span "Reply..." at bounding box center [1180, 617] width 30 height 11
click at [1202, 639] on div "Attach files: Choose or drag and drop file(s) Add Reply" at bounding box center [1244, 549] width 154 height 270
click at [1204, 659] on button "Add Reply" at bounding box center [1198, 671] width 62 height 24
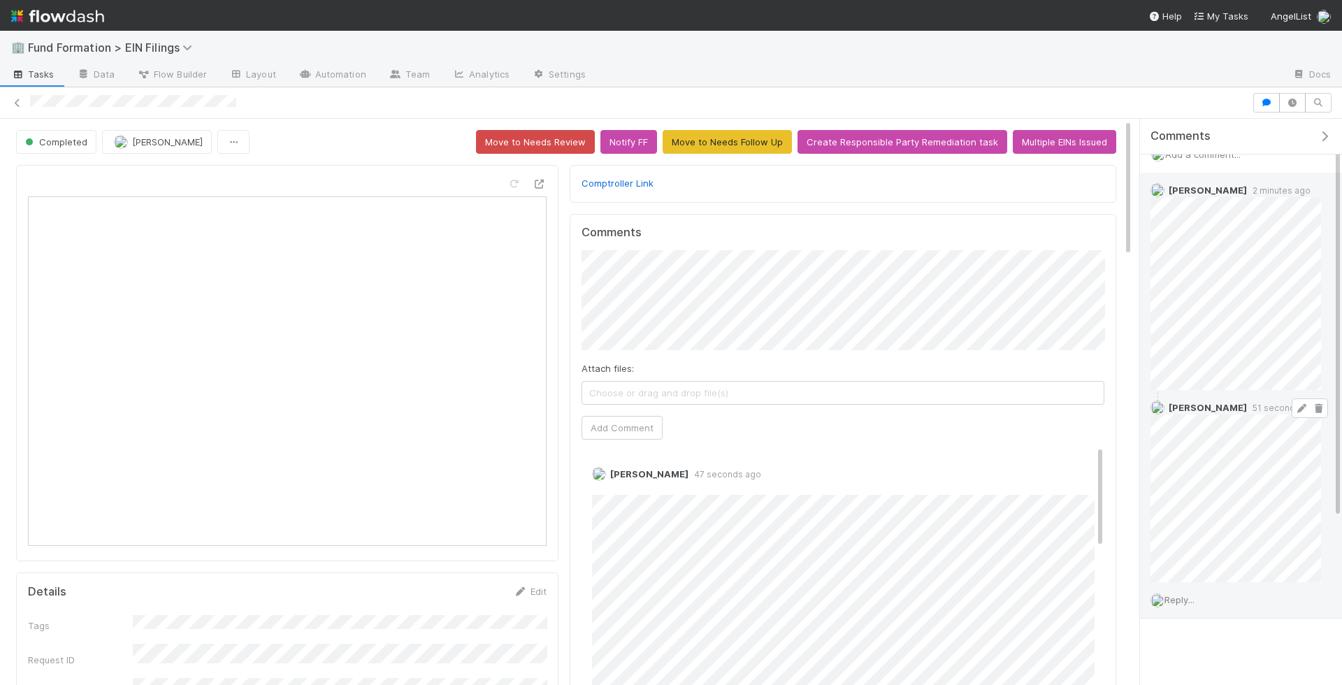
scroll to position [171, 0]
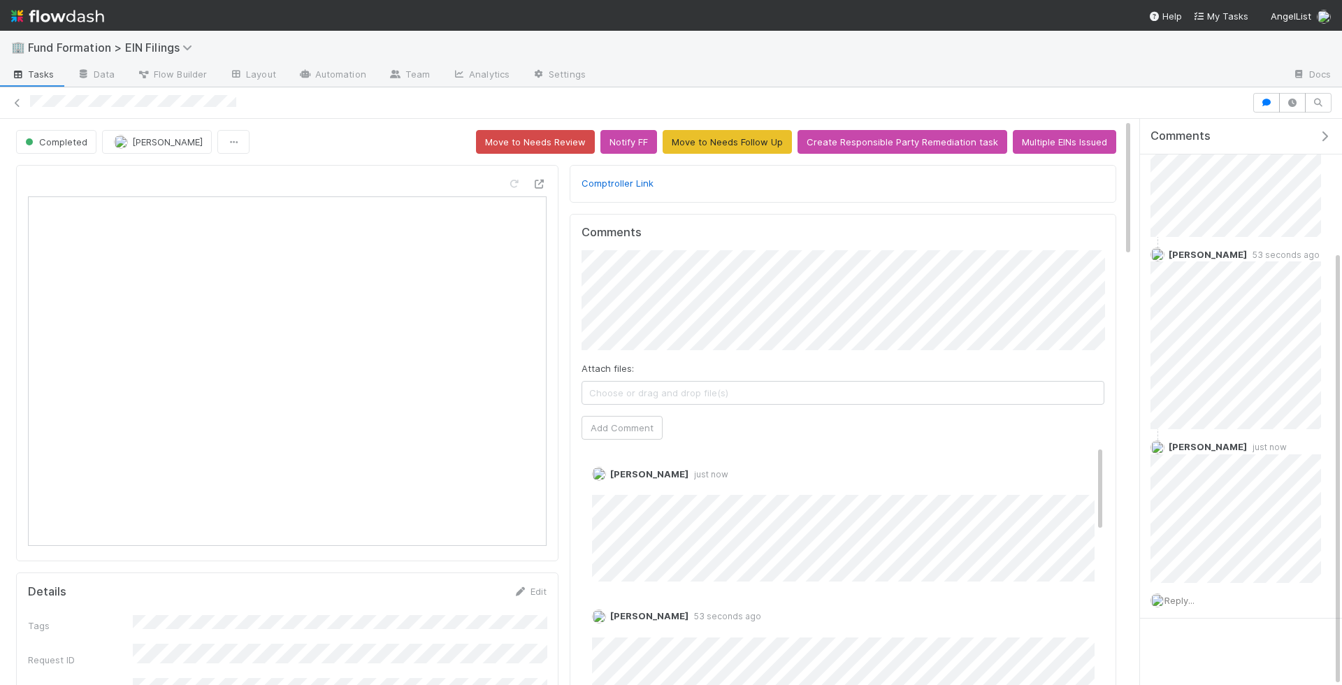
click at [148, 145] on button "[PERSON_NAME]" at bounding box center [157, 142] width 110 height 24
click at [152, 178] on span "[PERSON_NAME]" at bounding box center [157, 174] width 71 height 11
click at [630, 423] on button "Add Comment" at bounding box center [622, 428] width 81 height 24
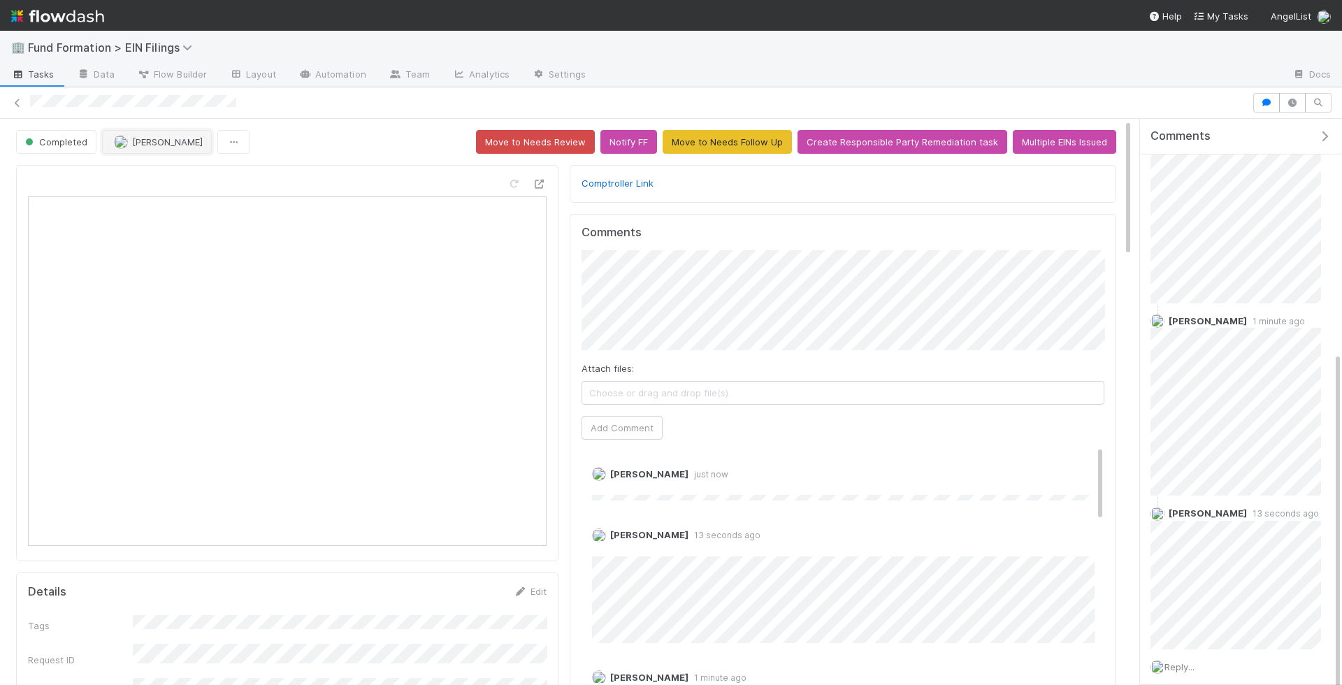
scroll to position [304, 0]
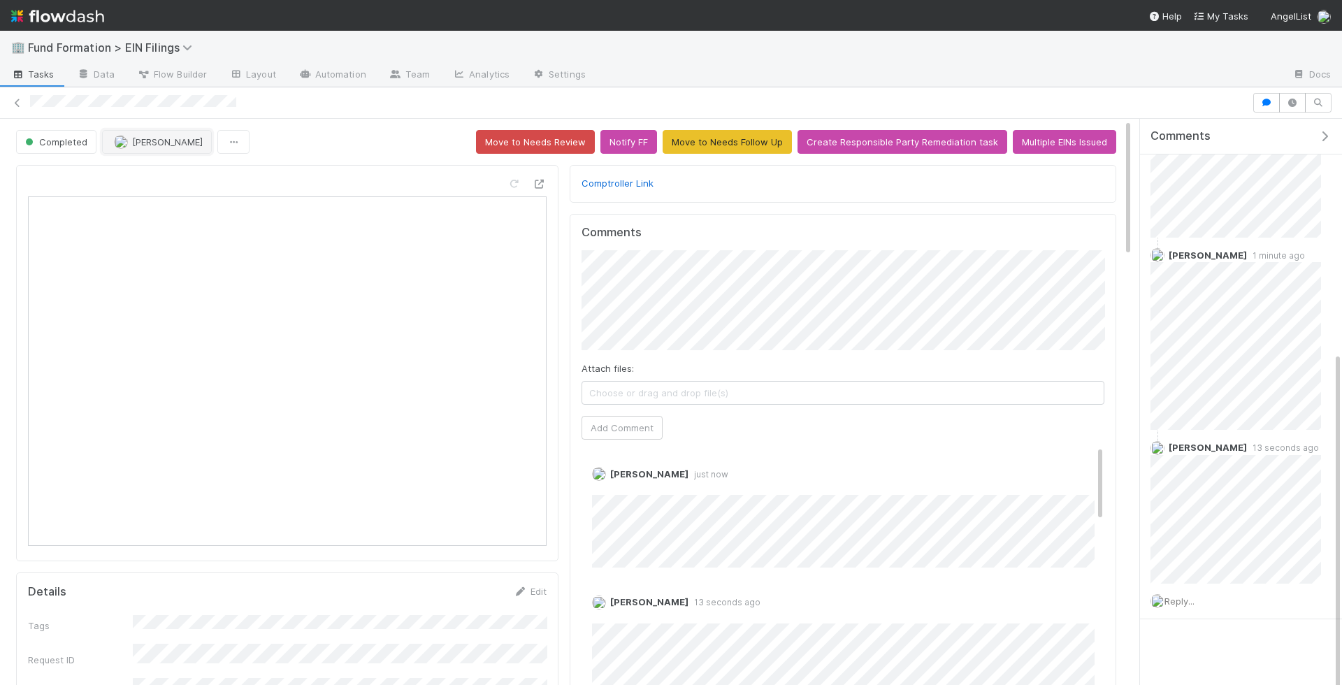
click at [153, 141] on span "[PERSON_NAME]" at bounding box center [167, 141] width 71 height 11
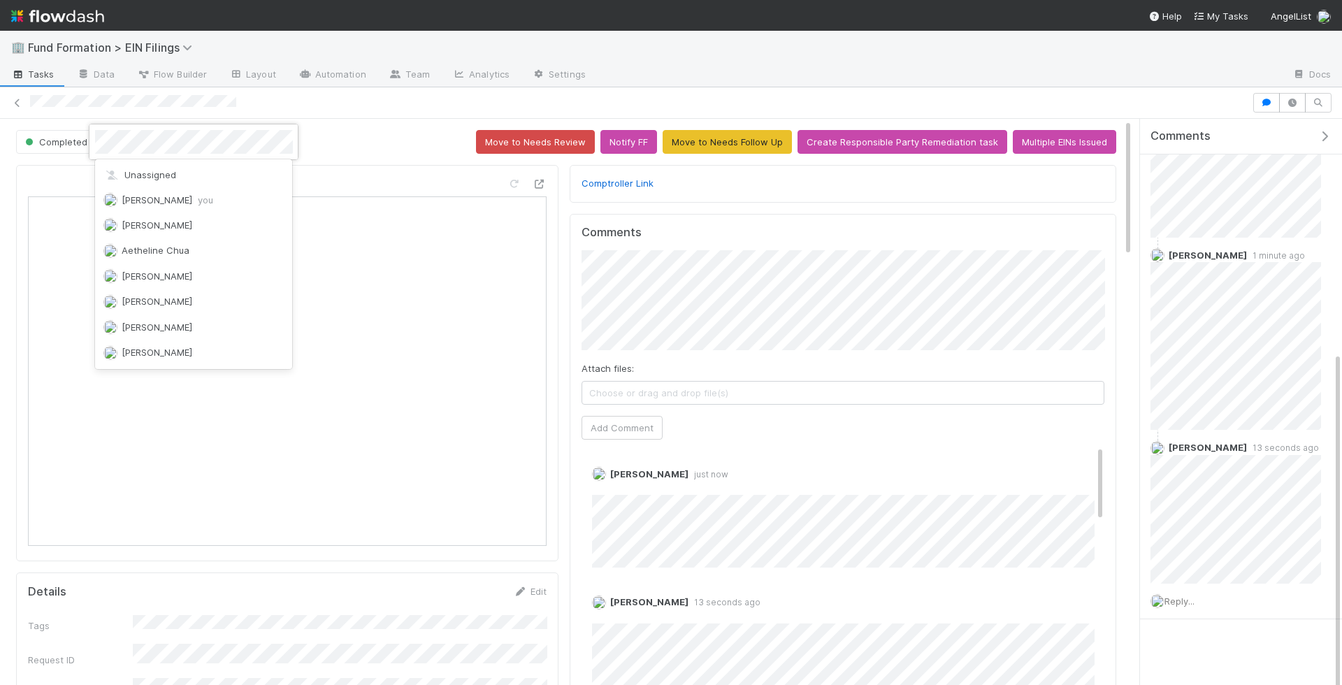
scroll to position [1763, 0]
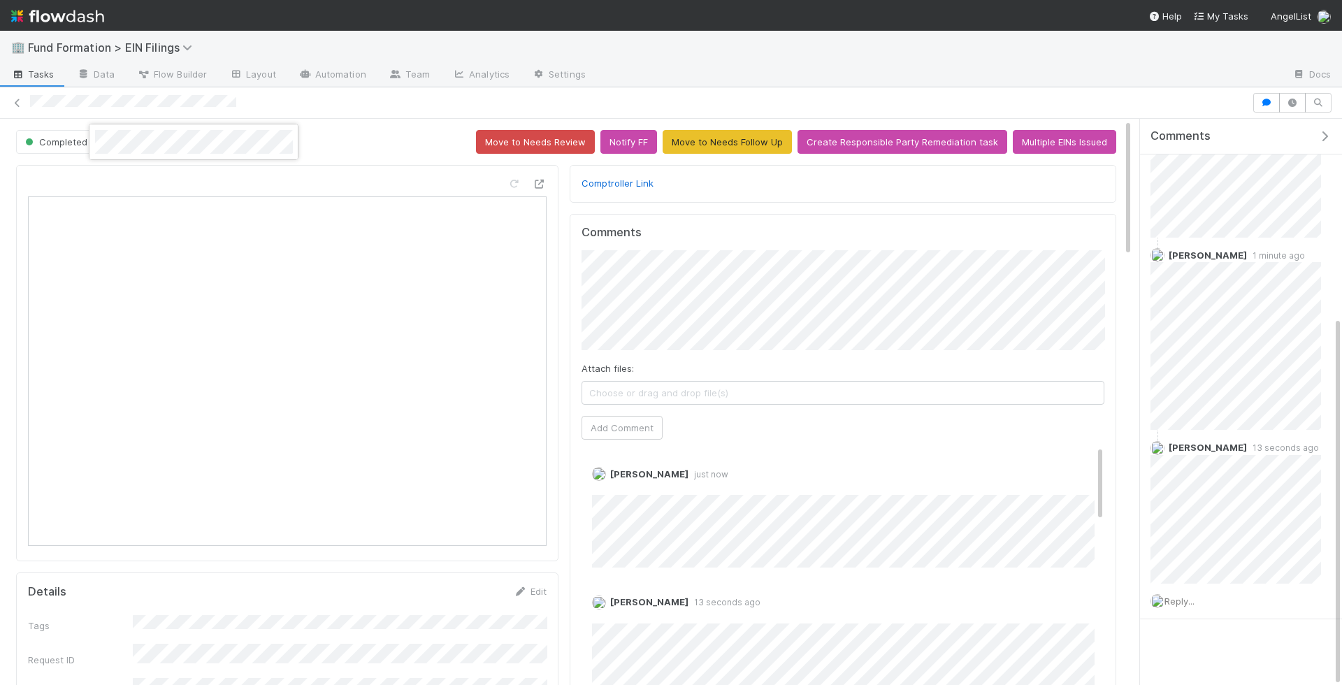
click at [343, 116] on div at bounding box center [671, 342] width 1342 height 685
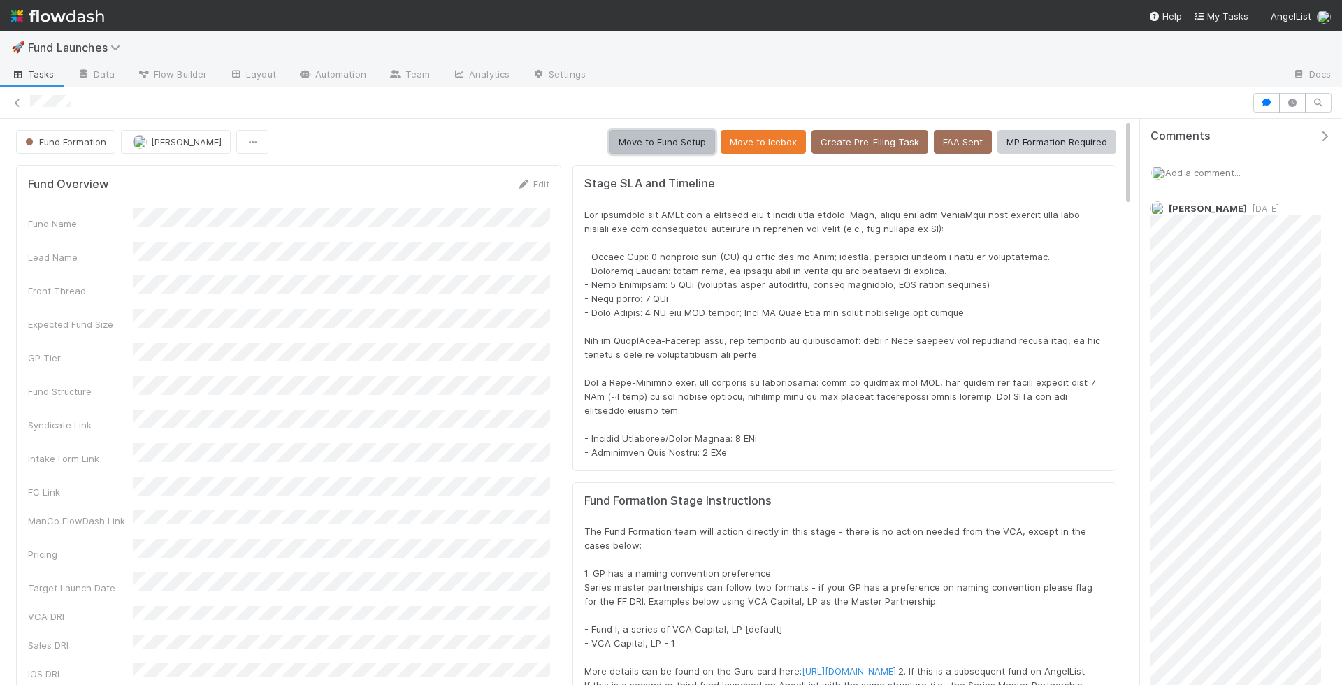
click at [677, 136] on button "Move to Fund Setup" at bounding box center [663, 142] width 106 height 24
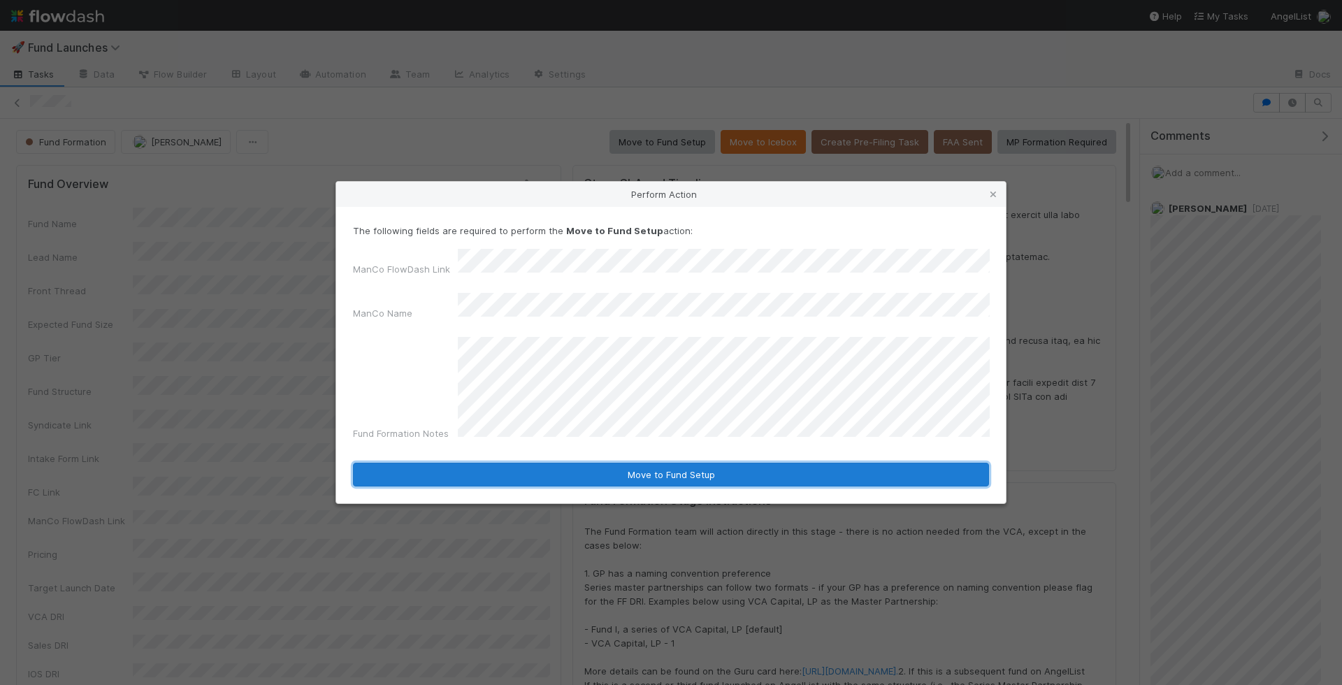
click at [753, 466] on button "Move to Fund Setup" at bounding box center [671, 475] width 636 height 24
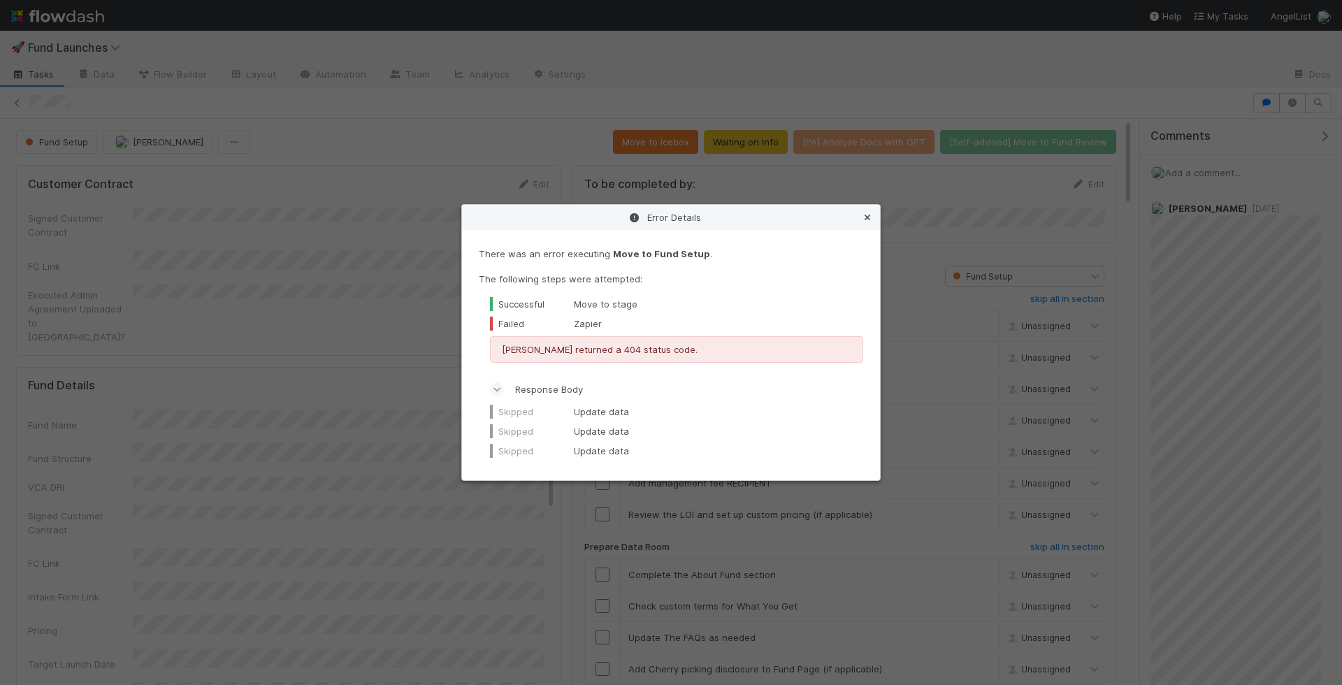
click at [867, 217] on icon at bounding box center [867, 217] width 14 height 9
